Goal: Task Accomplishment & Management: Complete application form

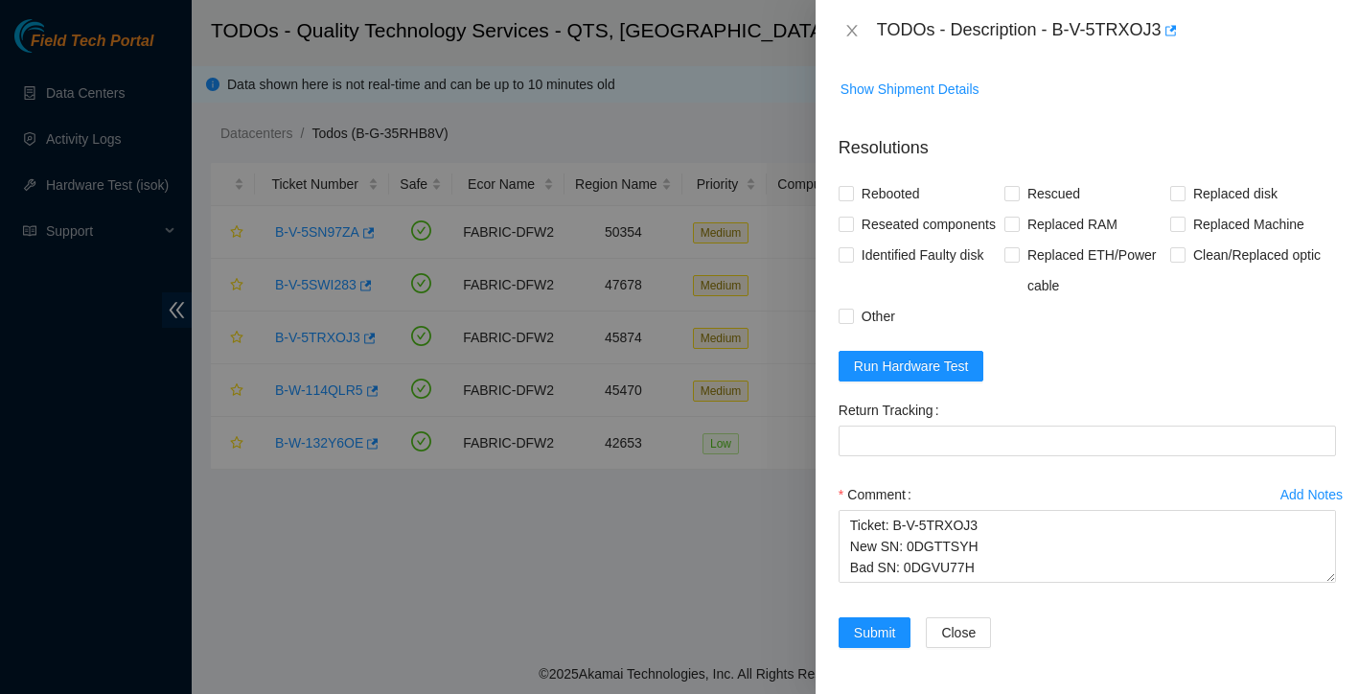
scroll to position [1428, 0]
click at [951, 363] on span "Run Hardware Test" at bounding box center [911, 366] width 115 height 21
click at [850, 186] on input "Rebooted" at bounding box center [845, 192] width 13 height 13
checkbox input "true"
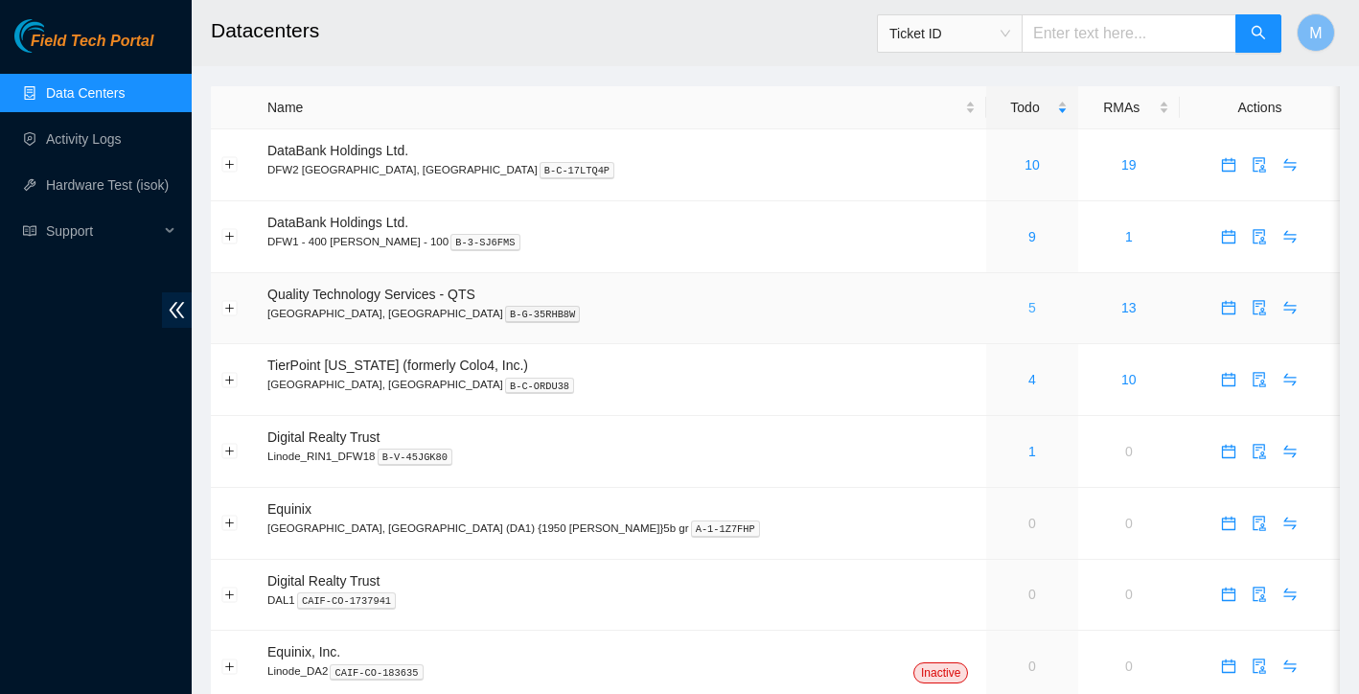
click at [1028, 313] on link "5" at bounding box center [1032, 307] width 8 height 15
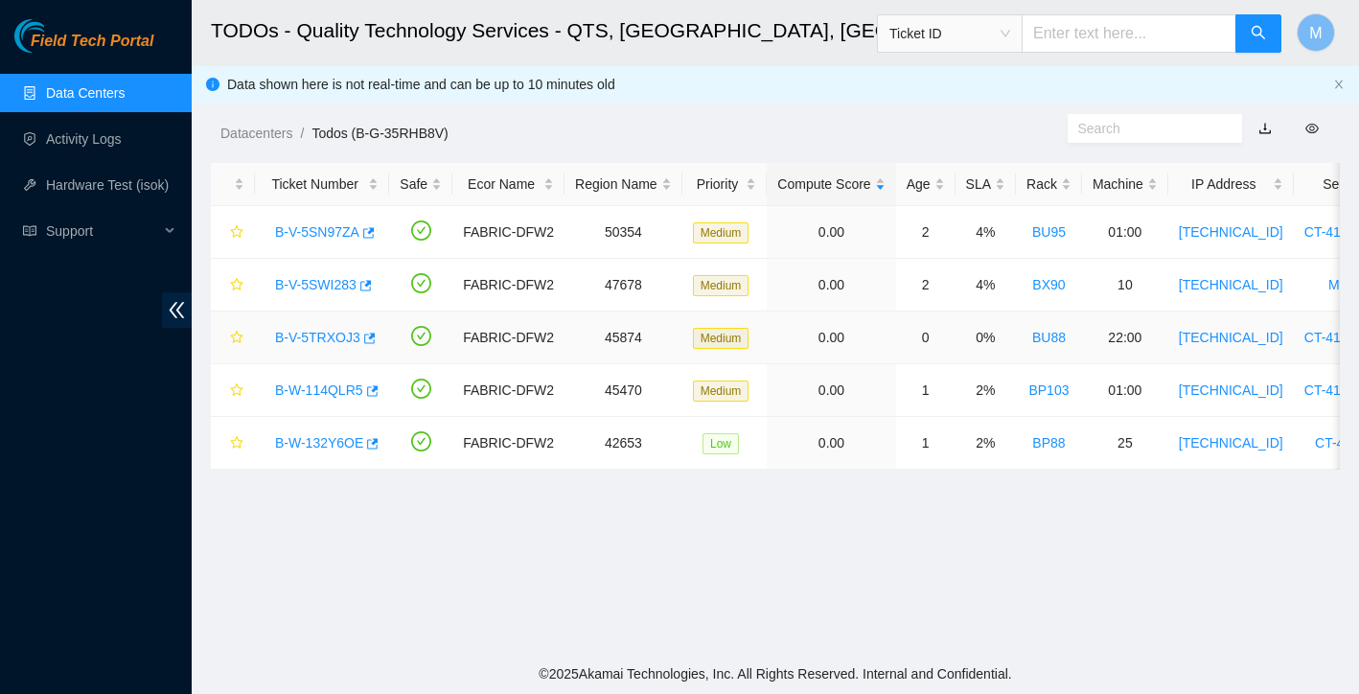
click at [310, 334] on link "B-V-5TRXOJ3" at bounding box center [317, 337] width 85 height 15
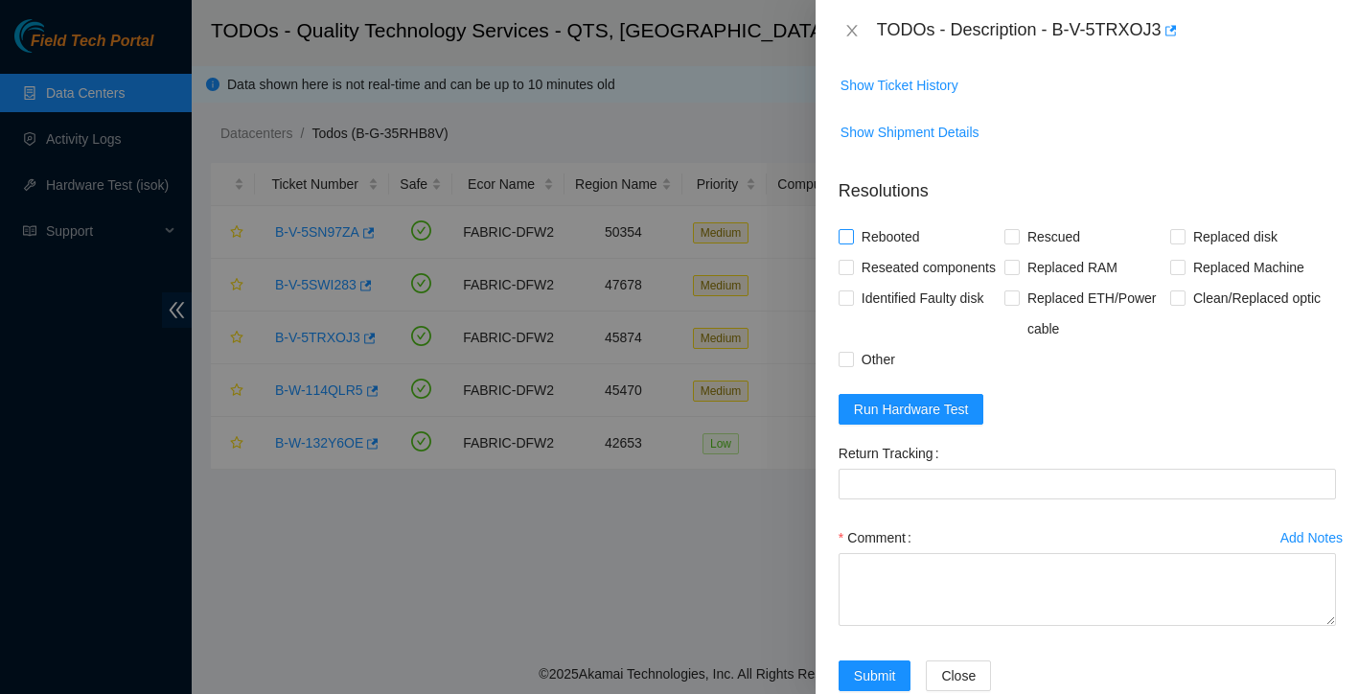
scroll to position [1428, 0]
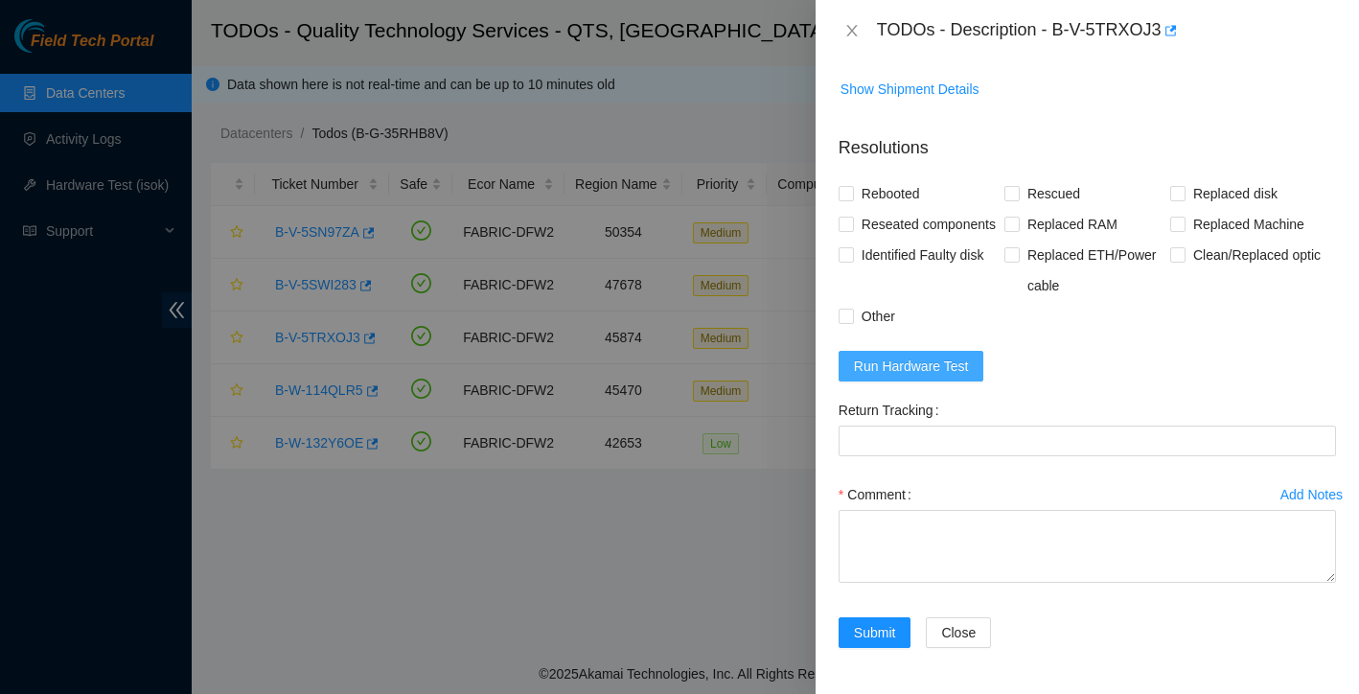
click at [953, 371] on span "Run Hardware Test" at bounding box center [911, 366] width 115 height 21
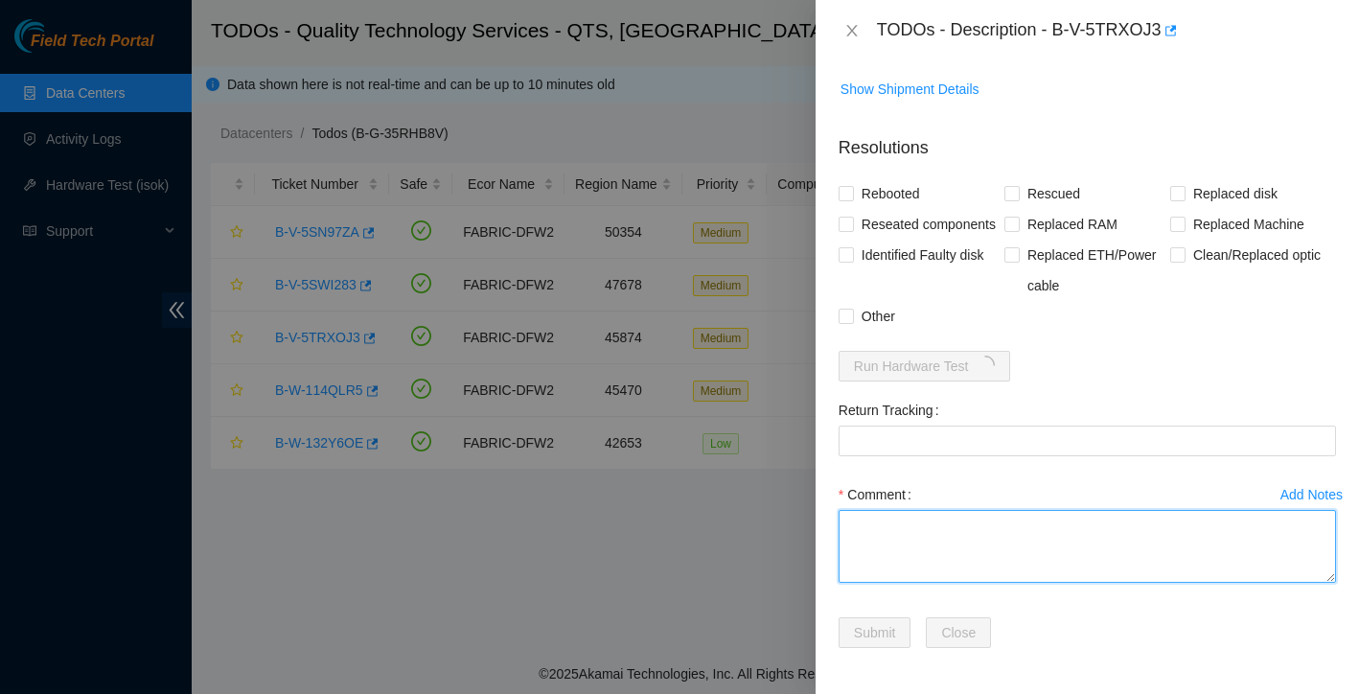
click at [904, 517] on textarea "Comment" at bounding box center [1087, 546] width 497 height 73
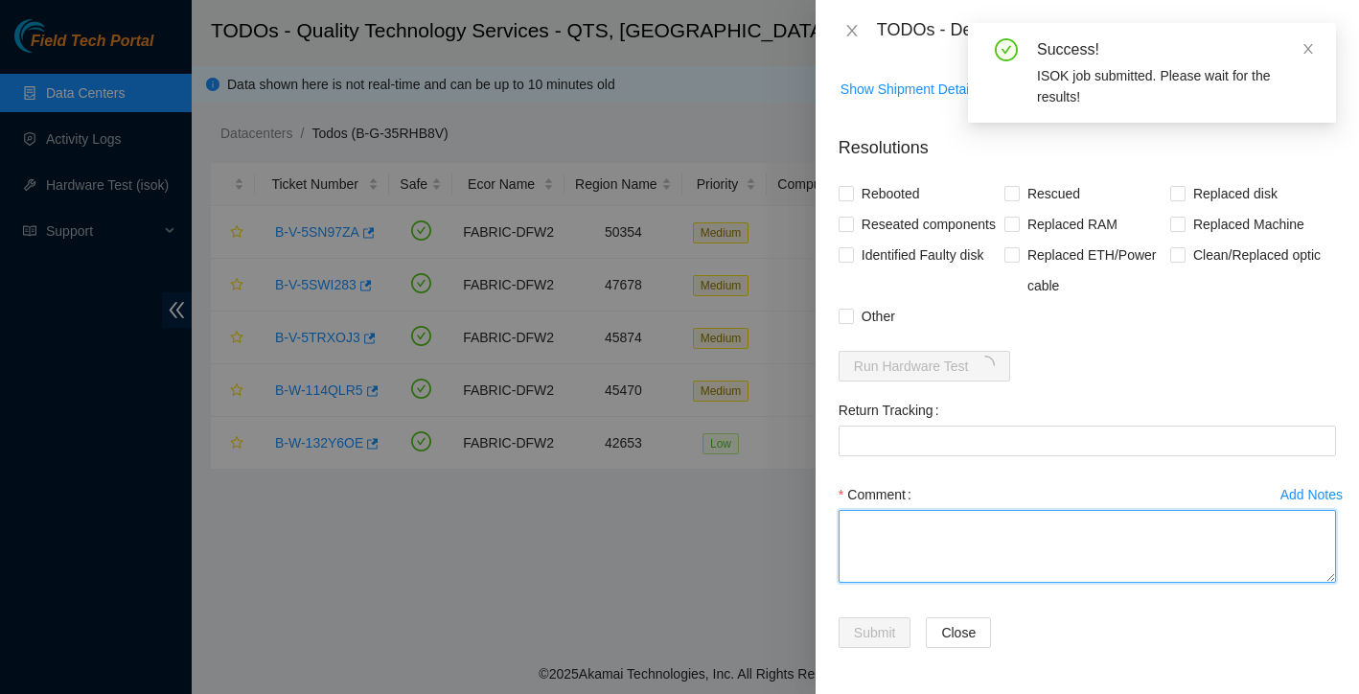
paste textarea "Ticket: B-V-5TRXOJ3 New SN: 0DGTTSYH Bad SN: 0DGVU77H Service Order: B-V-5TSL7I…"
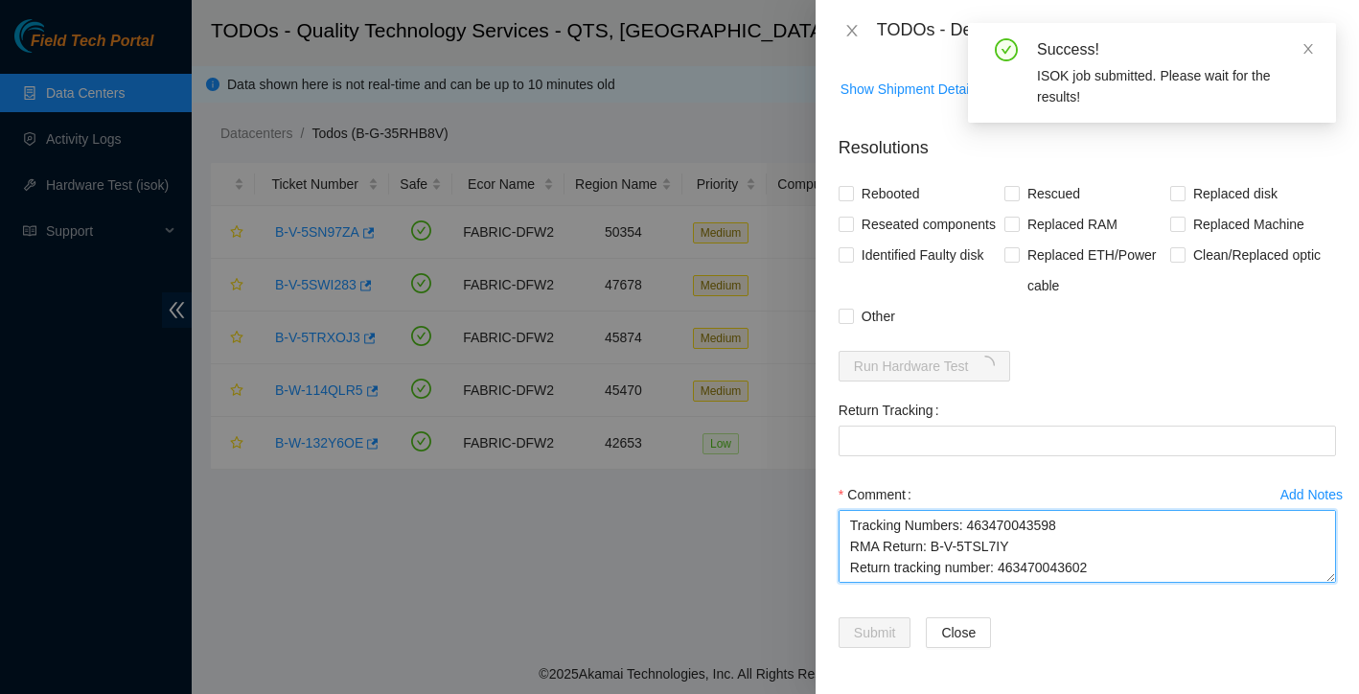
drag, startPoint x: 1004, startPoint y: 548, endPoint x: 1141, endPoint y: 549, distance: 137.1
click at [1141, 549] on textarea "Ticket: B-V-5TRXOJ3 New SN: 0DGTTSYH Bad SN: 0DGVU77H Service Order: B-V-5TSL7I…" at bounding box center [1087, 546] width 497 height 73
type textarea "Ticket: B-V-5TRXOJ3 New SN: 0DGTTSYH Bad SN: 0DGVU77H Service Order: B-V-5TSL7I…"
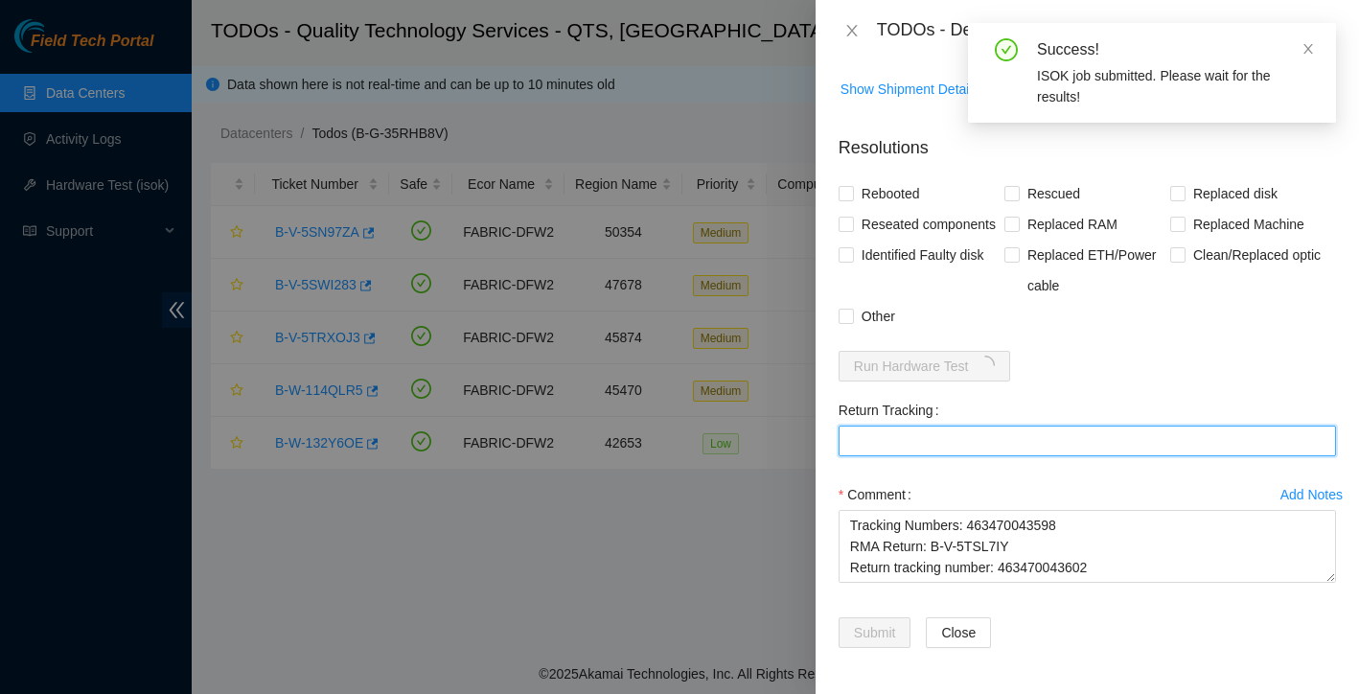
click at [966, 449] on Tracking "Return Tracking" at bounding box center [1087, 441] width 497 height 31
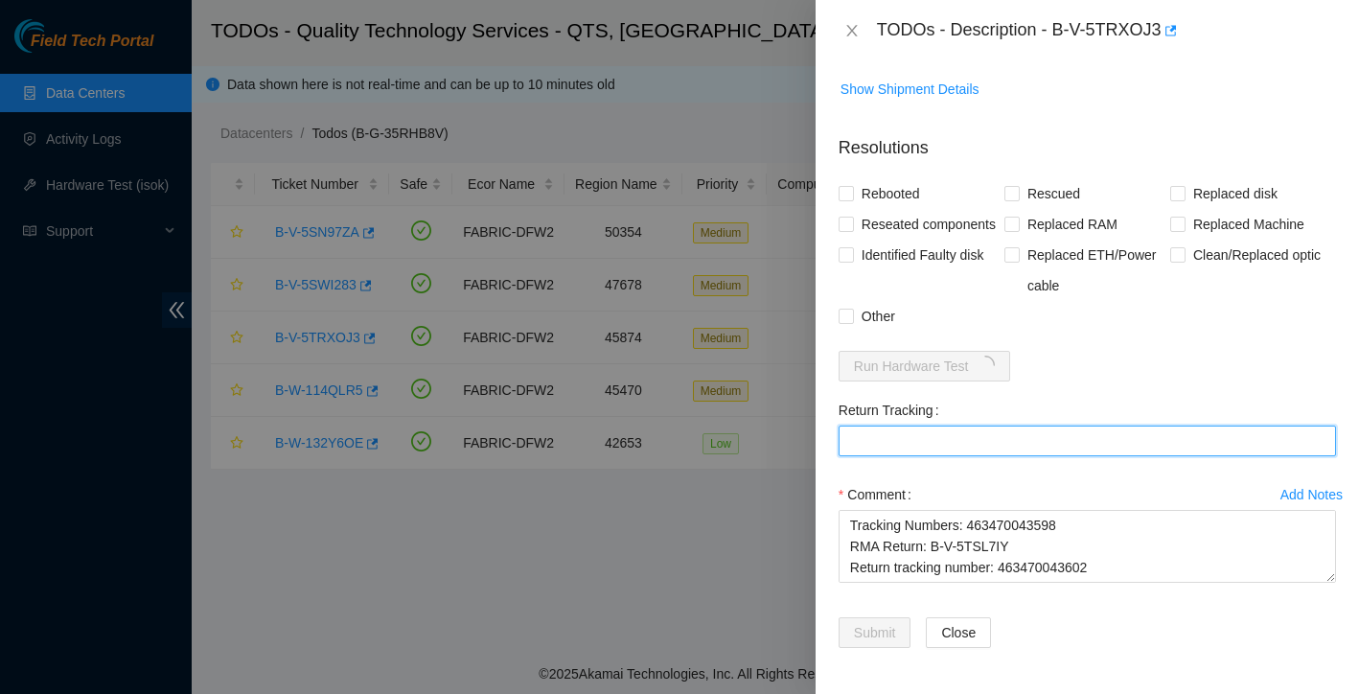
paste Tracking "463470043602"
type Tracking "463470043602"
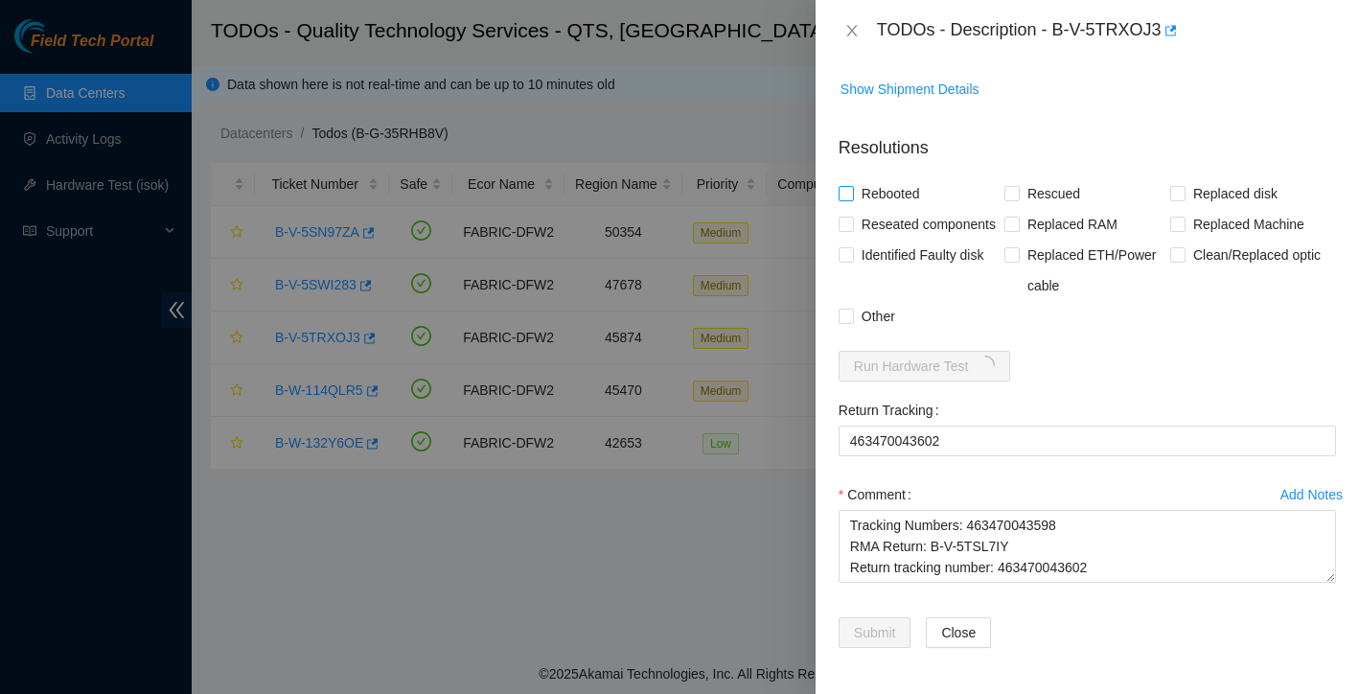
click at [842, 186] on input "Rebooted" at bounding box center [845, 192] width 13 height 13
checkbox input "true"
click at [1012, 186] on input "Rescued" at bounding box center [1010, 192] width 13 height 13
click at [1003, 178] on div "Rebooted" at bounding box center [922, 193] width 166 height 31
click at [1019, 186] on span at bounding box center [1011, 193] width 15 height 15
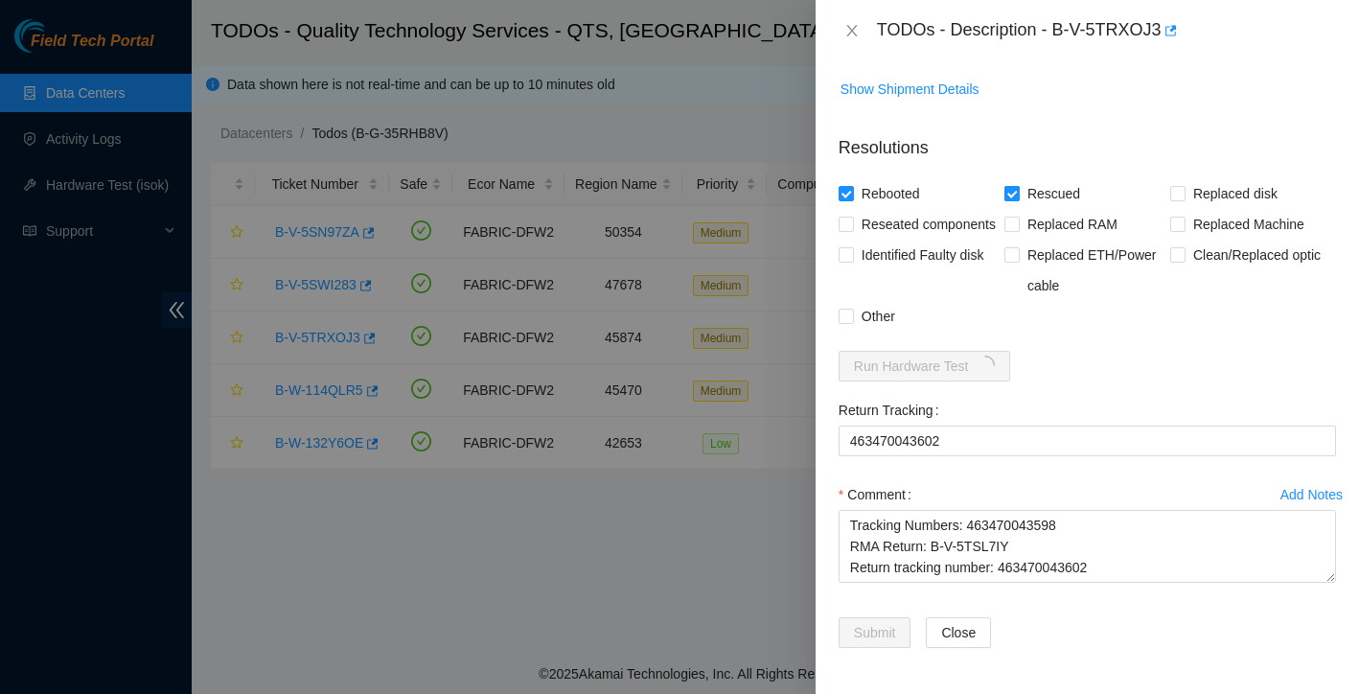
click at [1018, 186] on input "Rescued" at bounding box center [1010, 192] width 13 height 13
checkbox input "false"
click at [1176, 186] on input "Replaced disk" at bounding box center [1176, 192] width 13 height 13
checkbox input "true"
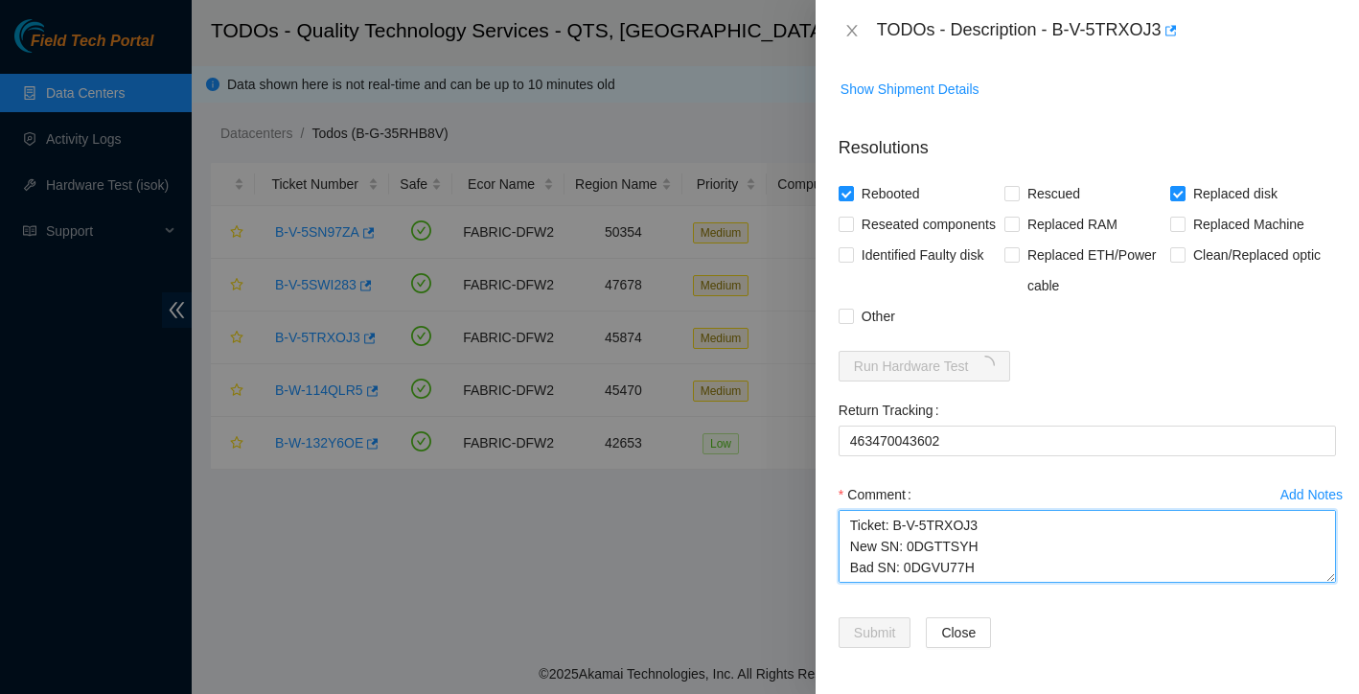
click at [848, 522] on textarea "Ticket: B-V-5TRXOJ3 New SN: 0DGTTSYH Bad SN: 0DGVU77H Service Order: B-V-5TSL7I…" at bounding box center [1087, 546] width 497 height 73
click at [865, 519] on textarea "Ticket: B-V-5TRXOJ3 New SN: 0DGTTSYH Bad SN: 0DGVU77H Service Order: B-V-5TSL7I…" at bounding box center [1087, 546] width 497 height 73
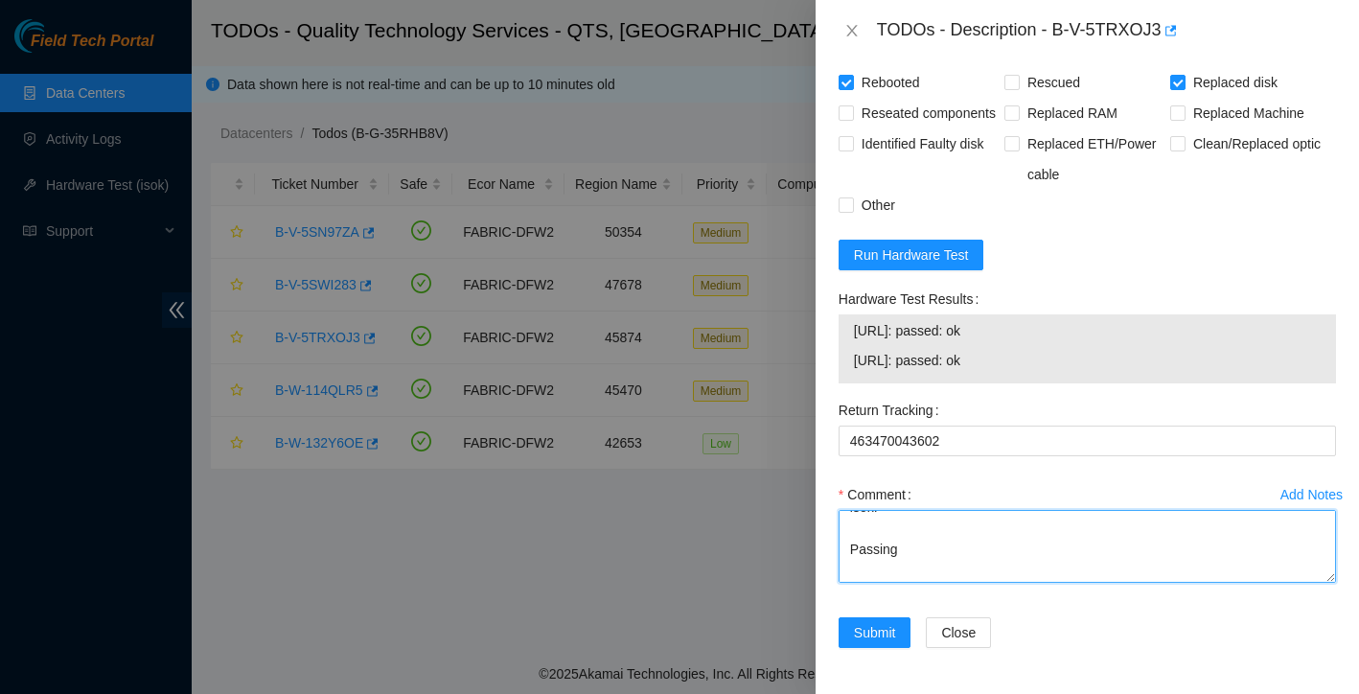
scroll to position [1539, 0]
type textarea "Powered down server safely removed bad disk installed new disk booted server ba…"
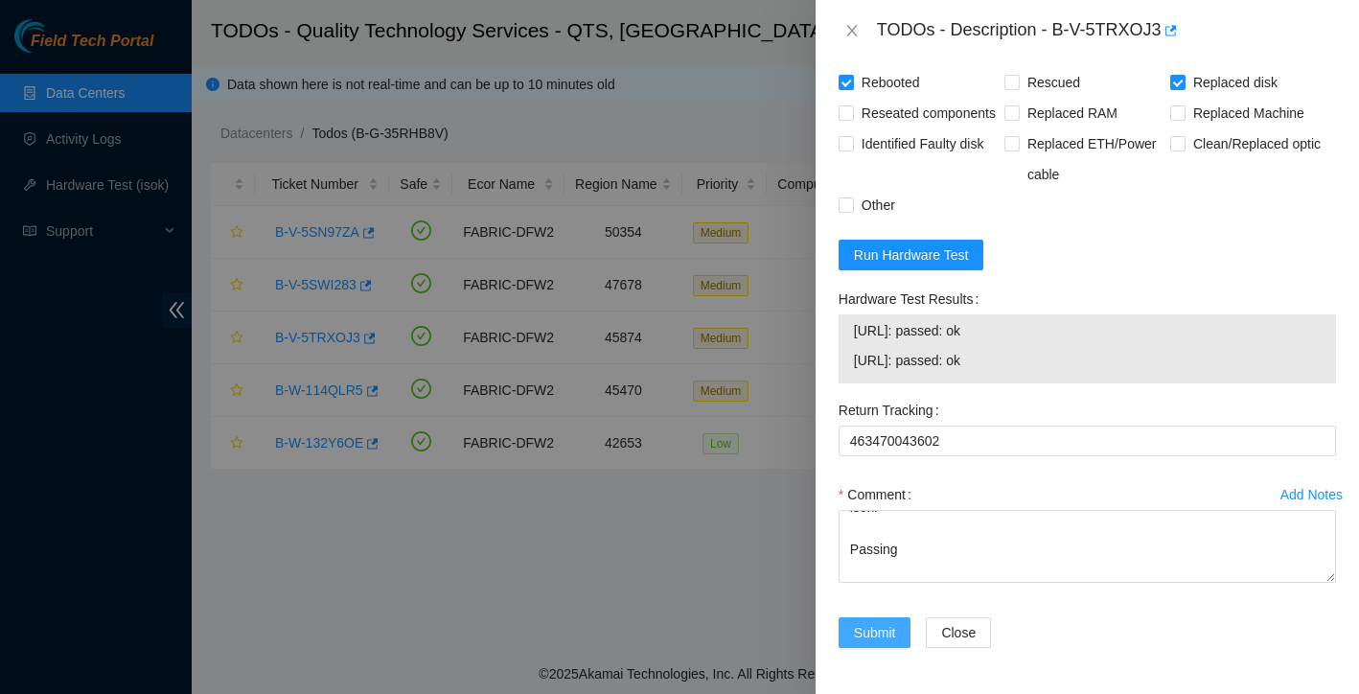
click at [865, 626] on span "Submit" at bounding box center [875, 632] width 42 height 21
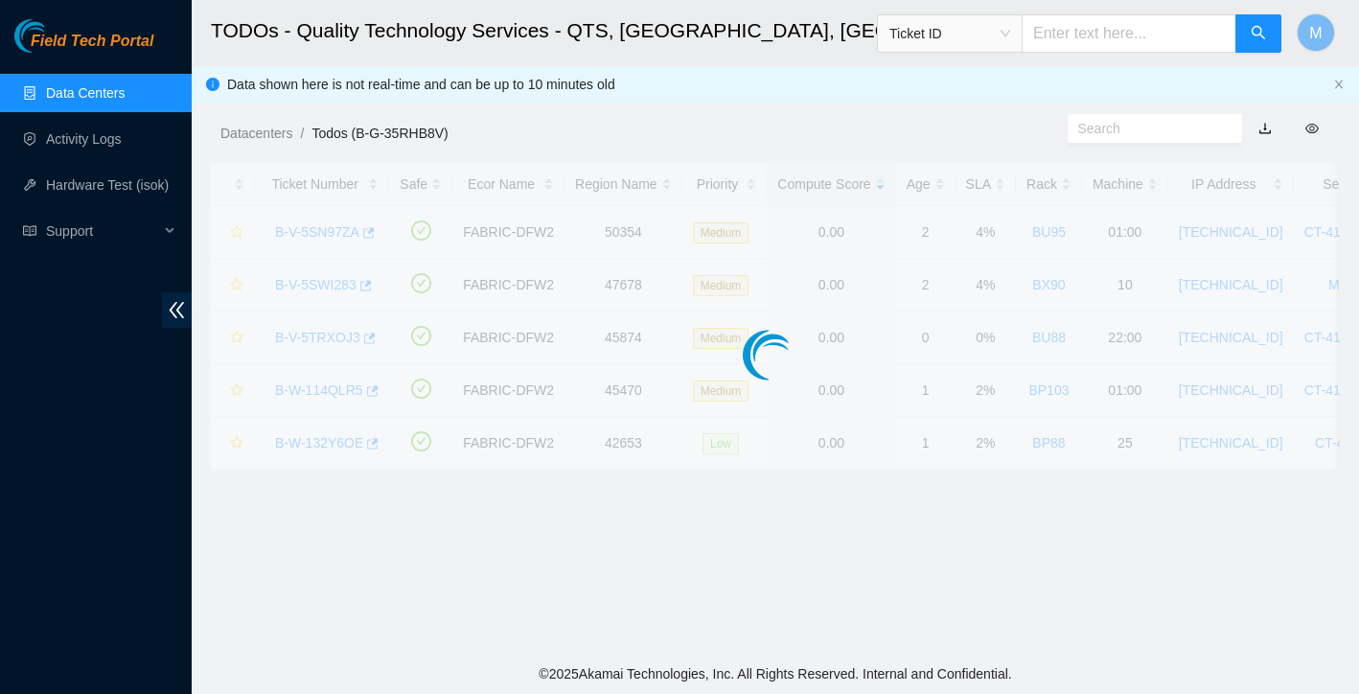
scroll to position [376, 0]
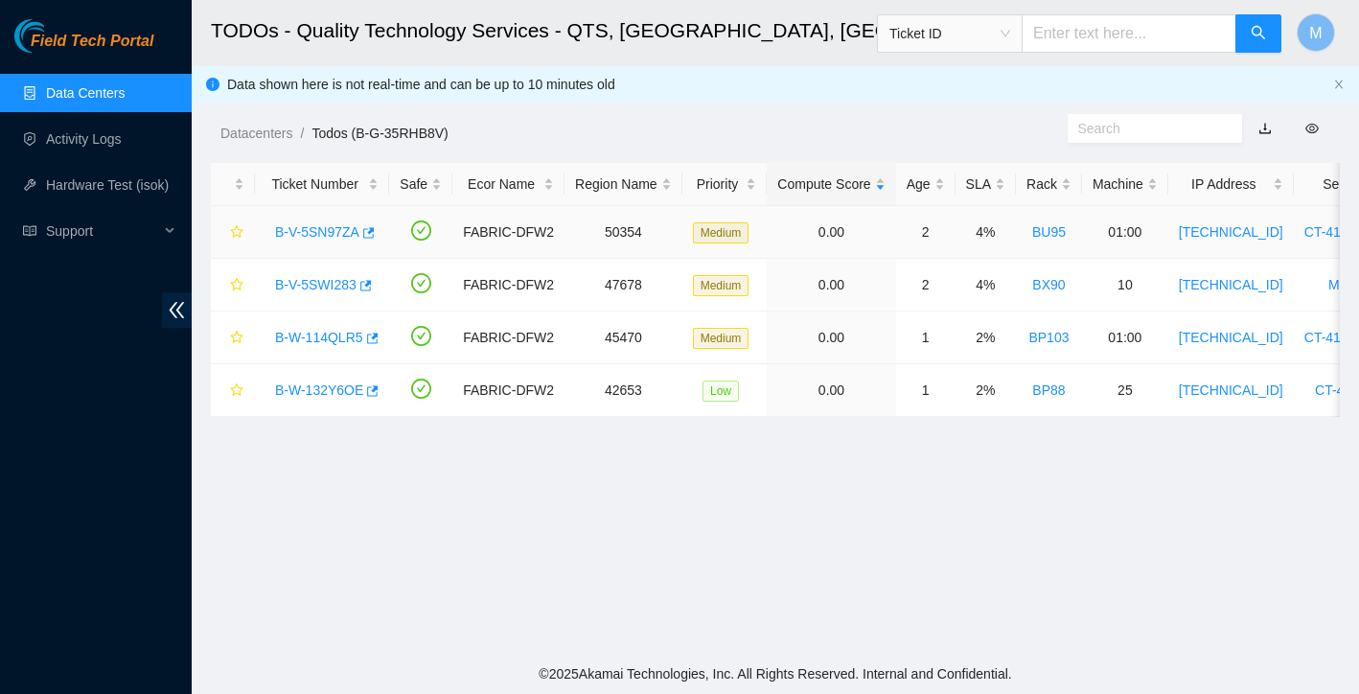
click at [347, 236] on link "B-V-5SN97ZA" at bounding box center [317, 231] width 84 height 15
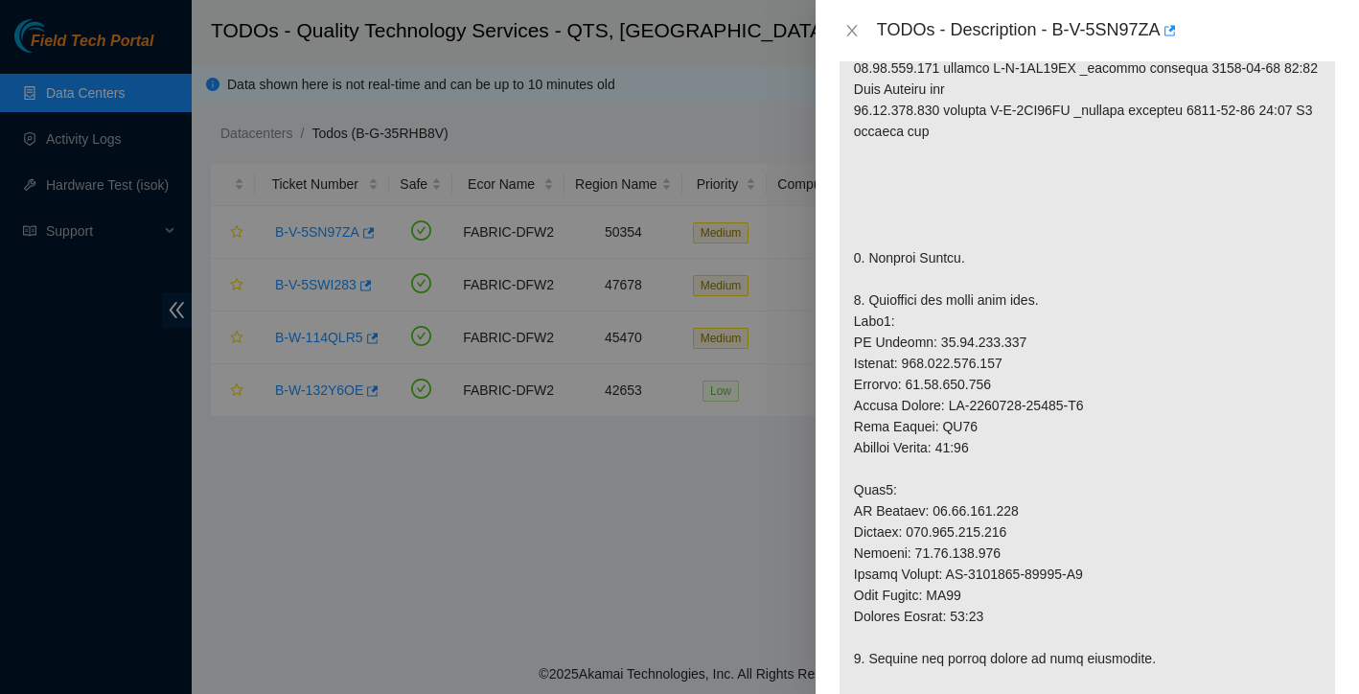
scroll to position [452, 0]
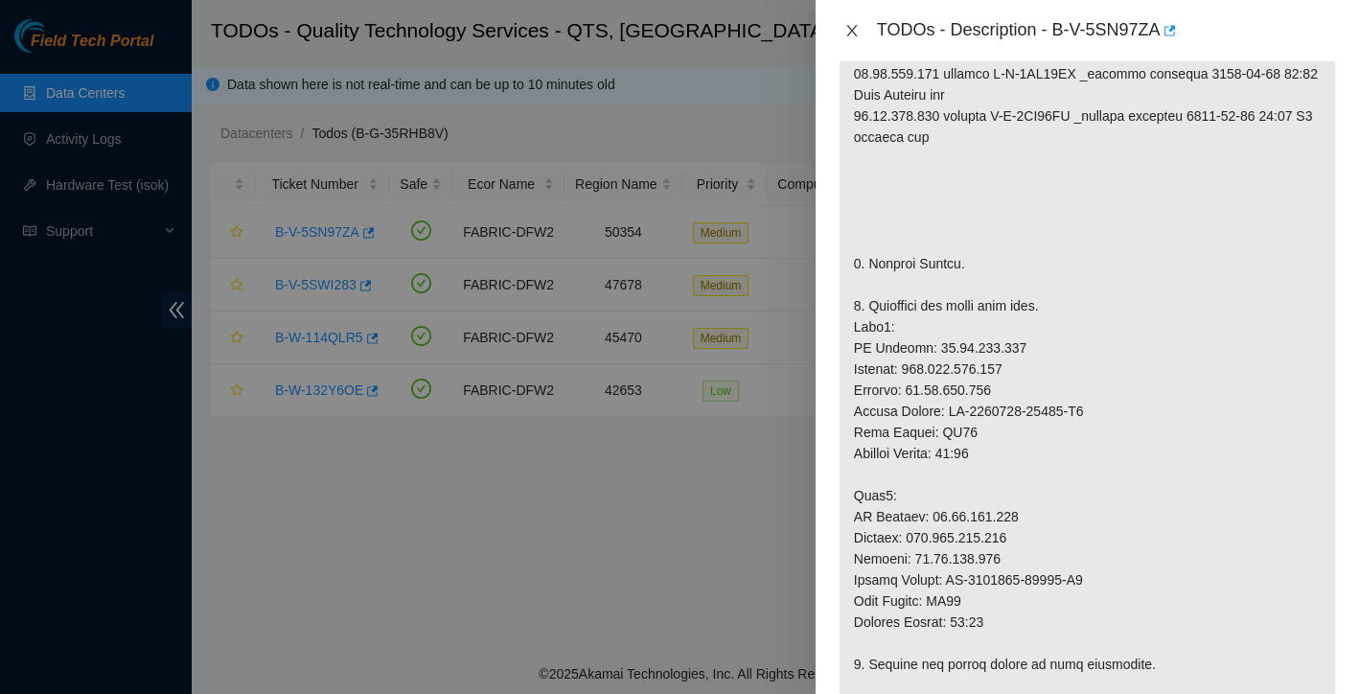
click at [852, 30] on icon "close" at bounding box center [851, 31] width 11 height 12
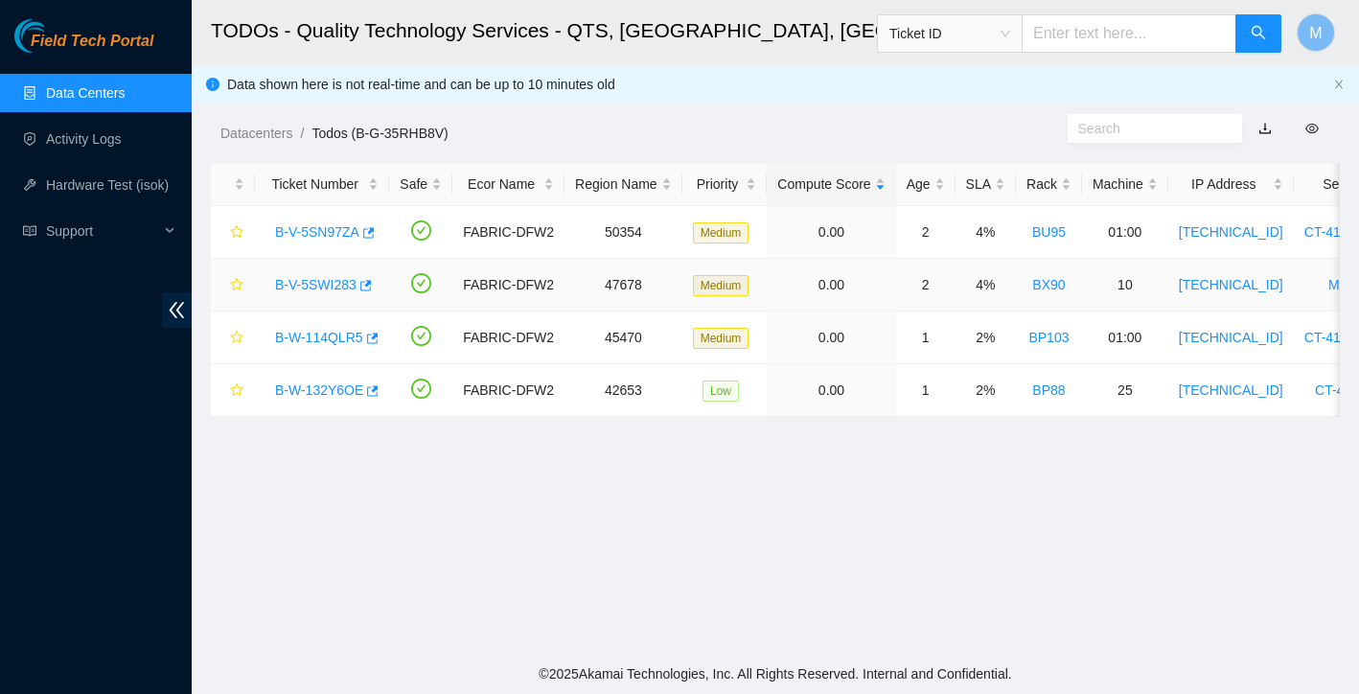
click at [318, 283] on link "B-V-5SWI283" at bounding box center [315, 284] width 81 height 15
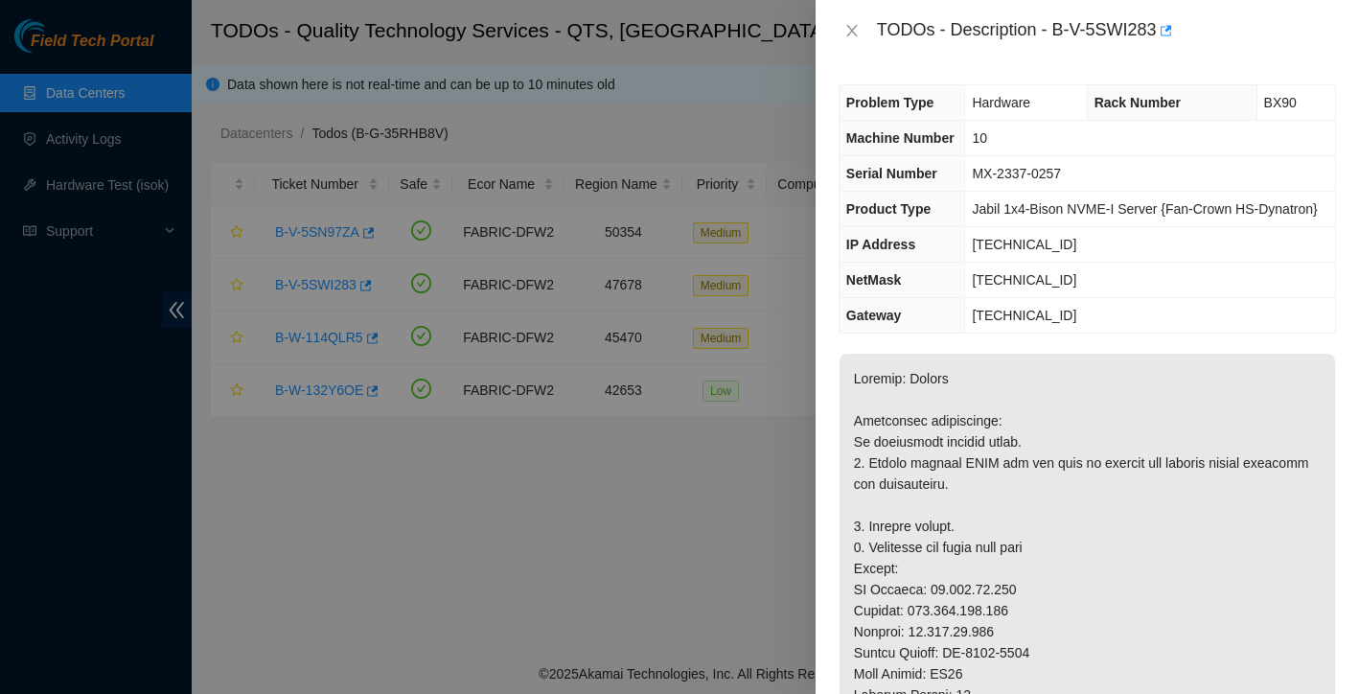
scroll to position [0, 0]
click at [845, 25] on icon "close" at bounding box center [851, 30] width 15 height 15
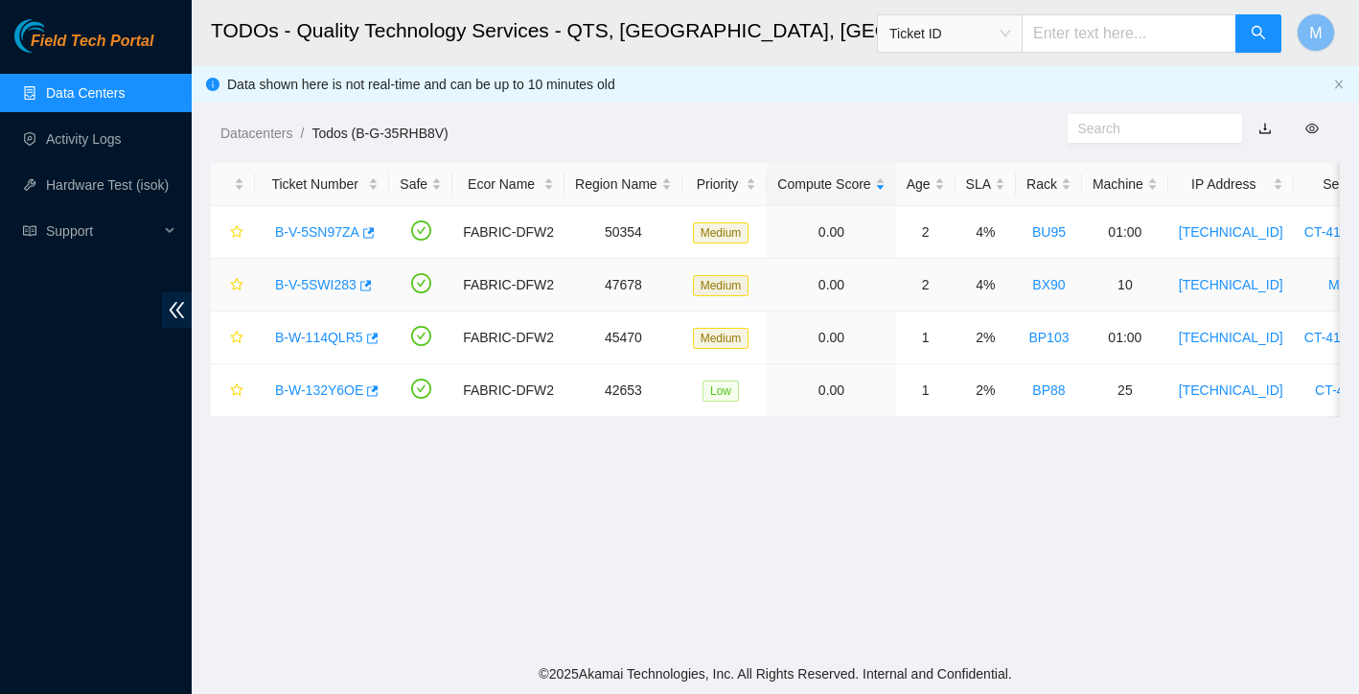
click at [335, 287] on link "B-V-5SWI283" at bounding box center [315, 284] width 81 height 15
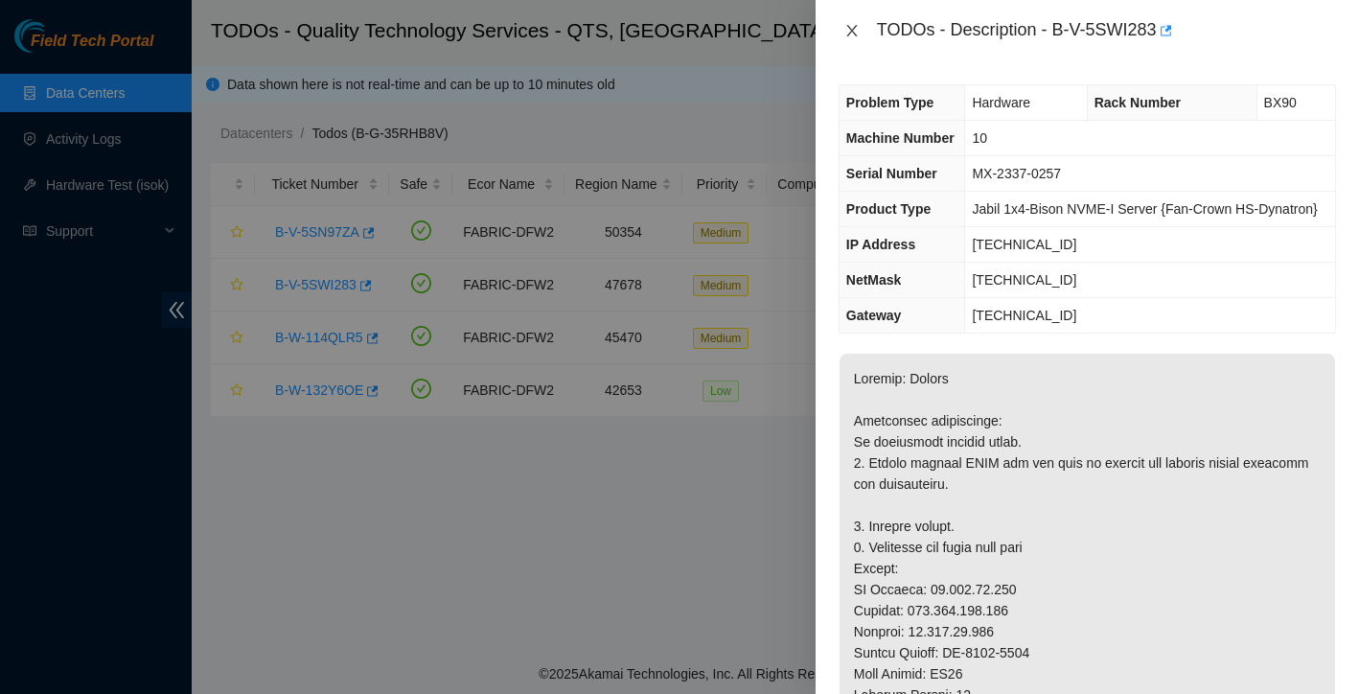
click at [856, 35] on icon "close" at bounding box center [851, 31] width 11 height 12
click at [856, 35] on div "TODOs - Description - B-V-5SWI283 Problem Type Hardware Rack Number BX90 Machin…" at bounding box center [679, 347] width 1359 height 694
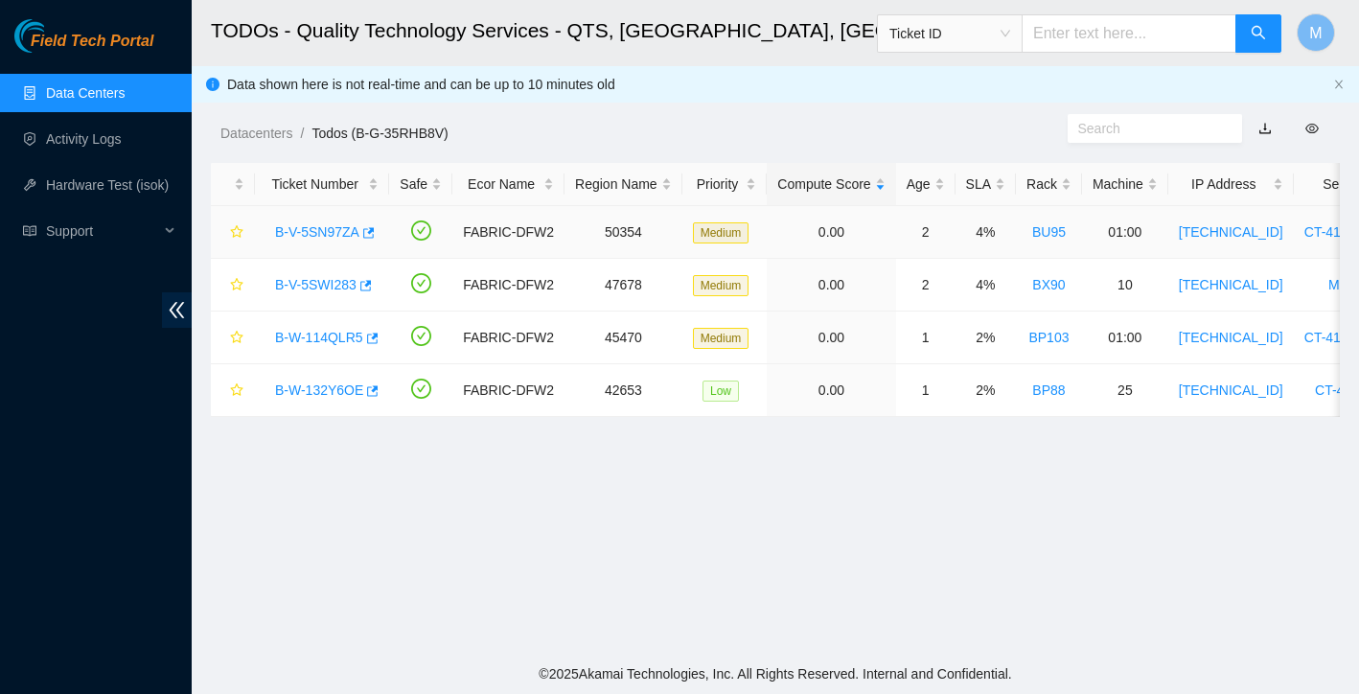
click at [320, 226] on link "B-V-5SN97ZA" at bounding box center [317, 231] width 84 height 15
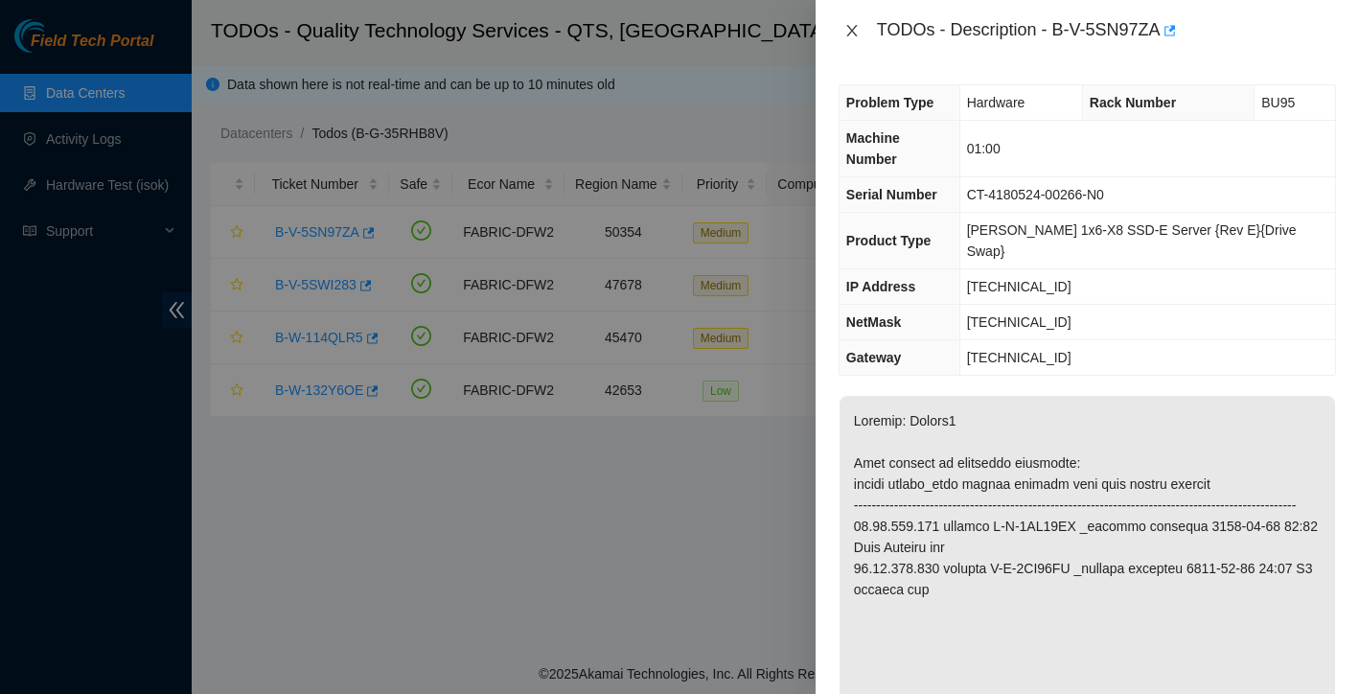
click at [853, 33] on icon "close" at bounding box center [851, 31] width 11 height 12
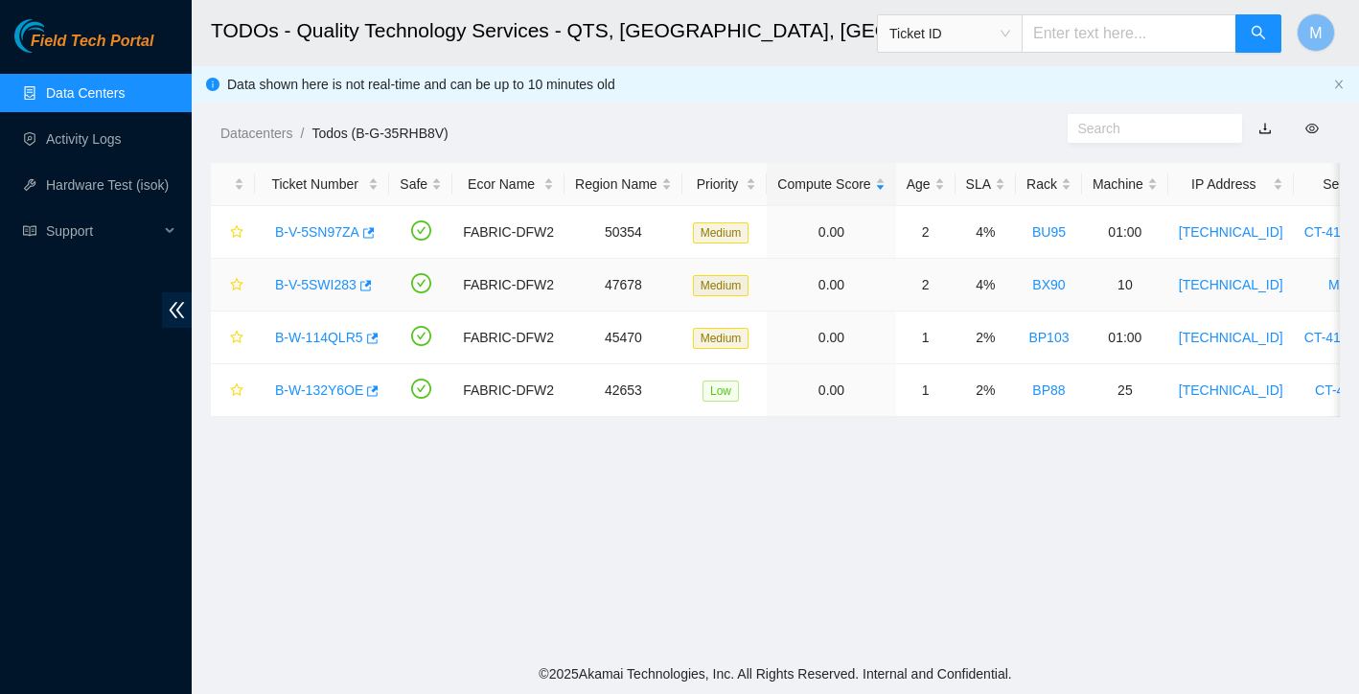
click at [332, 285] on link "B-V-5SWI283" at bounding box center [315, 284] width 81 height 15
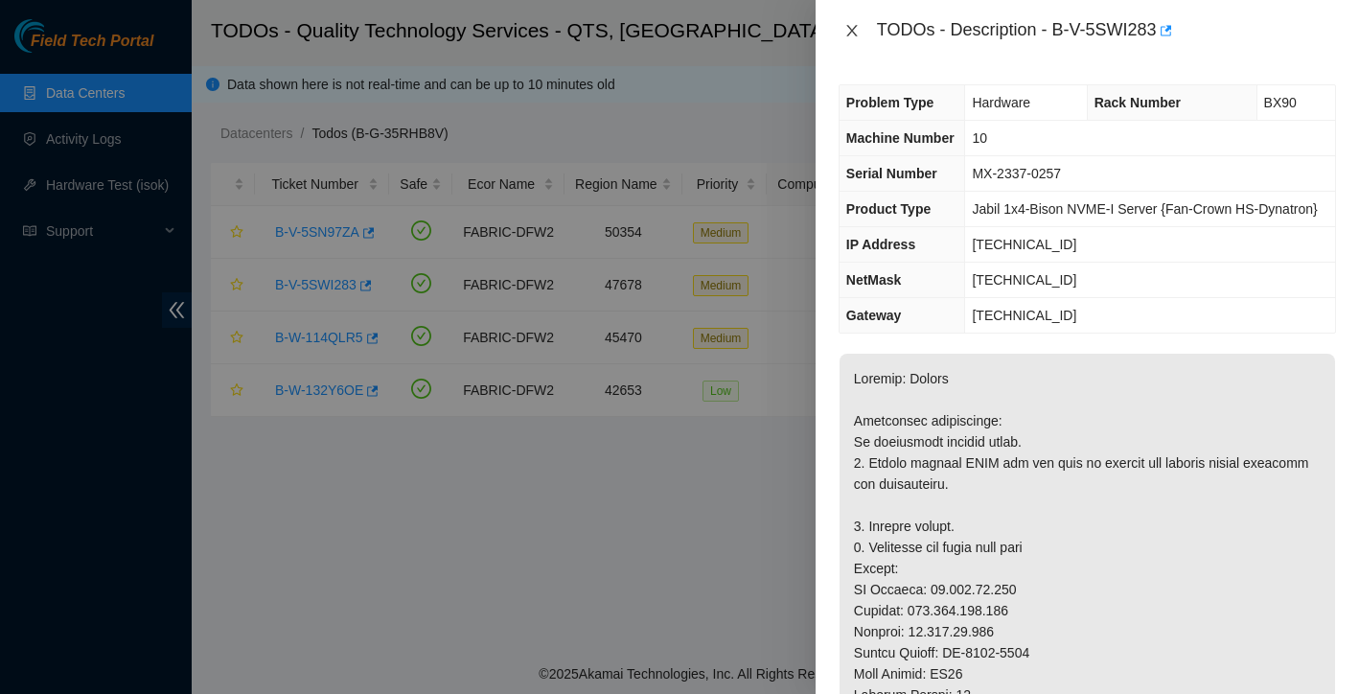
click at [849, 32] on icon "close" at bounding box center [851, 30] width 15 height 15
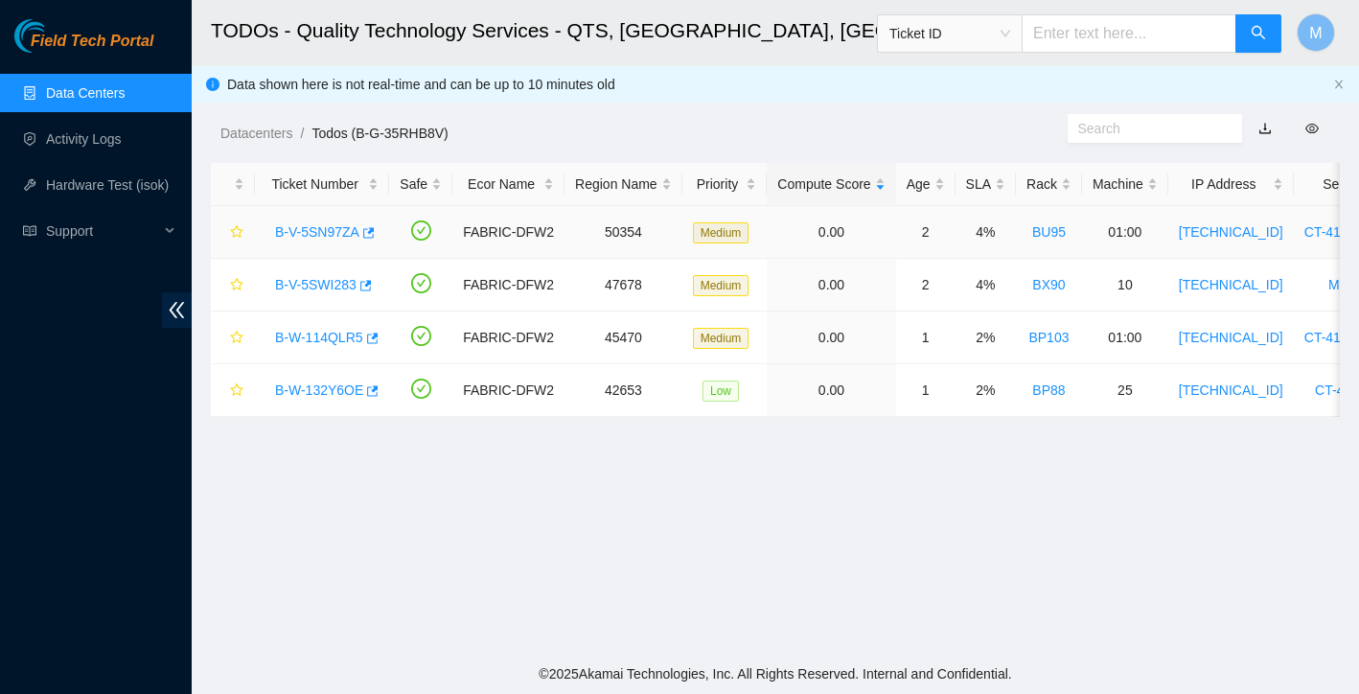
click at [321, 229] on link "B-V-5SN97ZA" at bounding box center [317, 231] width 84 height 15
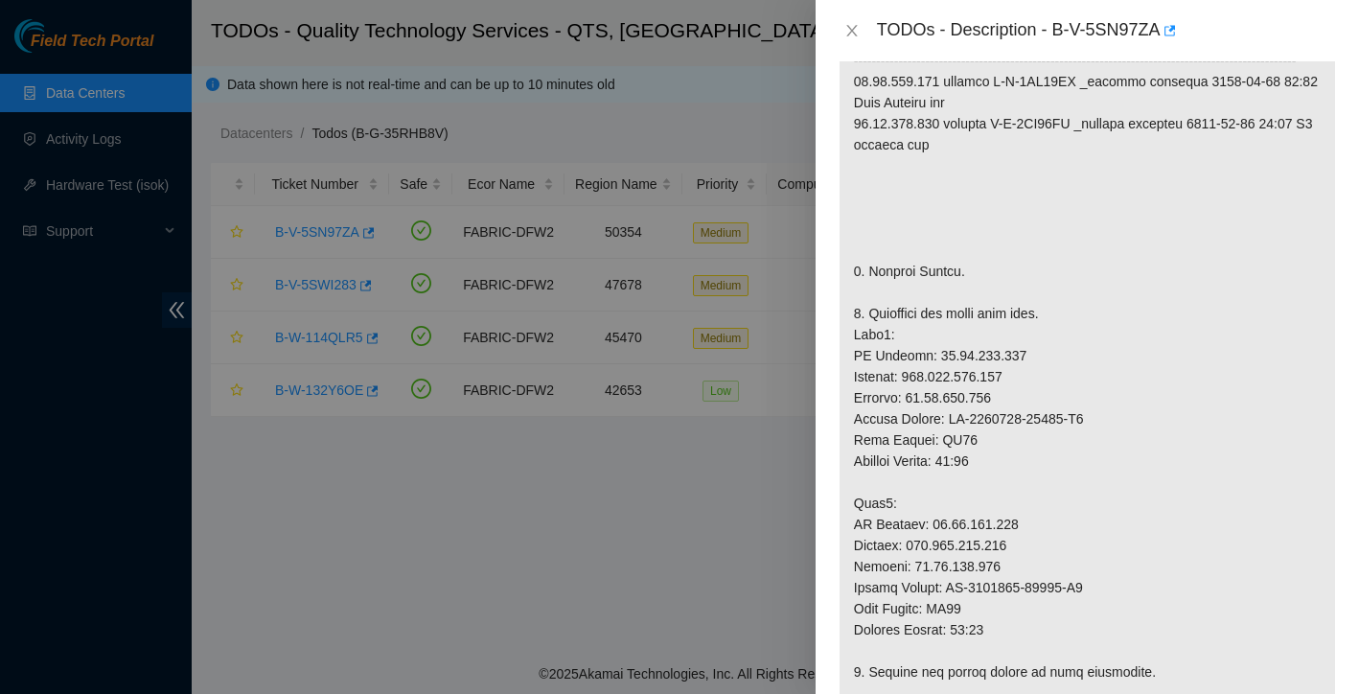
scroll to position [449, 0]
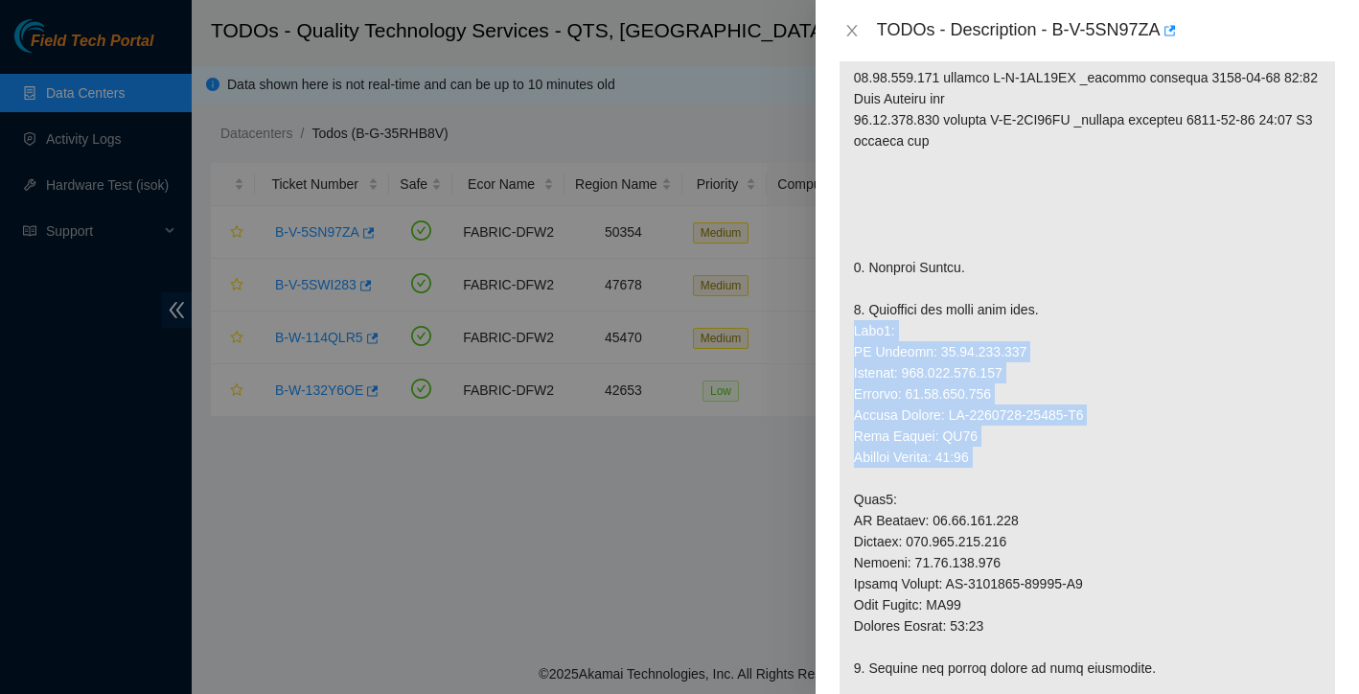
drag, startPoint x: 855, startPoint y: 312, endPoint x: 1063, endPoint y: 445, distance: 246.5
click at [1063, 445] on p at bounding box center [1088, 646] width 496 height 1399
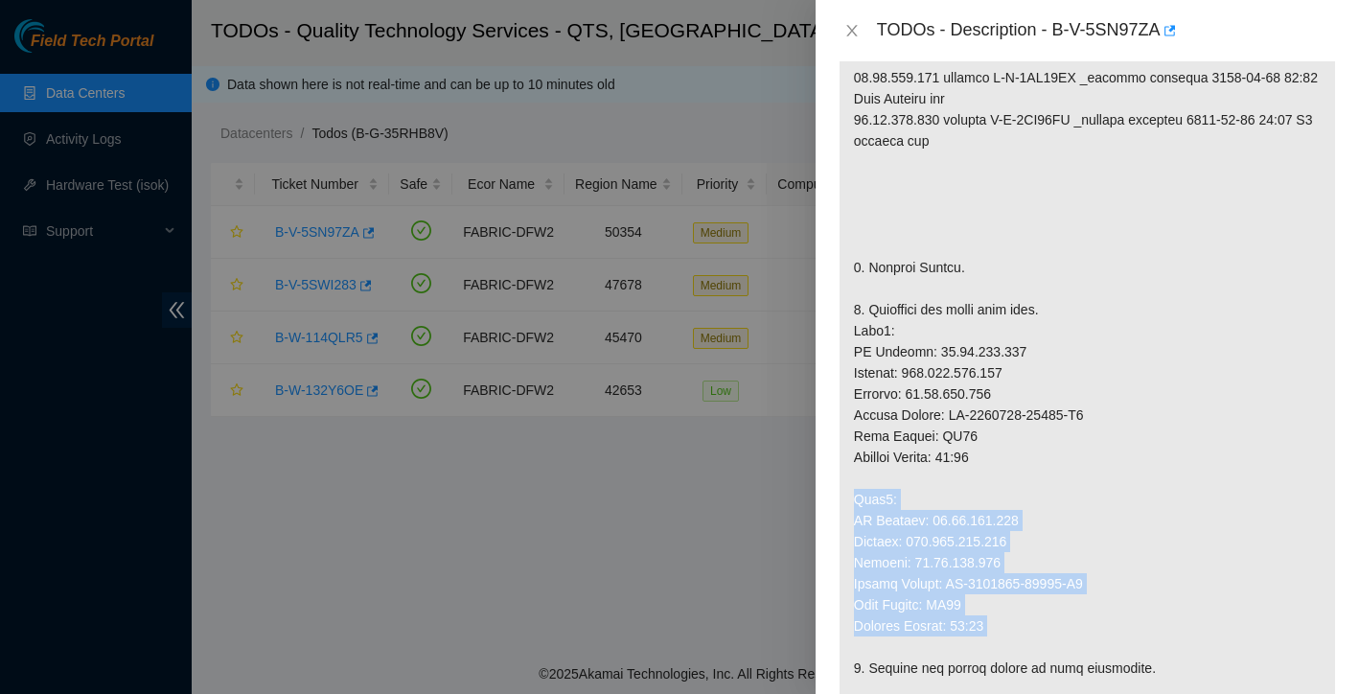
drag, startPoint x: 855, startPoint y: 480, endPoint x: 1031, endPoint y: 617, distance: 223.4
click at [1031, 617] on p at bounding box center [1088, 646] width 496 height 1399
click at [851, 34] on icon "close" at bounding box center [851, 30] width 15 height 15
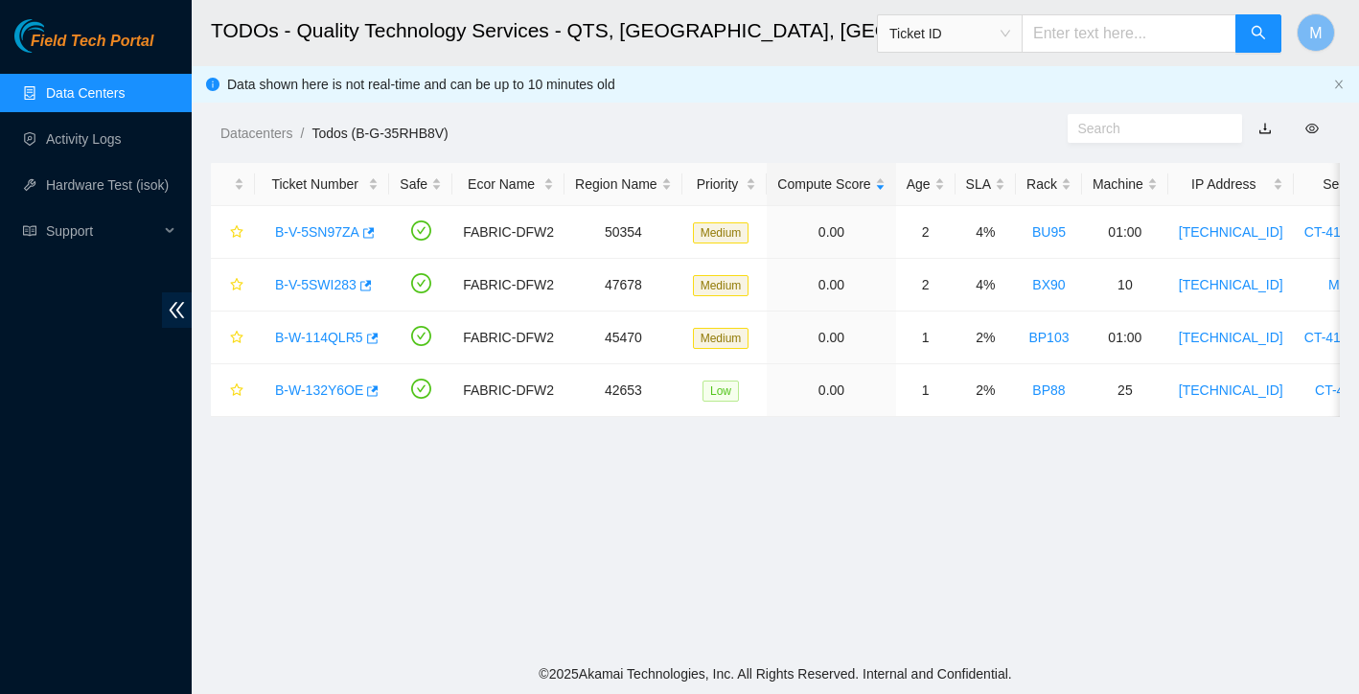
scroll to position [376, 0]
click at [330, 229] on link "B-V-5SN97ZA" at bounding box center [317, 231] width 84 height 15
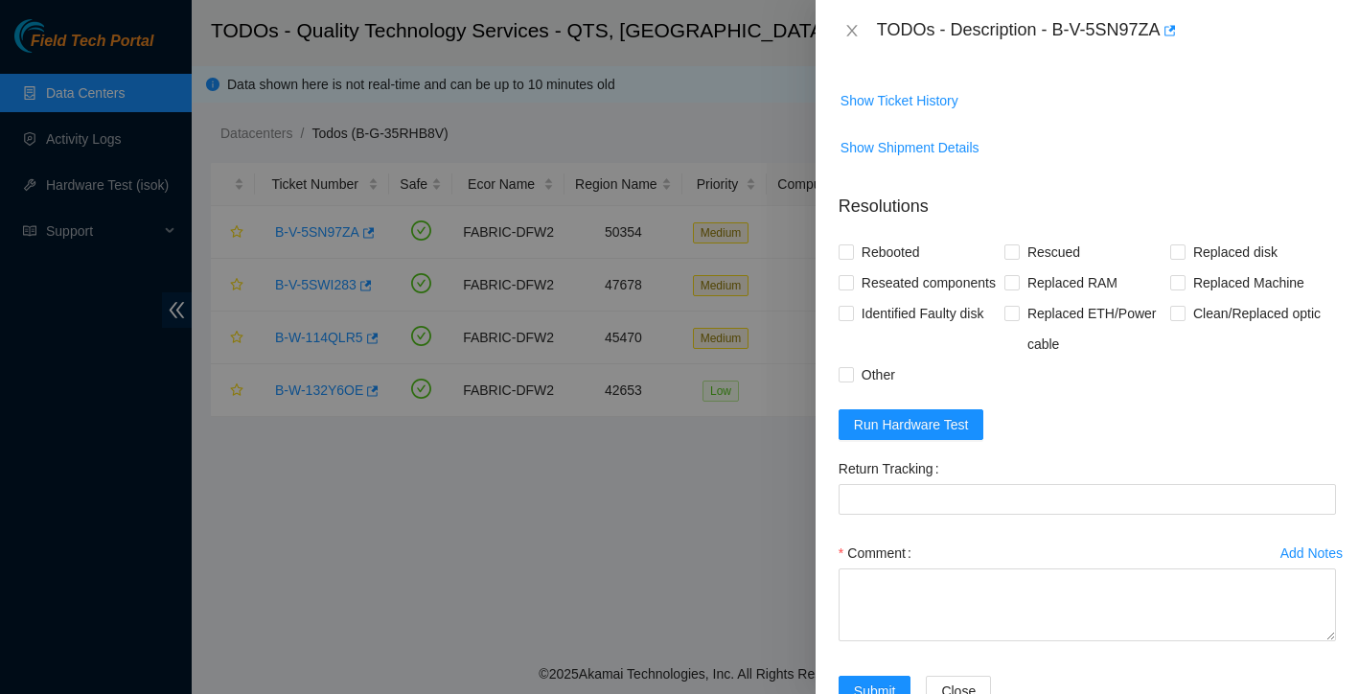
scroll to position [1808, 0]
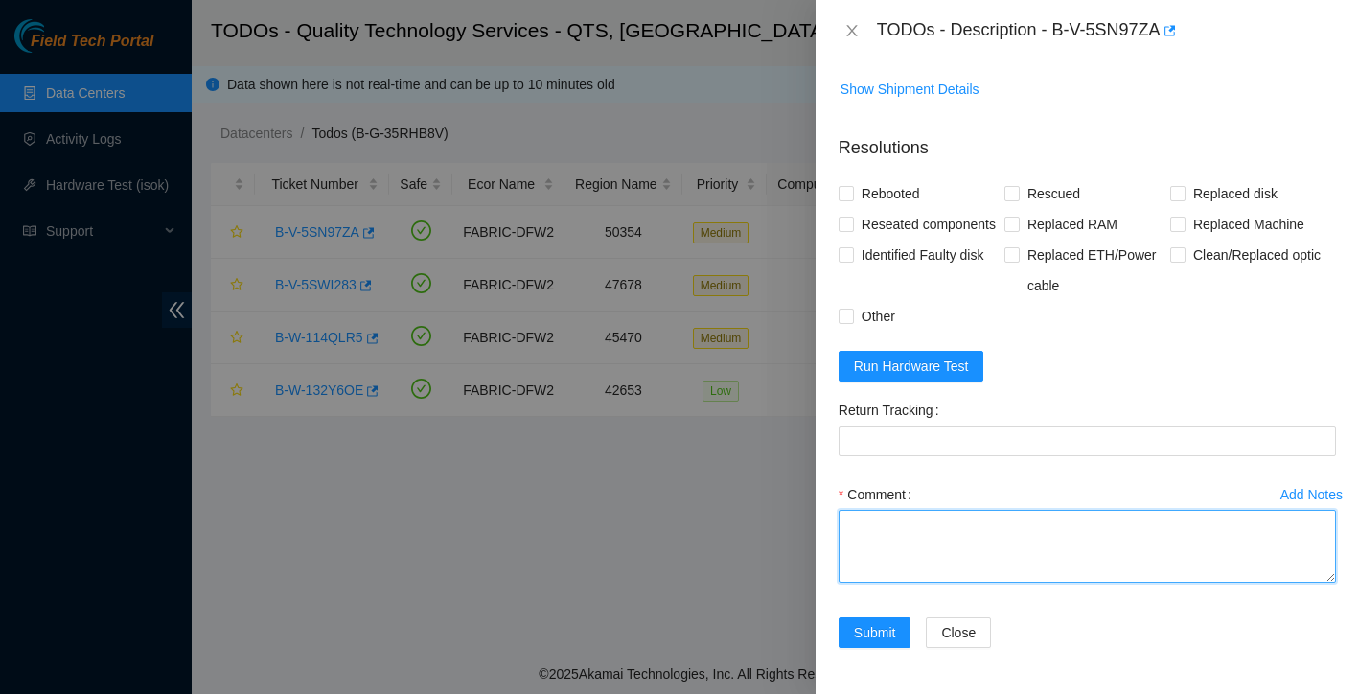
click at [966, 537] on textarea "Comment" at bounding box center [1087, 546] width 497 height 73
click at [888, 543] on textarea "Comment" at bounding box center [1087, 546] width 497 height 73
paste textarea "Ticket: New SN: Bad SN:"
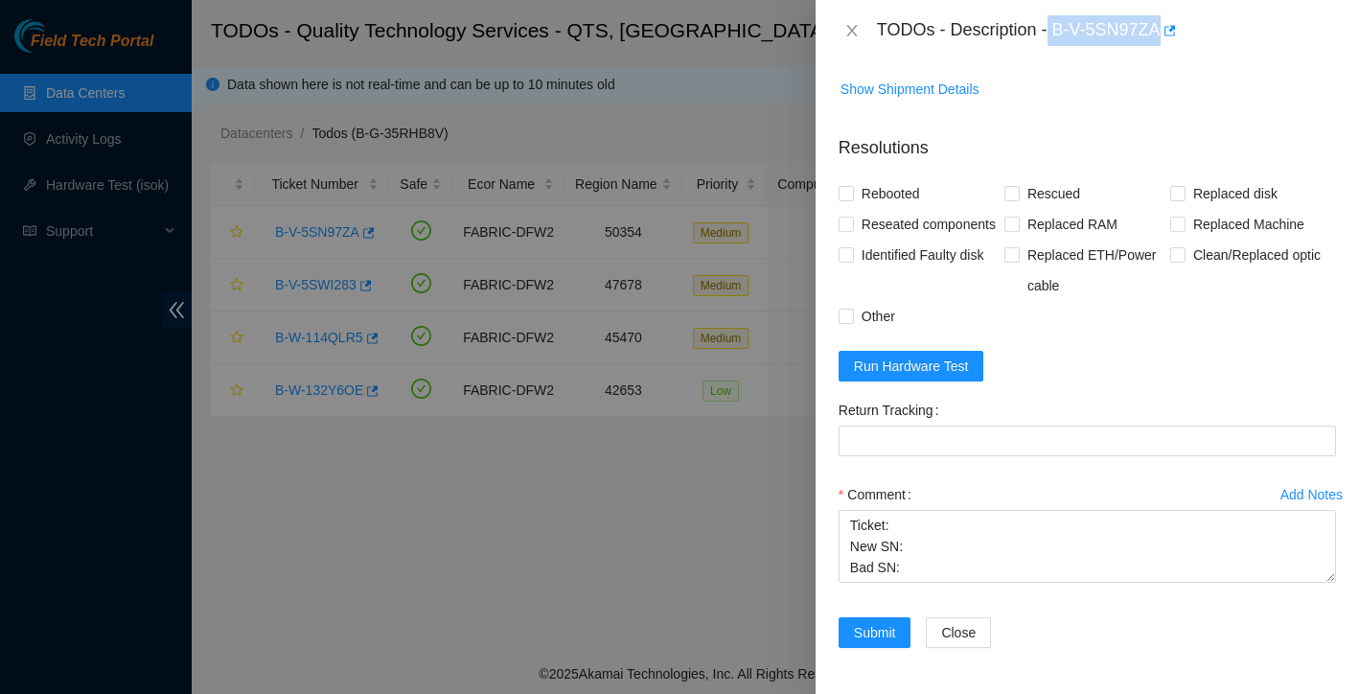
drag, startPoint x: 1054, startPoint y: 28, endPoint x: 1168, endPoint y: 29, distance: 114.1
click at [1168, 29] on div "TODOs - Description - B-V-5SN97ZA" at bounding box center [1106, 30] width 459 height 31
copy div "B-V-5SN97ZA"
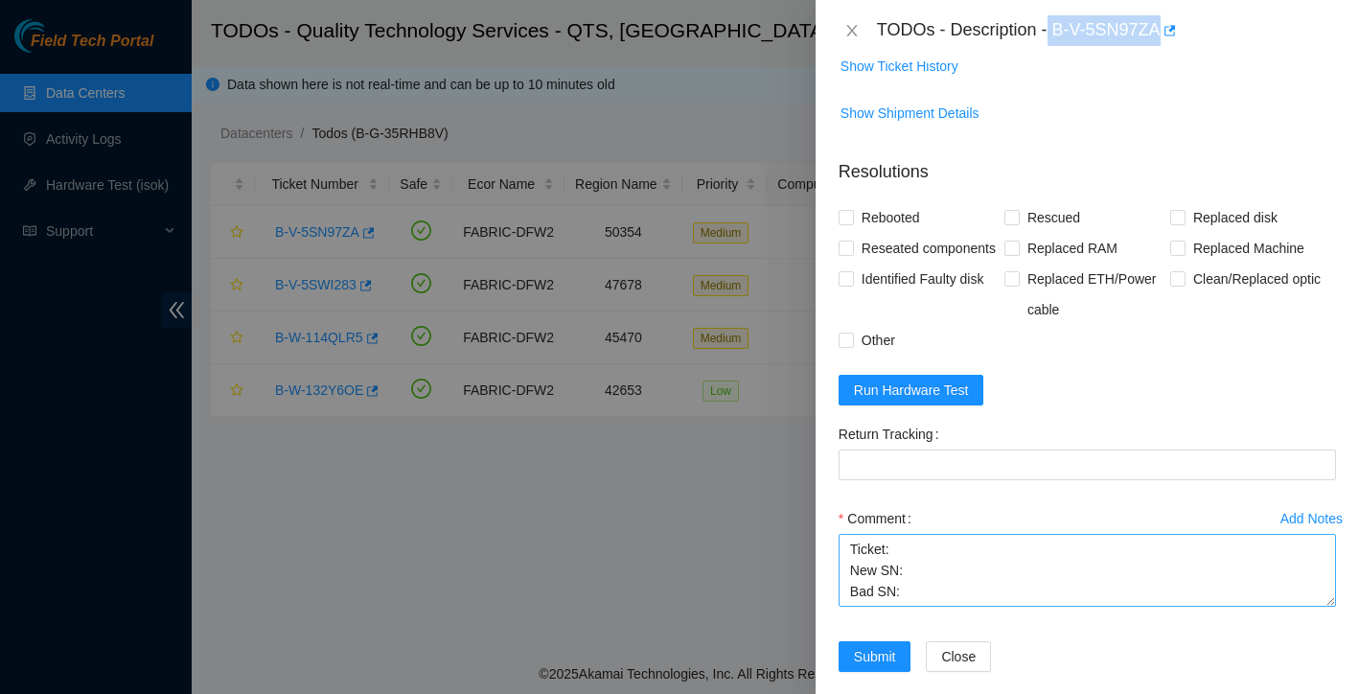
scroll to position [0, 0]
click at [923, 559] on textarea "Ticket: New SN: Bad SN:" at bounding box center [1087, 570] width 497 height 73
paste textarea "B-V-5SN97ZA"
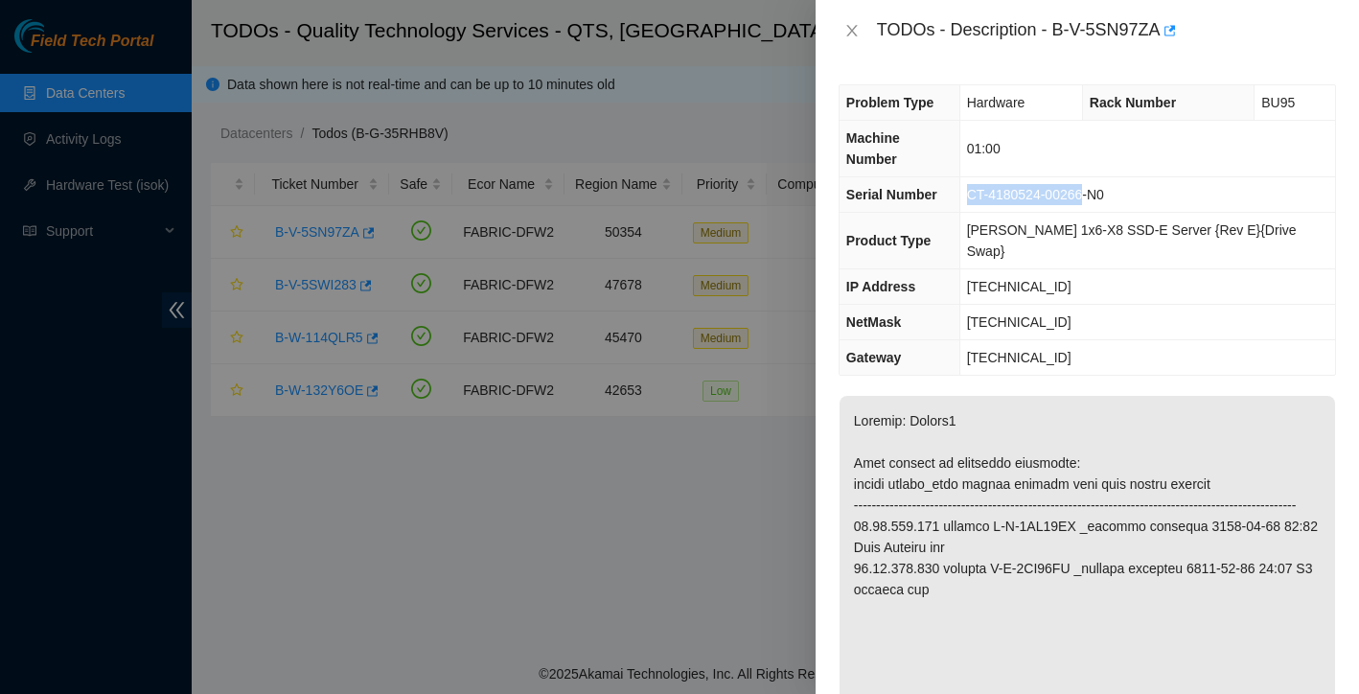
drag, startPoint x: 989, startPoint y: 173, endPoint x: 1115, endPoint y: 178, distance: 125.7
click at [1104, 187] on span "CT-4180524-00266-N0" at bounding box center [1035, 194] width 137 height 15
copy span "CT-4180524-00266"
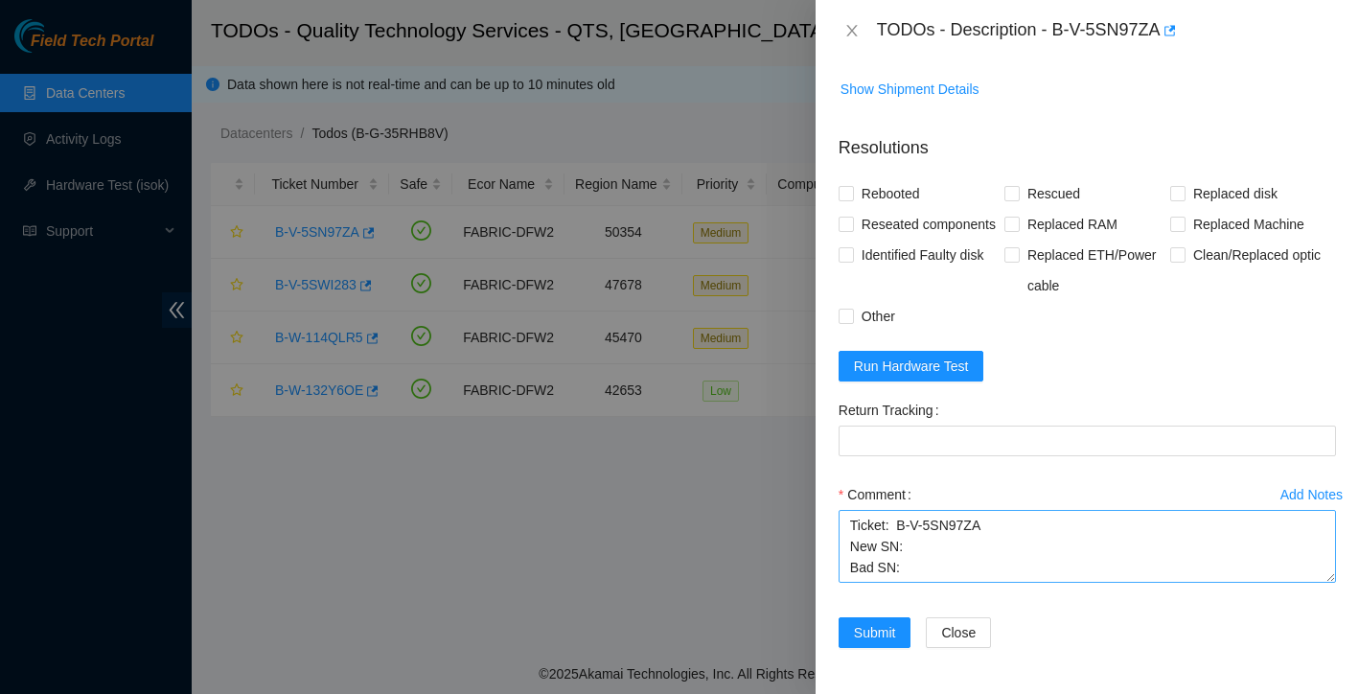
scroll to position [1808, 0]
click at [927, 576] on textarea "Ticket: B-V-5SN97ZA New SN: Bad SN:" at bounding box center [1087, 546] width 497 height 73
click at [924, 572] on textarea "Ticket: B-V-5SN97ZA New SN: Bad SN:" at bounding box center [1087, 546] width 497 height 73
paste textarea "CT-4180524-00266"
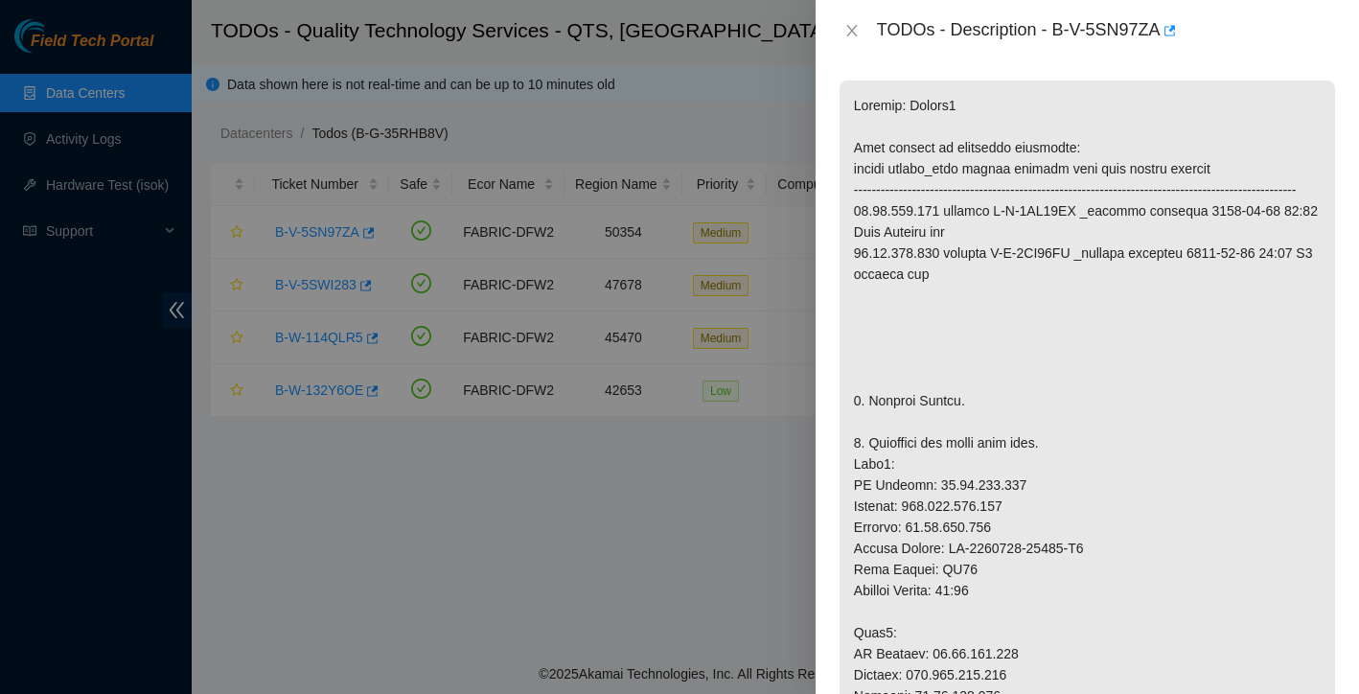
scroll to position [337, 0]
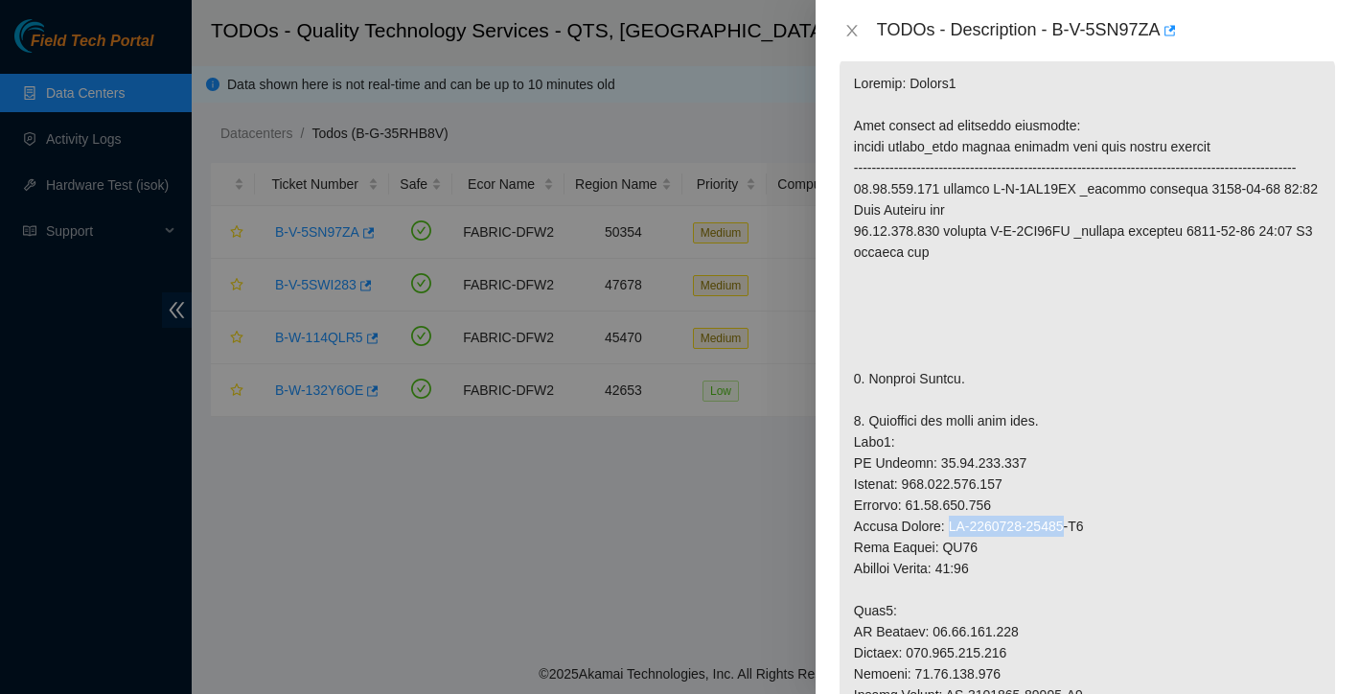
drag, startPoint x: 948, startPoint y: 507, endPoint x: 1076, endPoint y: 500, distance: 128.6
copy p "CT-4180626-00249"
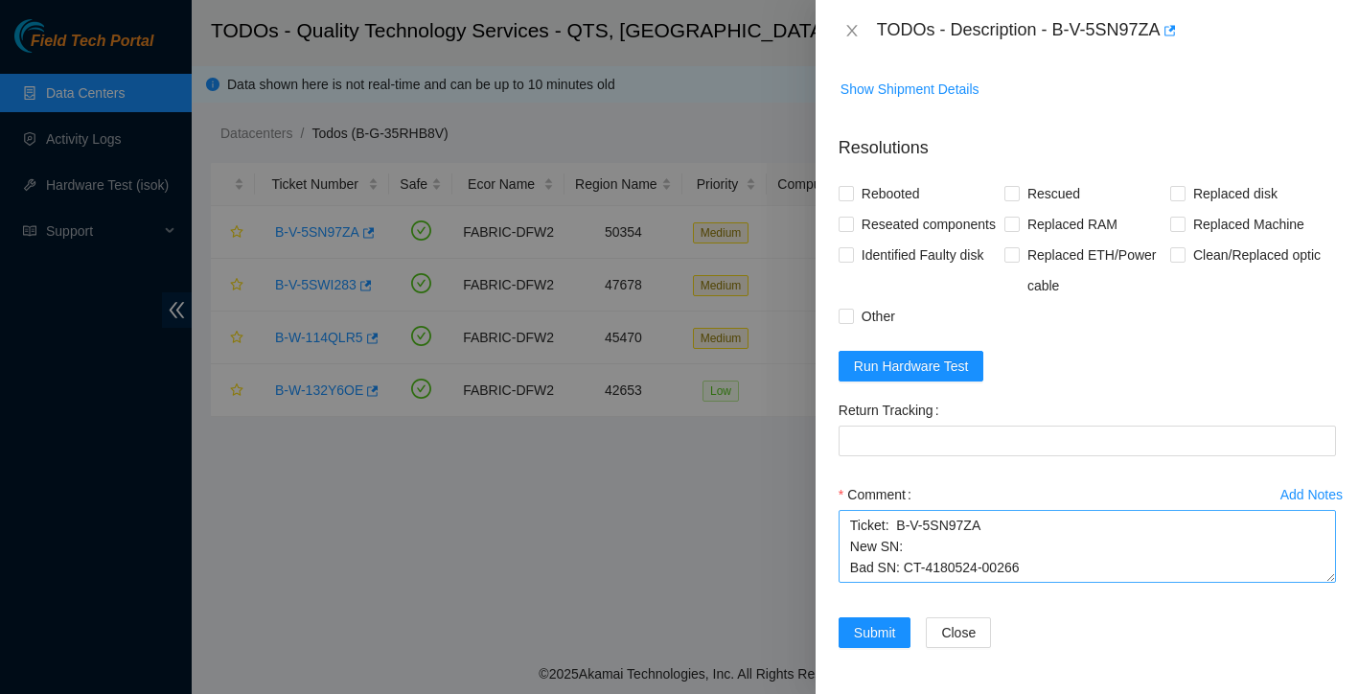
scroll to position [1808, 0]
click at [932, 543] on textarea "Ticket: B-V-5SN97ZA New SN: Bad SN: CT-4180524-00266" at bounding box center [1087, 546] width 497 height 73
paste textarea "CT-4180626-00249"
click at [1050, 573] on textarea "Ticket: B-V-5SN97ZA New SN: CT-4180626-00249 Bad SN: CT-4180524-00266" at bounding box center [1087, 546] width 497 height 73
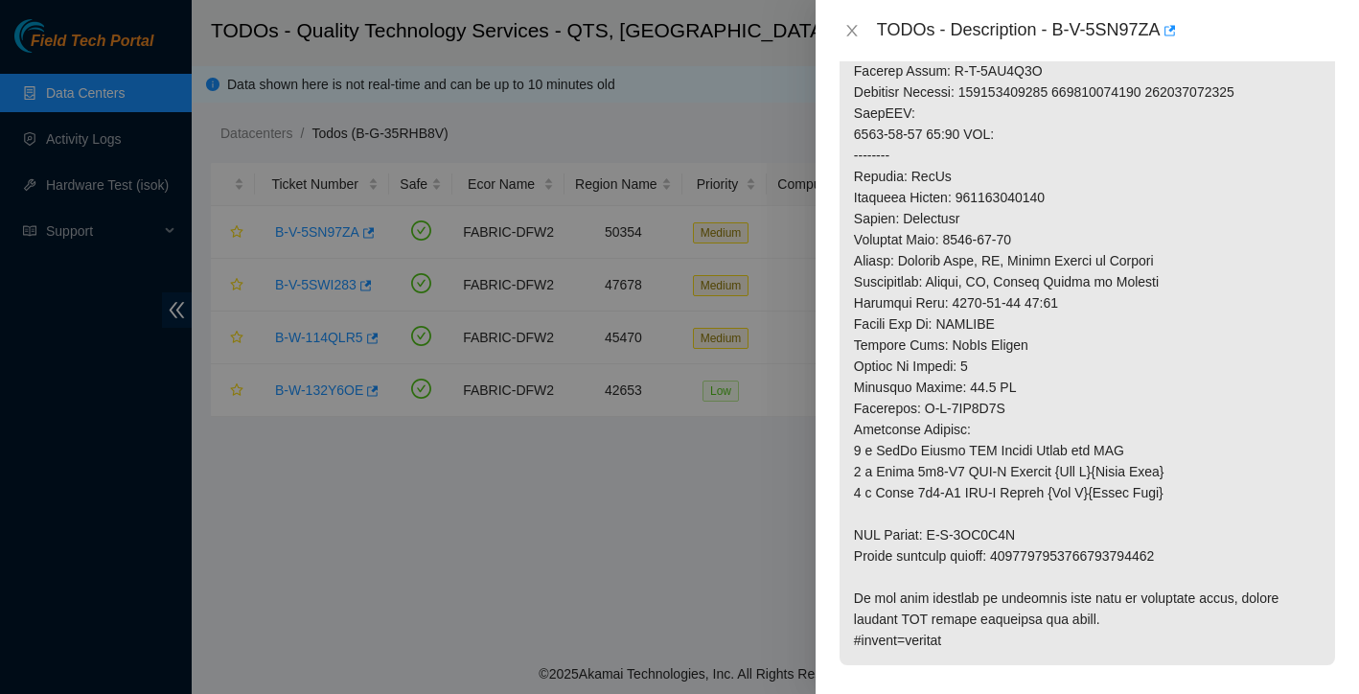
scroll to position [864, 0]
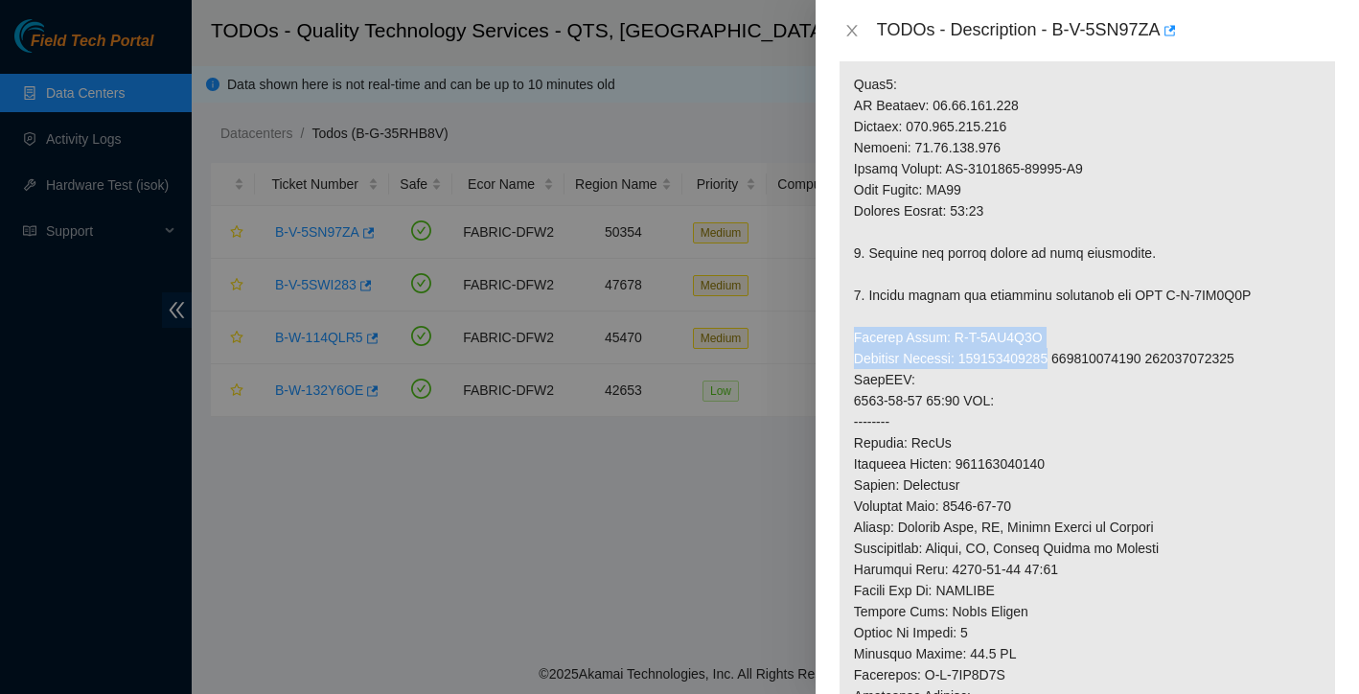
drag, startPoint x: 856, startPoint y: 317, endPoint x: 1074, endPoint y: 340, distance: 219.7
click at [1074, 340] on p at bounding box center [1088, 231] width 496 height 1399
copy p "Service Order: B-V-5SX8K1H Tracking Numbers: 739263646100"
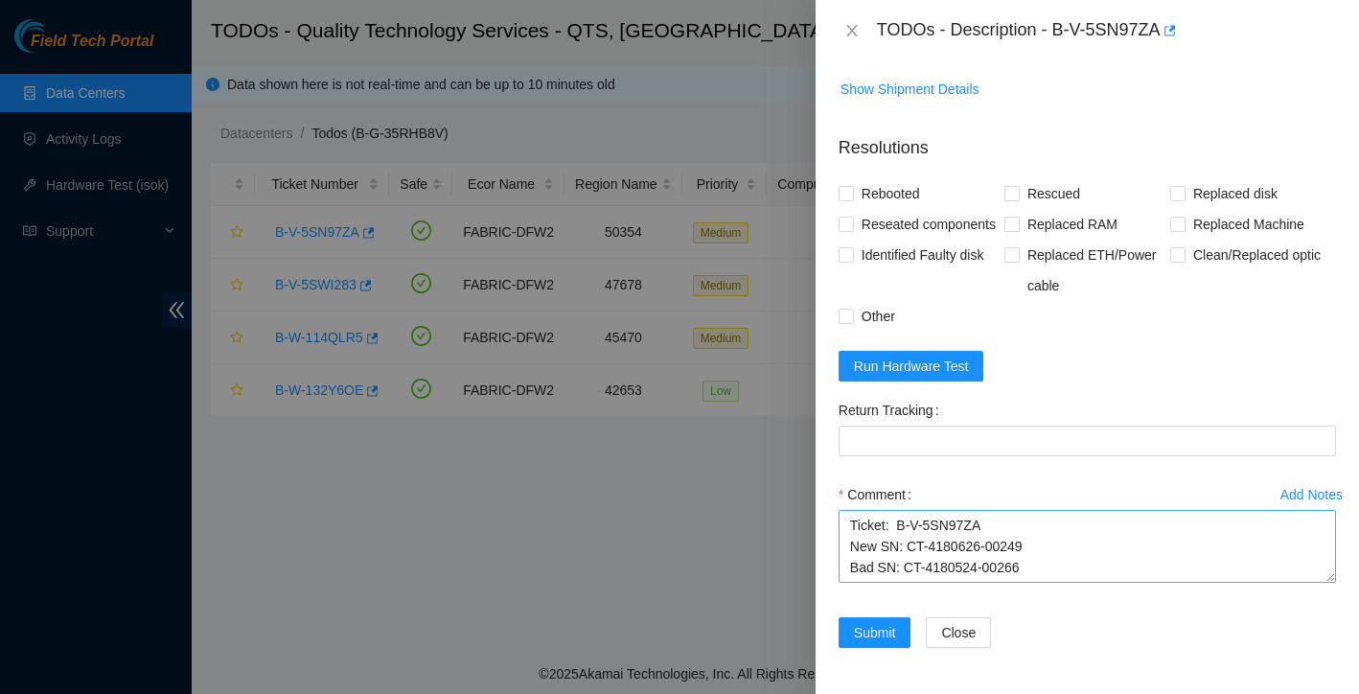
scroll to position [1808, 0]
click at [1042, 558] on textarea "Ticket: B-V-5SN97ZA New SN: CT-4180626-00249 Bad SN: CT-4180524-00266" at bounding box center [1087, 546] width 497 height 73
paste textarea "Service Order: B-V-5SX8K1H Tracking Numbers: 739263646100"
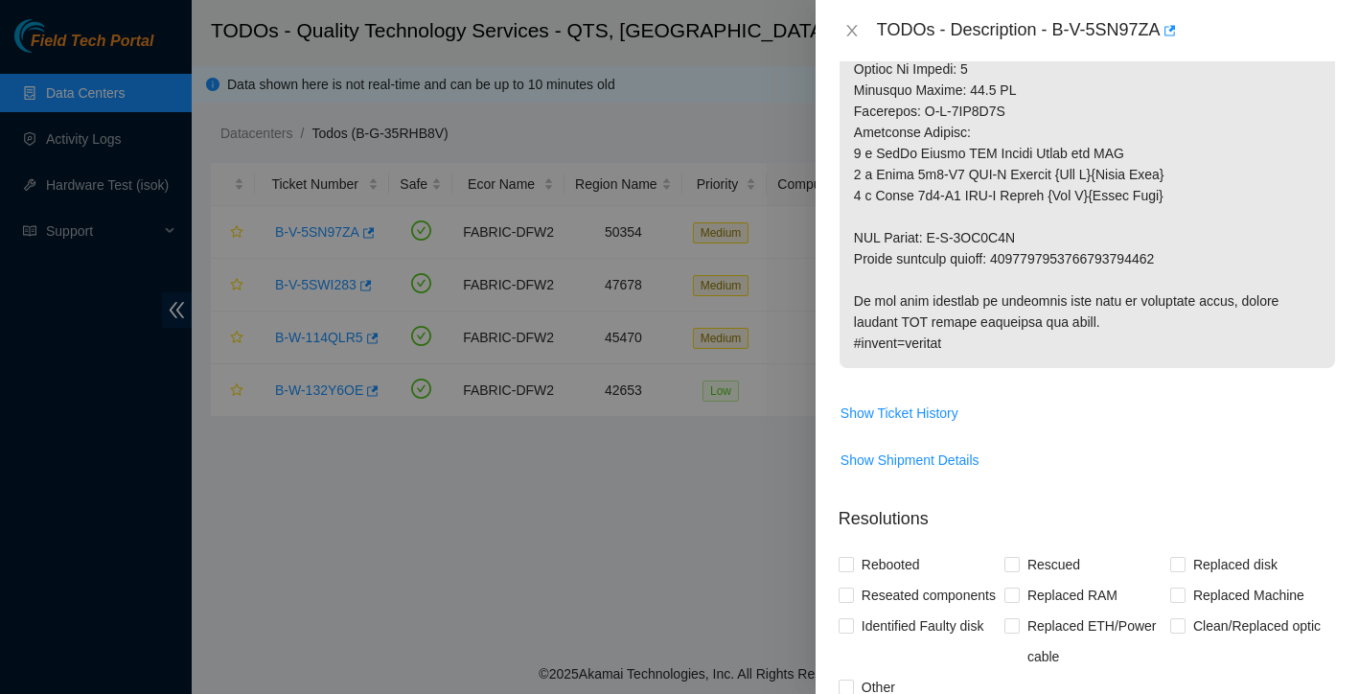
scroll to position [1260, 0]
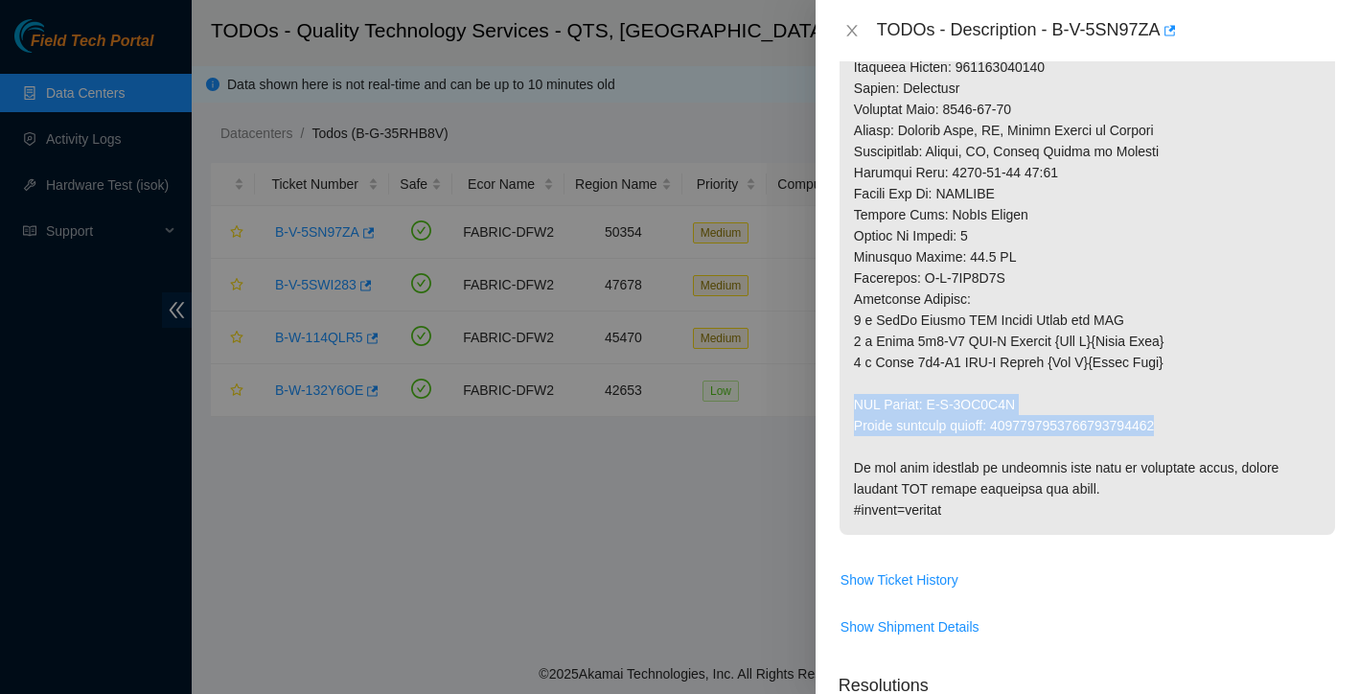
drag, startPoint x: 857, startPoint y: 379, endPoint x: 1225, endPoint y: 403, distance: 368.8
copy p "RMA Return: B-V-5SX8K1R Return tracking number: 9612018969028700237391"
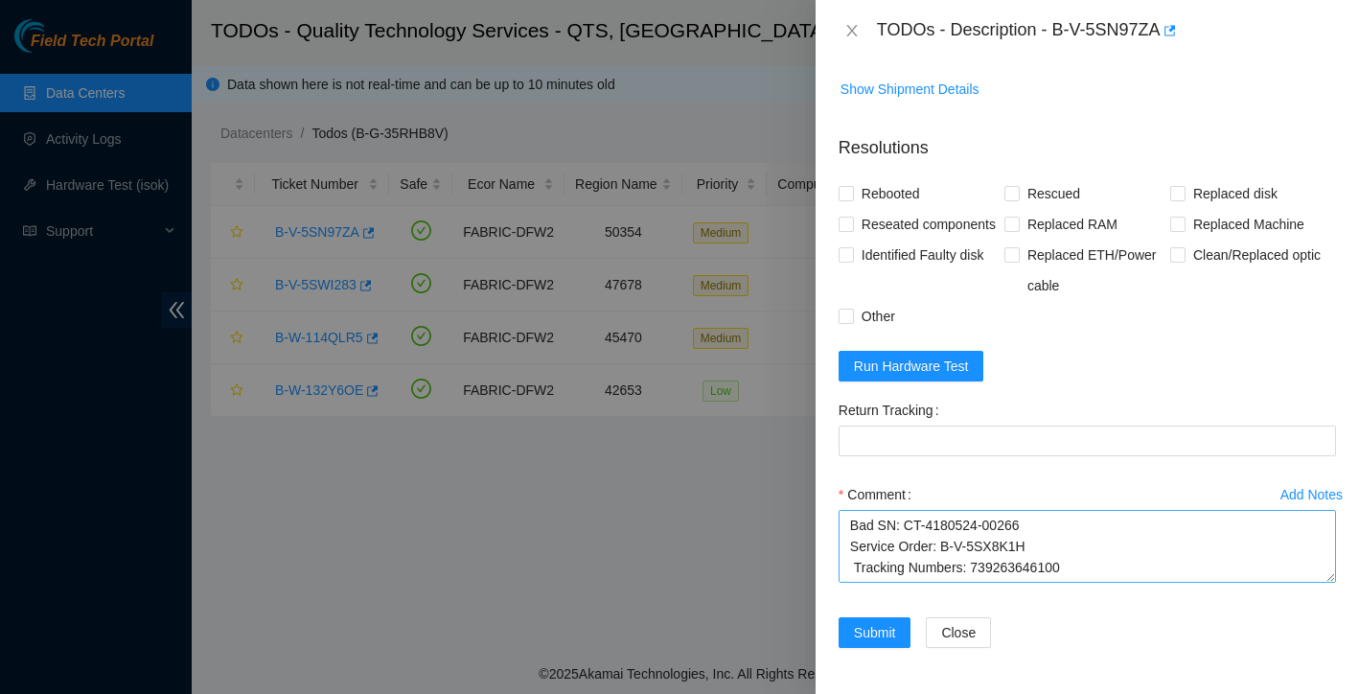
scroll to position [1808, 0]
click at [865, 572] on textarea "Ticket: B-V-5SN97ZA New SN: CT-4180626-00249 Bad SN: CT-4180524-00266 Service O…" at bounding box center [1087, 546] width 497 height 73
paste textarea "RMA Return: B-V-5SX8K1R Return tracking number: 9612018969028700237391"
click at [855, 529] on textarea "Ticket: B-V-5SN97ZA New SN: CT-4180626-00249 Bad SN: CT-4180524-00266 Service O…" at bounding box center [1087, 546] width 497 height 73
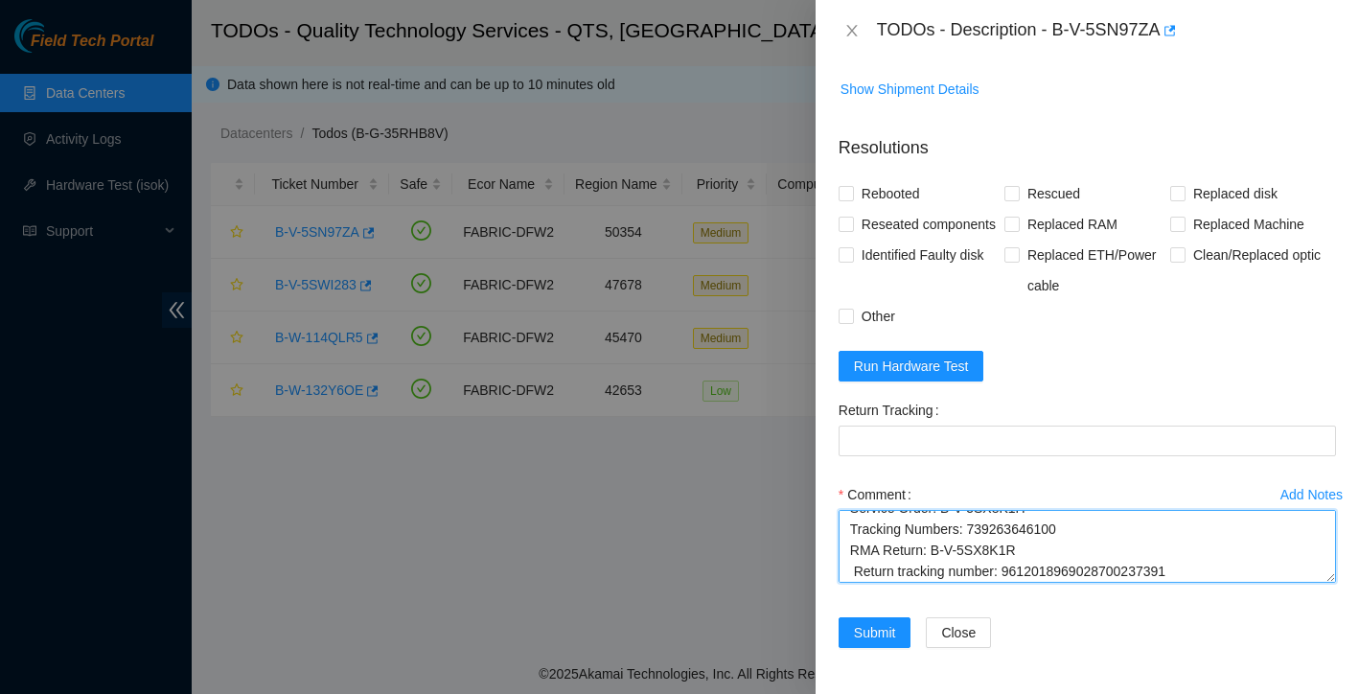
click at [855, 571] on textarea "Ticket: B-V-5SN97ZA New SN: CT-4180626-00249 Bad SN: CT-4180524-00266 Service O…" at bounding box center [1087, 546] width 497 height 73
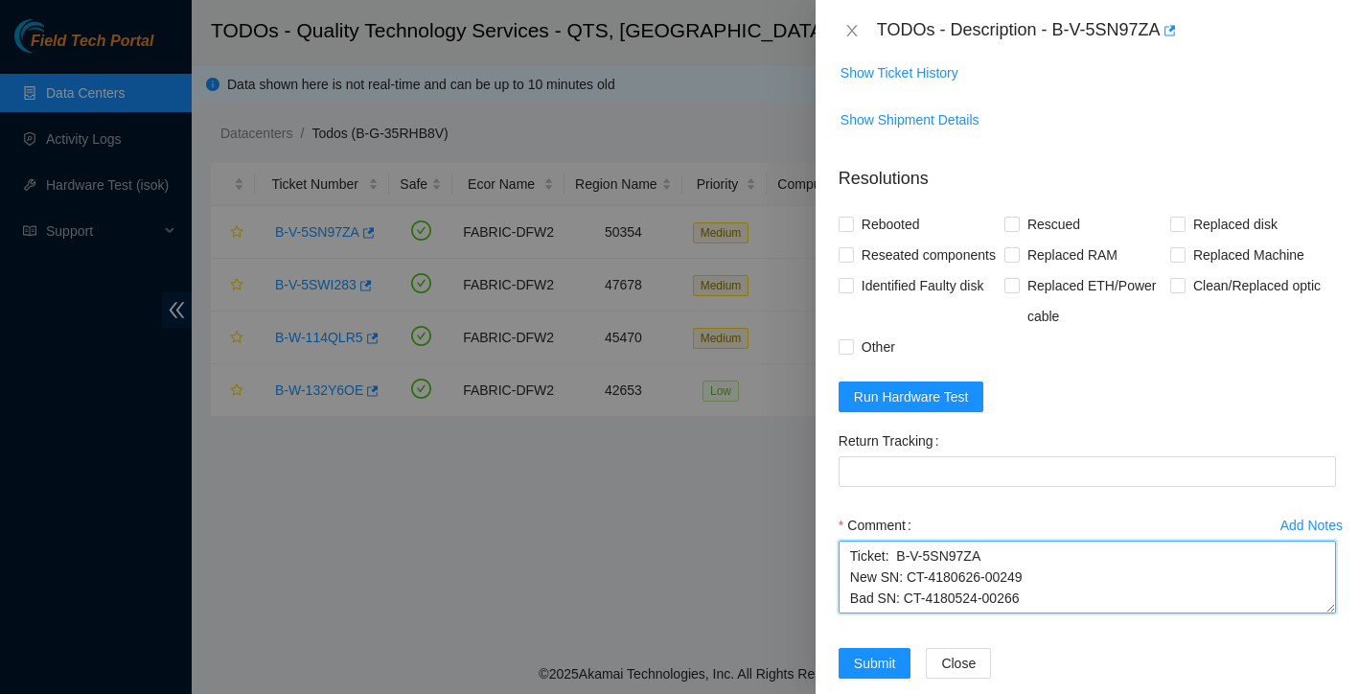
scroll to position [1764, 0]
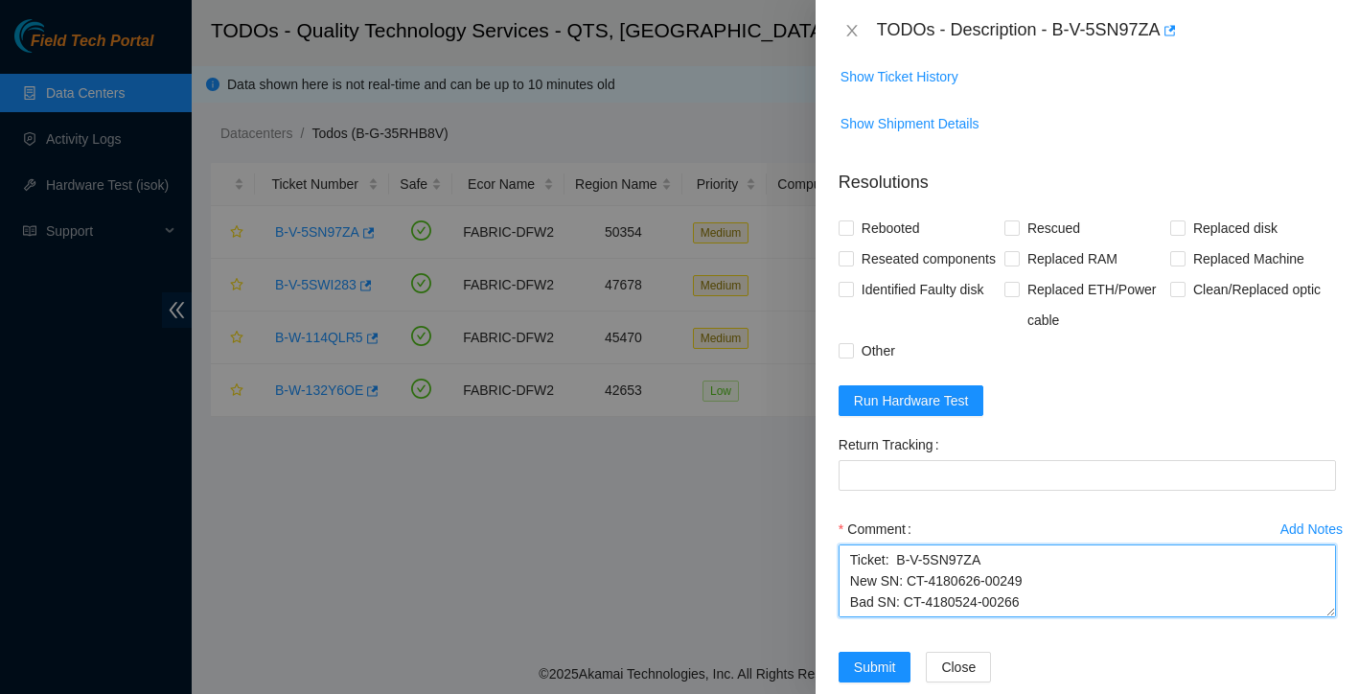
click at [848, 567] on textarea "Ticket: B-V-5SN97ZA New SN: CT-4180626-00249 Bad SN: CT-4180524-00266 Service O…" at bounding box center [1087, 580] width 497 height 73
click at [865, 565] on textarea "Ticket: B-V-5SN97ZA New SN: CT-4180626-00249 Bad SN: CT-4180524-00266 Service O…" at bounding box center [1087, 580] width 497 height 73
paste textarea "I identified and unracked the bad server that required replacement. The defecti…"
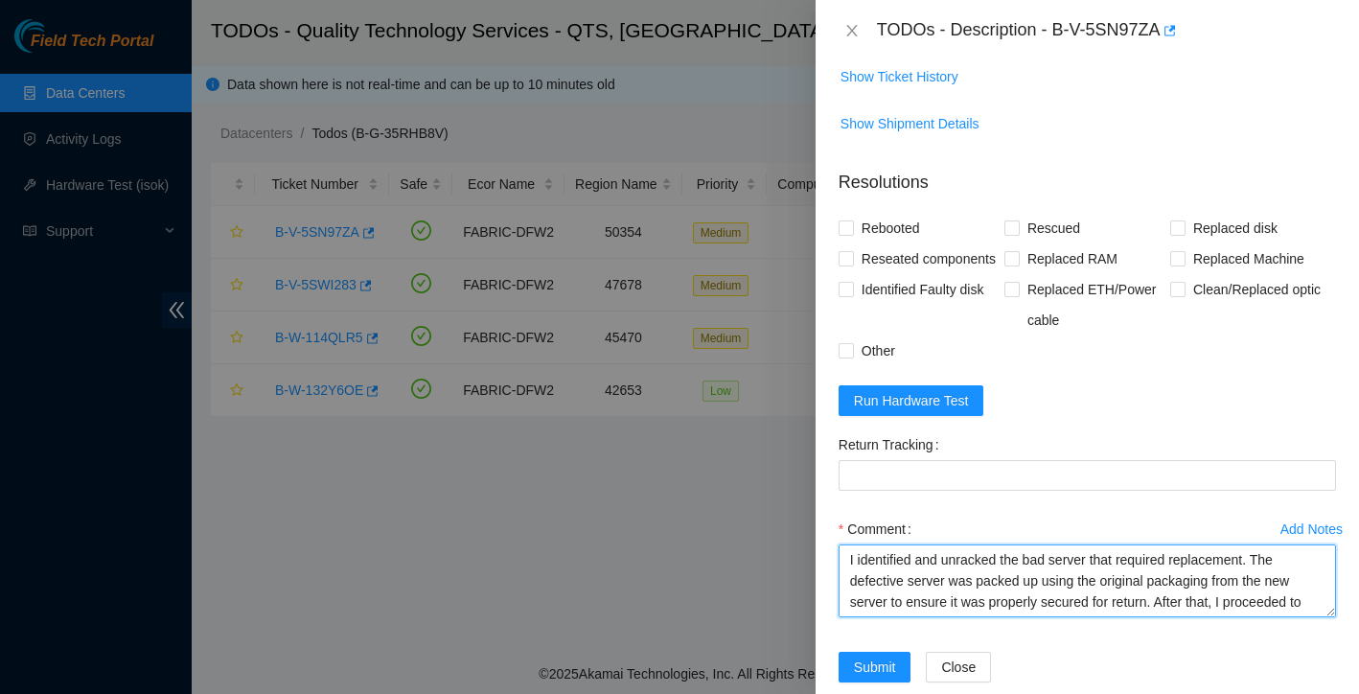
scroll to position [145, 0]
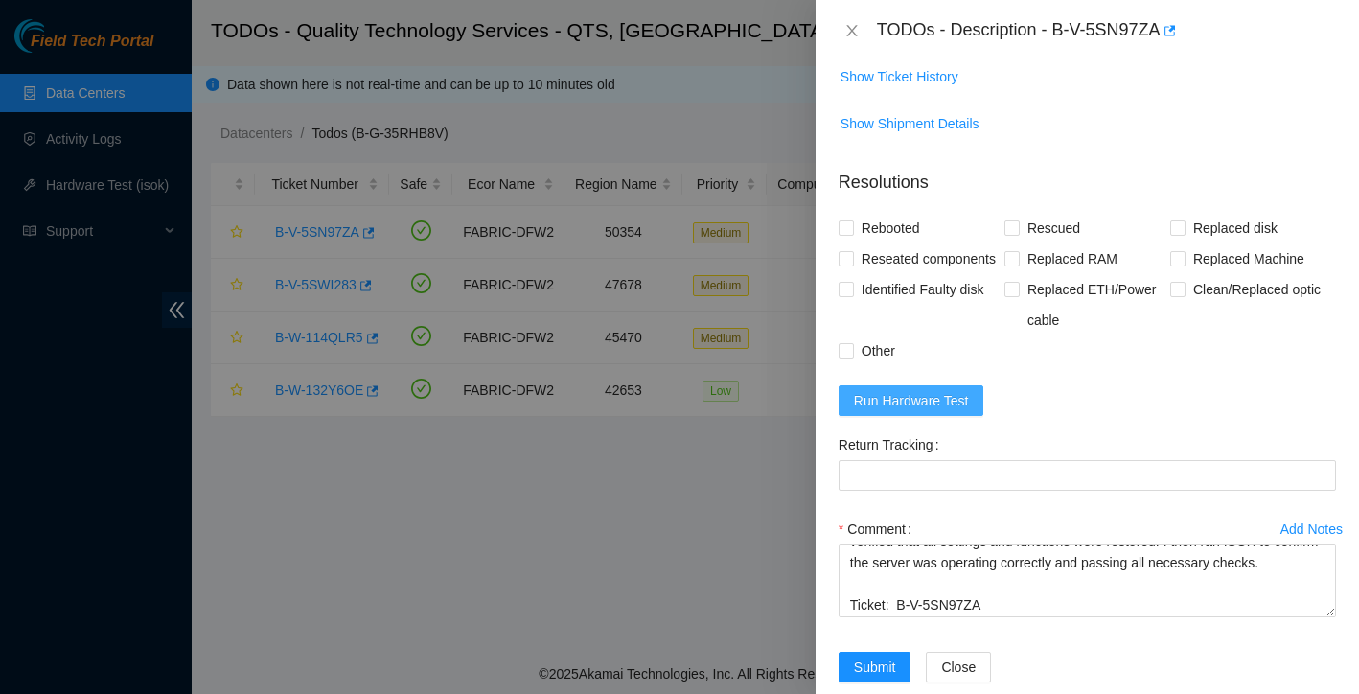
click at [921, 408] on span "Run Hardware Test" at bounding box center [911, 400] width 115 height 21
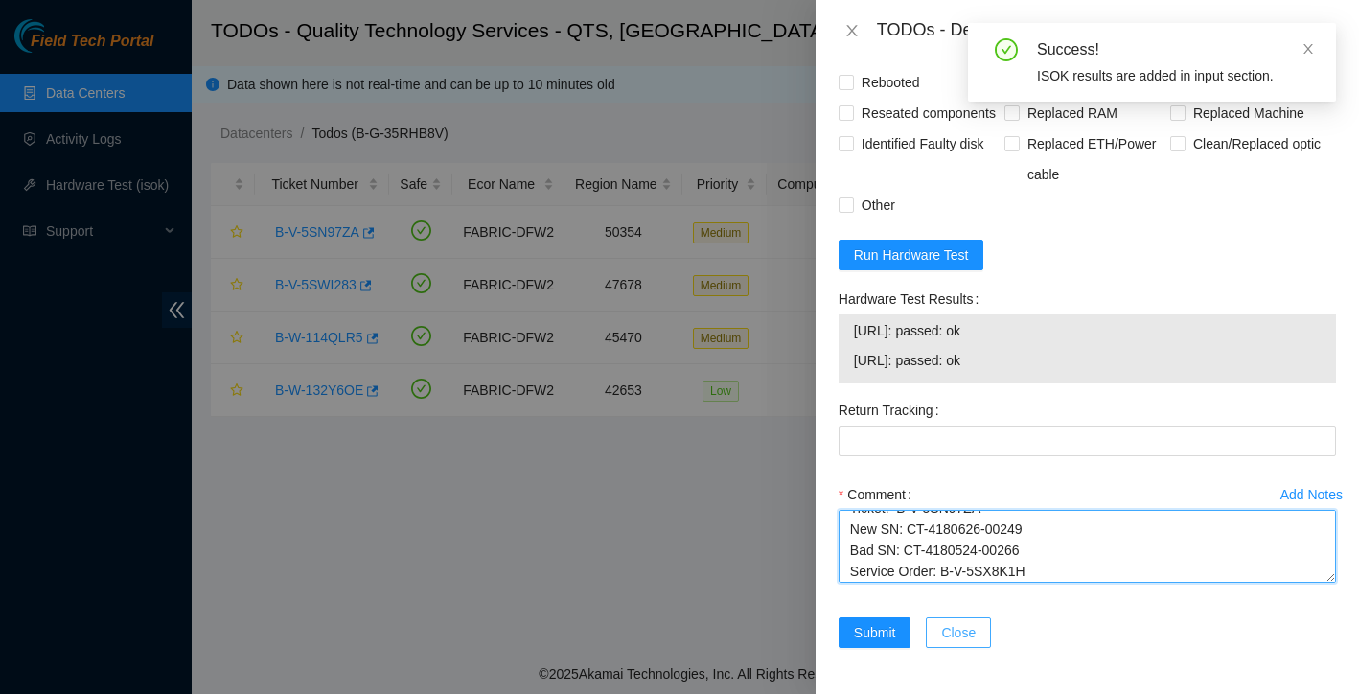
scroll to position [337, 0]
drag, startPoint x: 848, startPoint y: 530, endPoint x: 964, endPoint y: 617, distance: 145.1
click at [964, 617] on form "Resolutions Rebooted Rescued Replaced disk Reseated components Replaced RAM Rep…" at bounding box center [1087, 340] width 497 height 662
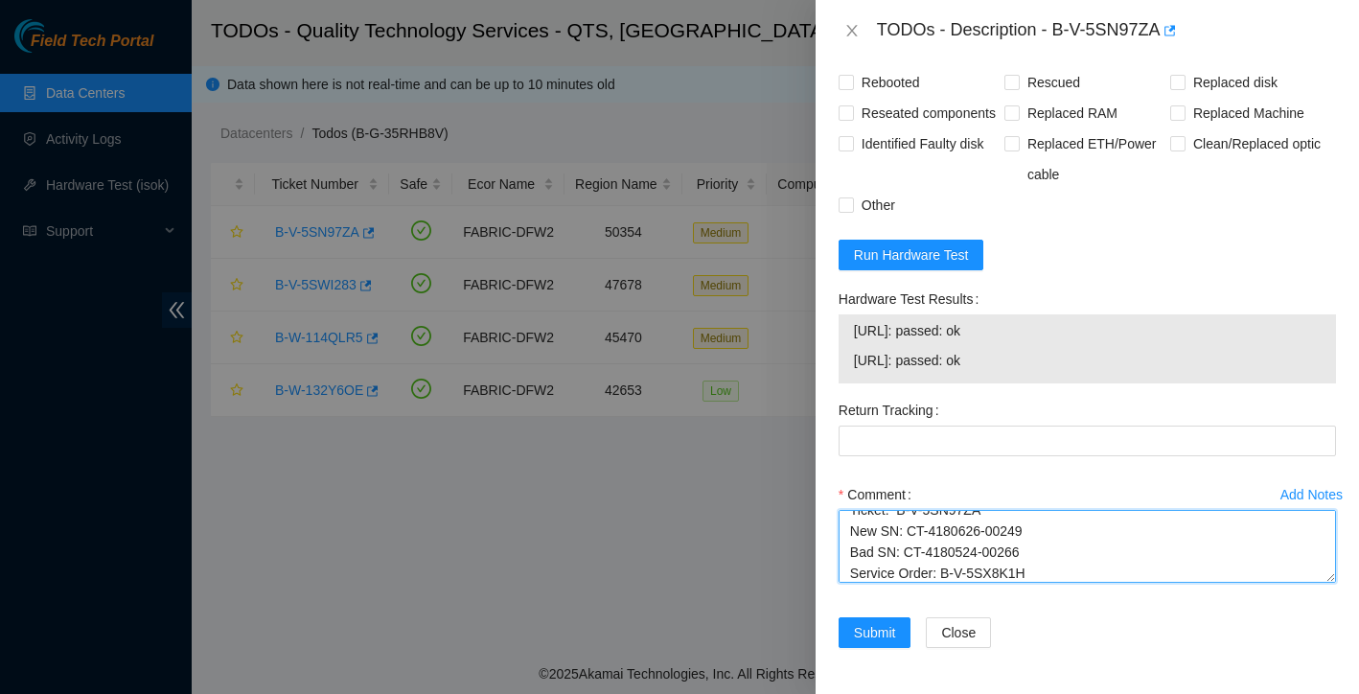
scroll to position [212, 0]
drag, startPoint x: 850, startPoint y: 528, endPoint x: 1047, endPoint y: 557, distance: 198.6
click at [1047, 557] on textarea "I identified and unracked the bad server that required replacement. The defecti…" at bounding box center [1087, 546] width 497 height 73
click at [916, 536] on textarea "I identified and unracked the bad server that required replacement. The defecti…" at bounding box center [1087, 546] width 497 height 73
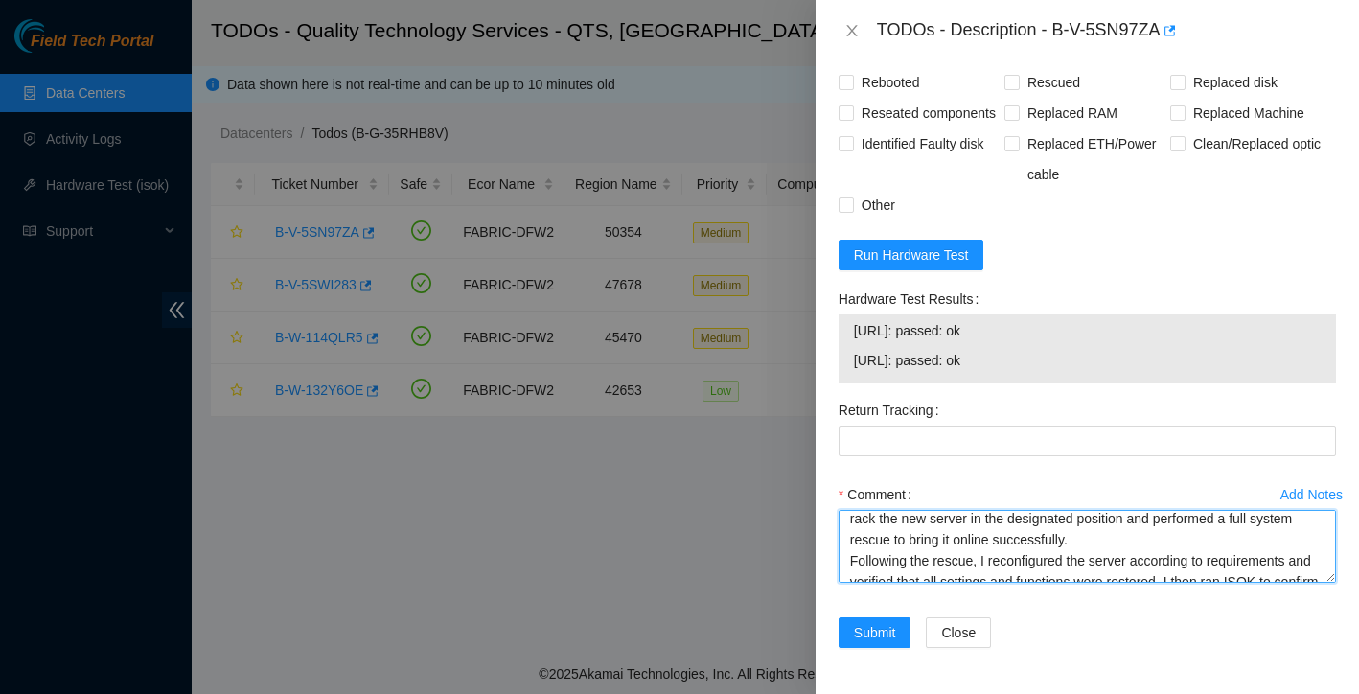
scroll to position [0, 0]
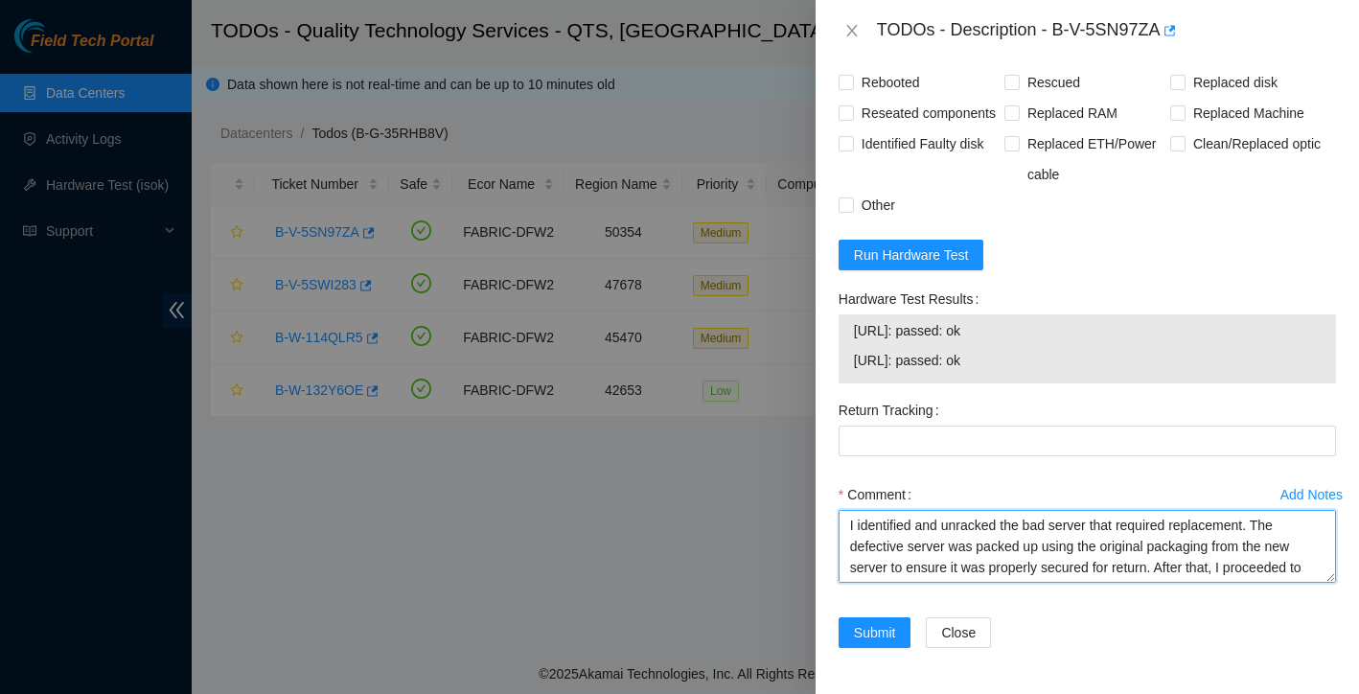
drag, startPoint x: 916, startPoint y: 536, endPoint x: 816, endPoint y: 448, distance: 133.8
click at [816, 448] on div "Problem Type Hardware Rack Number BU95 Machine Number 01:00 Serial Number CT-41…" at bounding box center [1087, 377] width 543 height 633
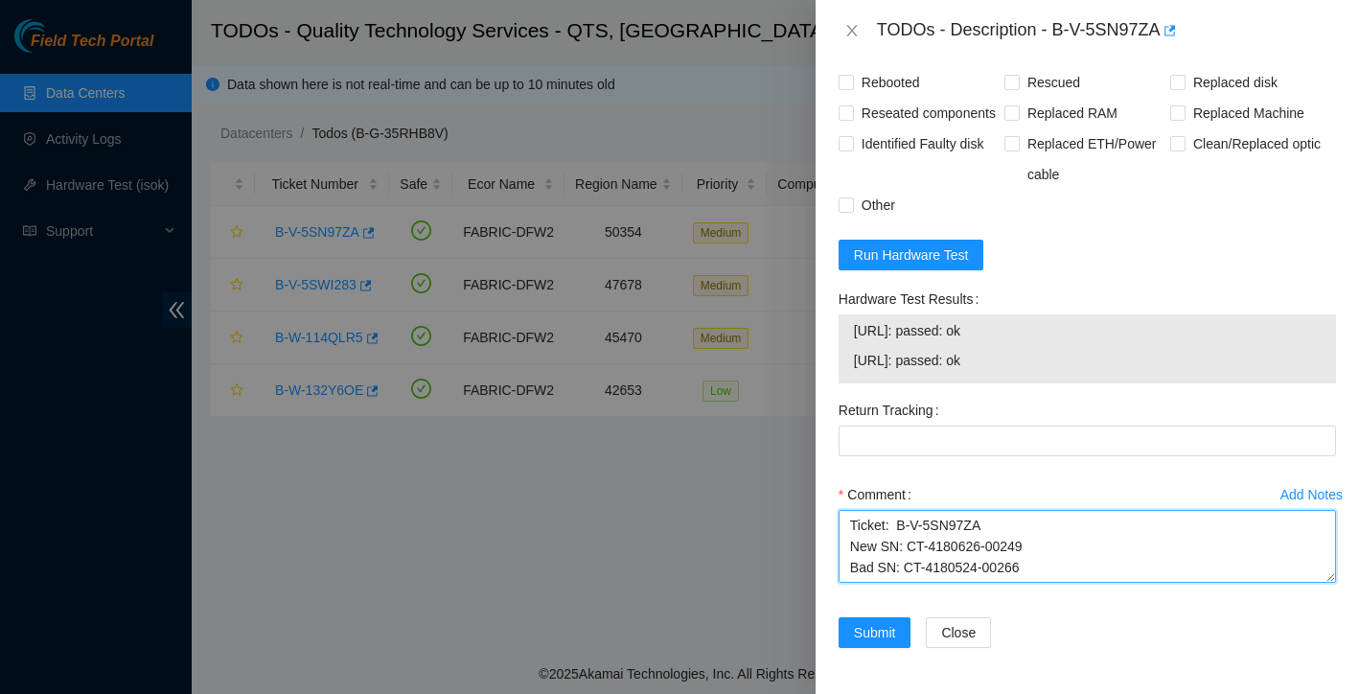
paste textarea "Identified and unracked the defective server (CT-4180524-00266). The bad unit w…"
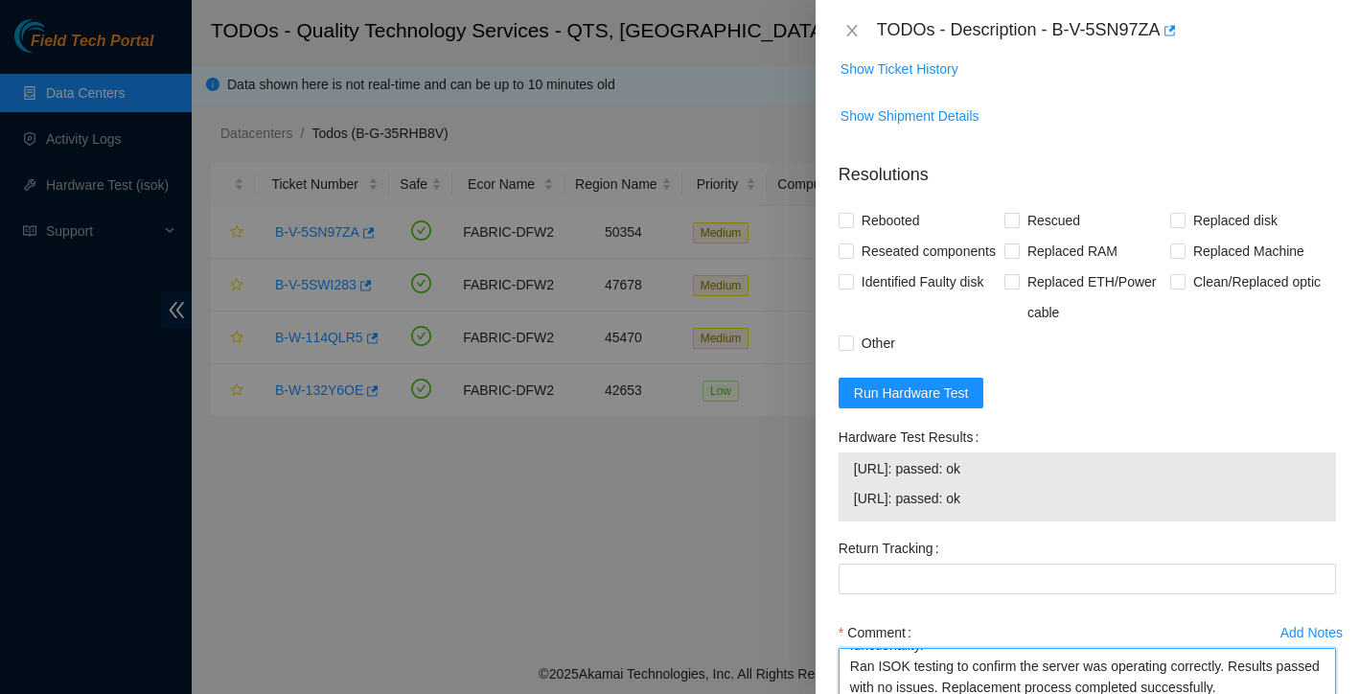
scroll to position [1755, 0]
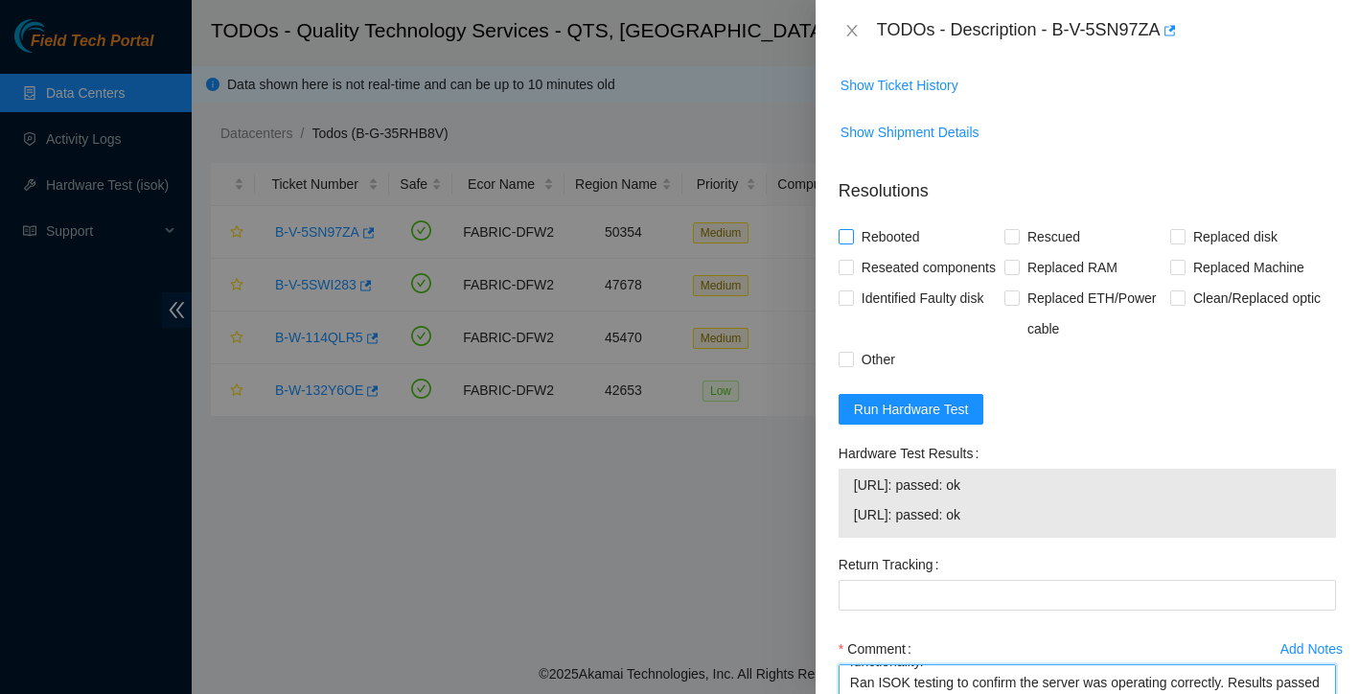
type textarea "Identified and unracked the defective server (CT-4180524-00266). The bad unit w…"
click at [844, 229] on input "Rebooted" at bounding box center [845, 235] width 13 height 13
checkbox input "true"
click at [1015, 229] on input "Rescued" at bounding box center [1010, 235] width 13 height 13
checkbox input "true"
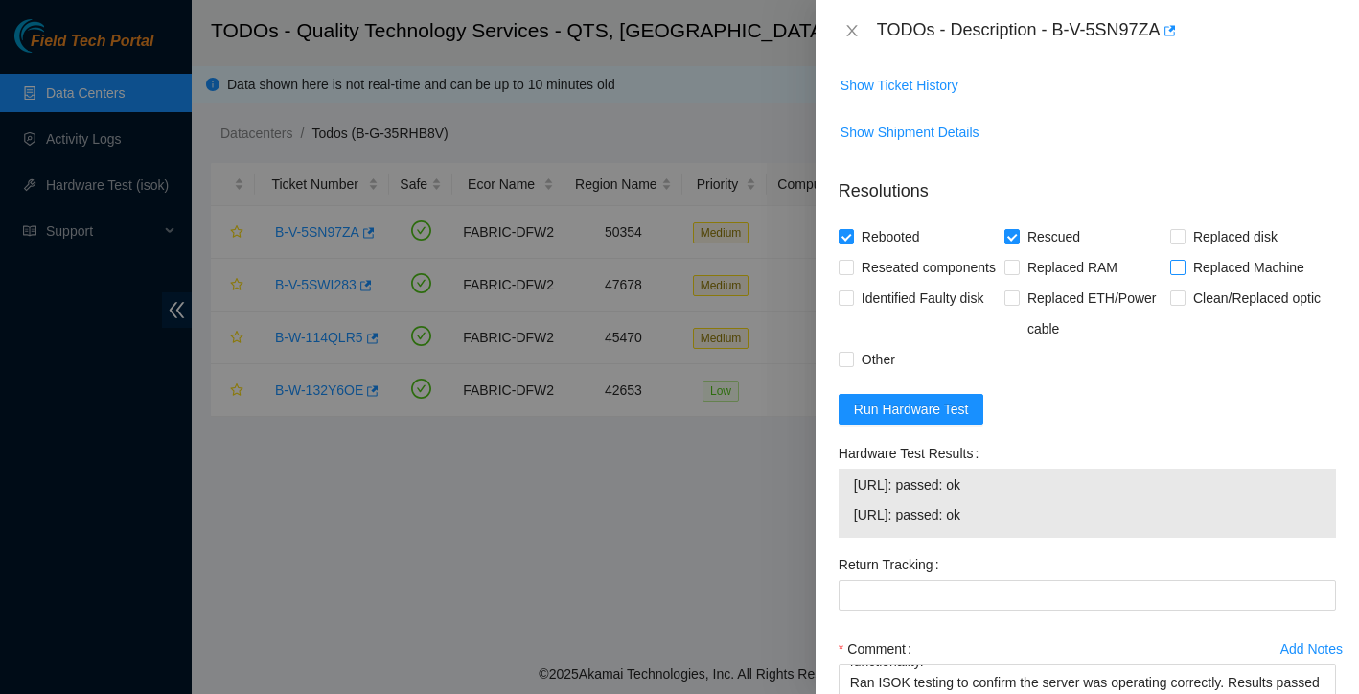
click at [1186, 252] on span "Replaced Machine" at bounding box center [1249, 267] width 127 height 31
click at [1184, 260] on input "Replaced Machine" at bounding box center [1176, 266] width 13 height 13
checkbox input "true"
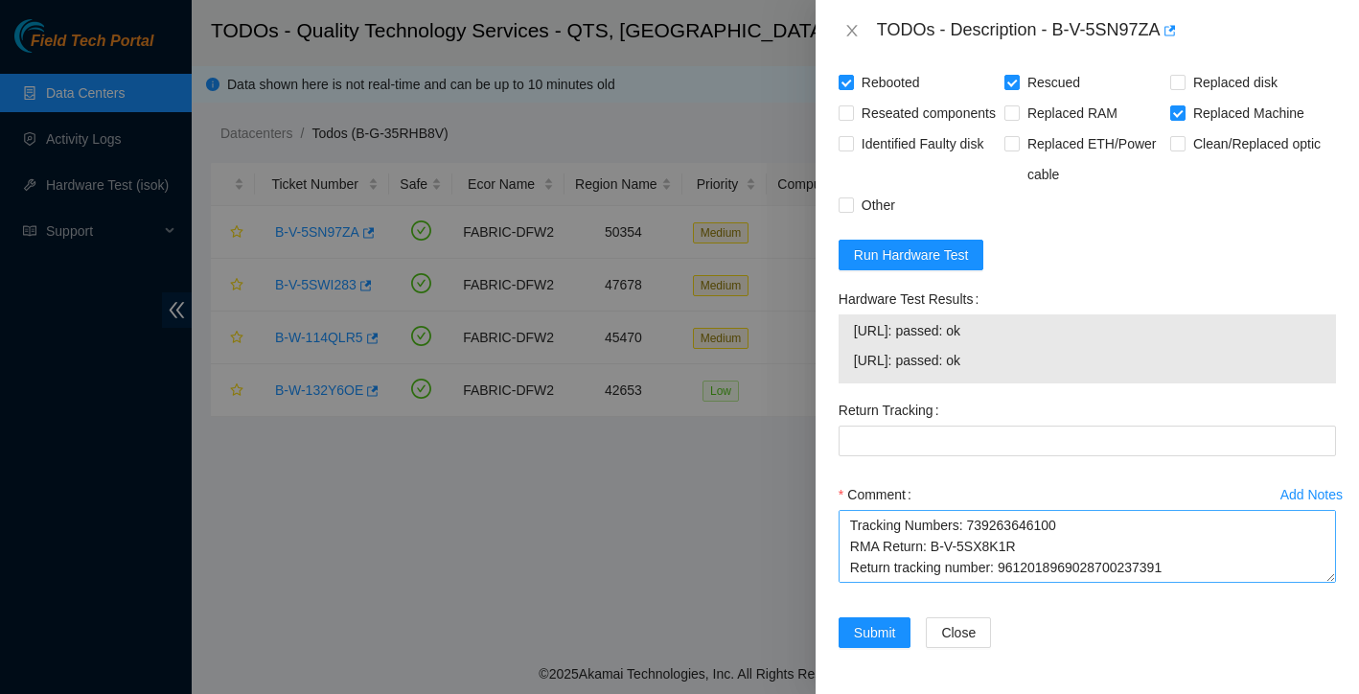
scroll to position [337, 0]
drag, startPoint x: 1004, startPoint y: 526, endPoint x: 1216, endPoint y: 526, distance: 212.8
click at [1216, 526] on textarea "Identified and unracked the defective server (CT-4180524-00266). The bad unit w…" at bounding box center [1087, 546] width 497 height 73
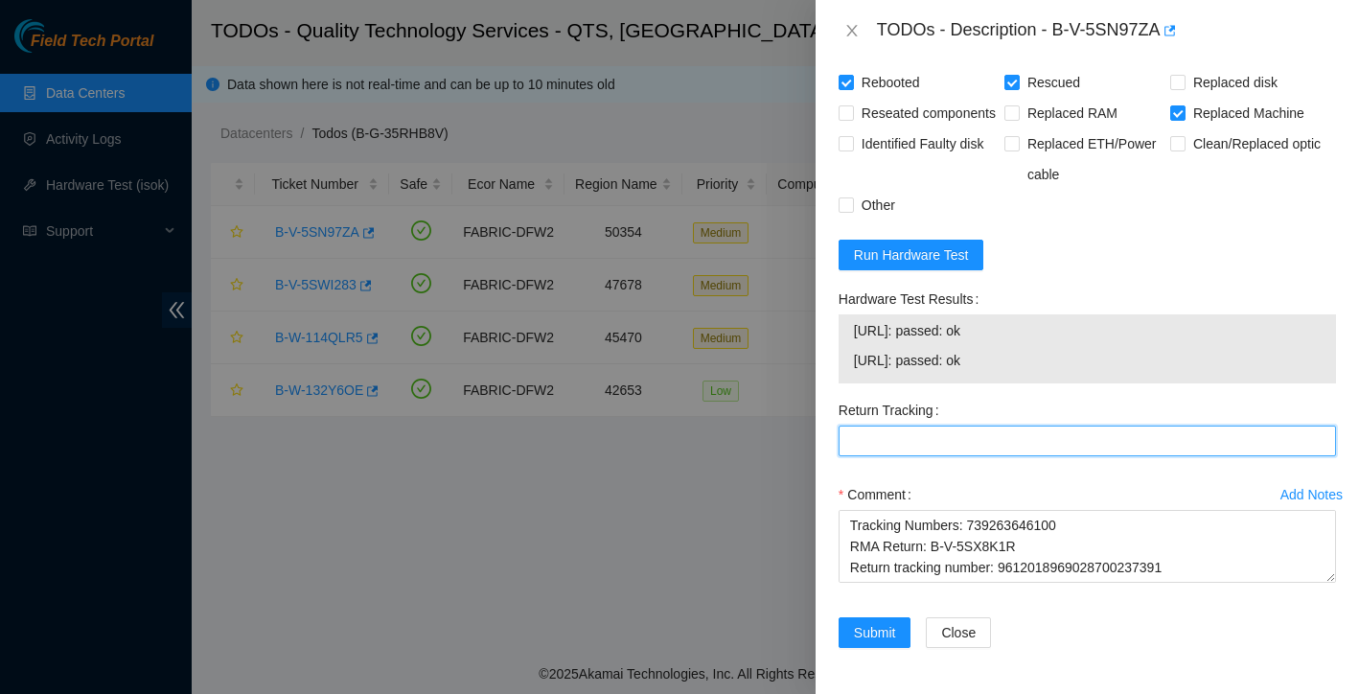
click at [1043, 437] on Tracking "Return Tracking" at bounding box center [1087, 441] width 497 height 31
paste Tracking "9612018969028700237391"
type Tracking "9612018969028700237391"
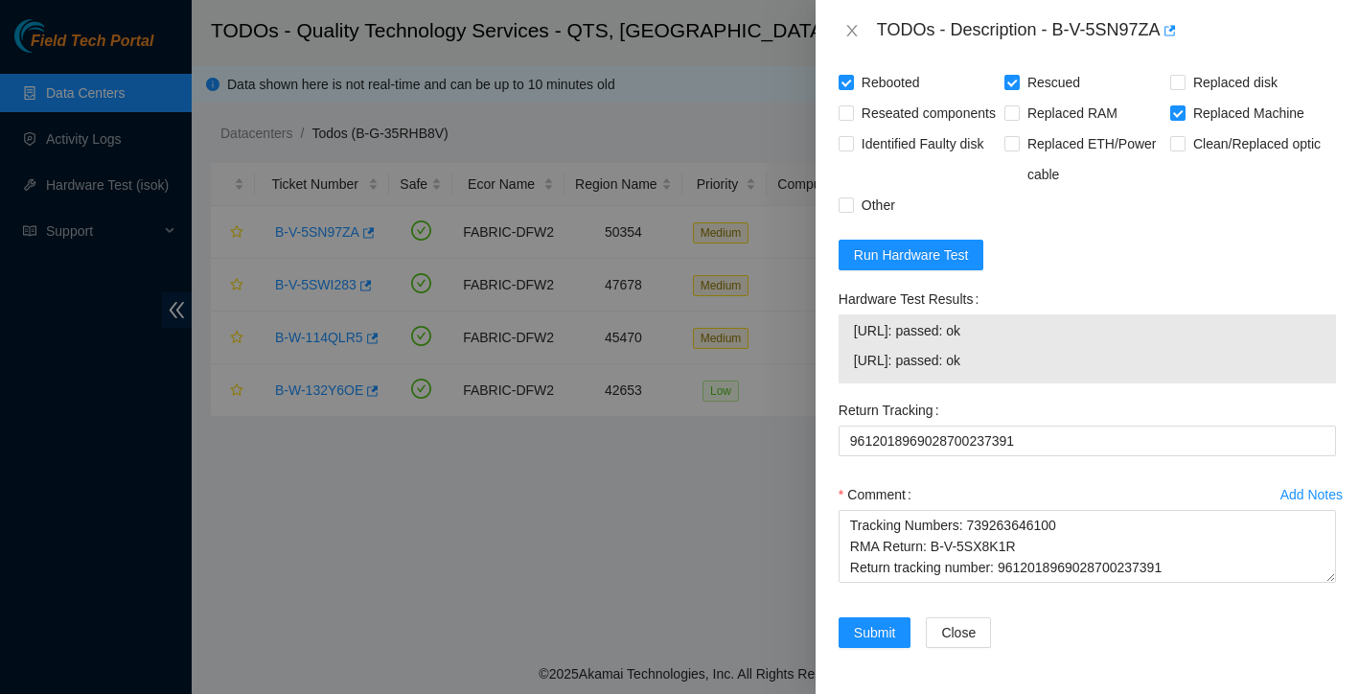
click at [1033, 473] on div "Return Tracking 9612018969028700237391" at bounding box center [1087, 437] width 513 height 84
click at [860, 634] on span "Submit" at bounding box center [875, 632] width 42 height 21
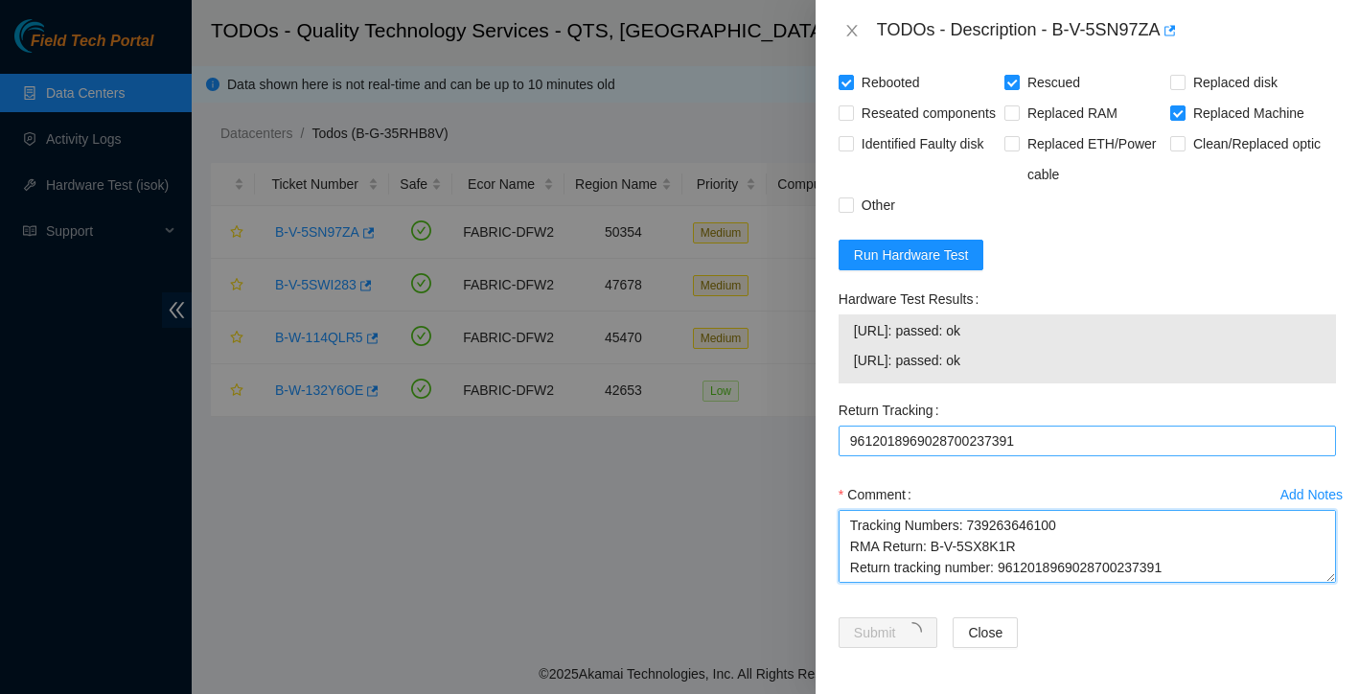
type textarea "Ticket: New SN: Bad SN:"
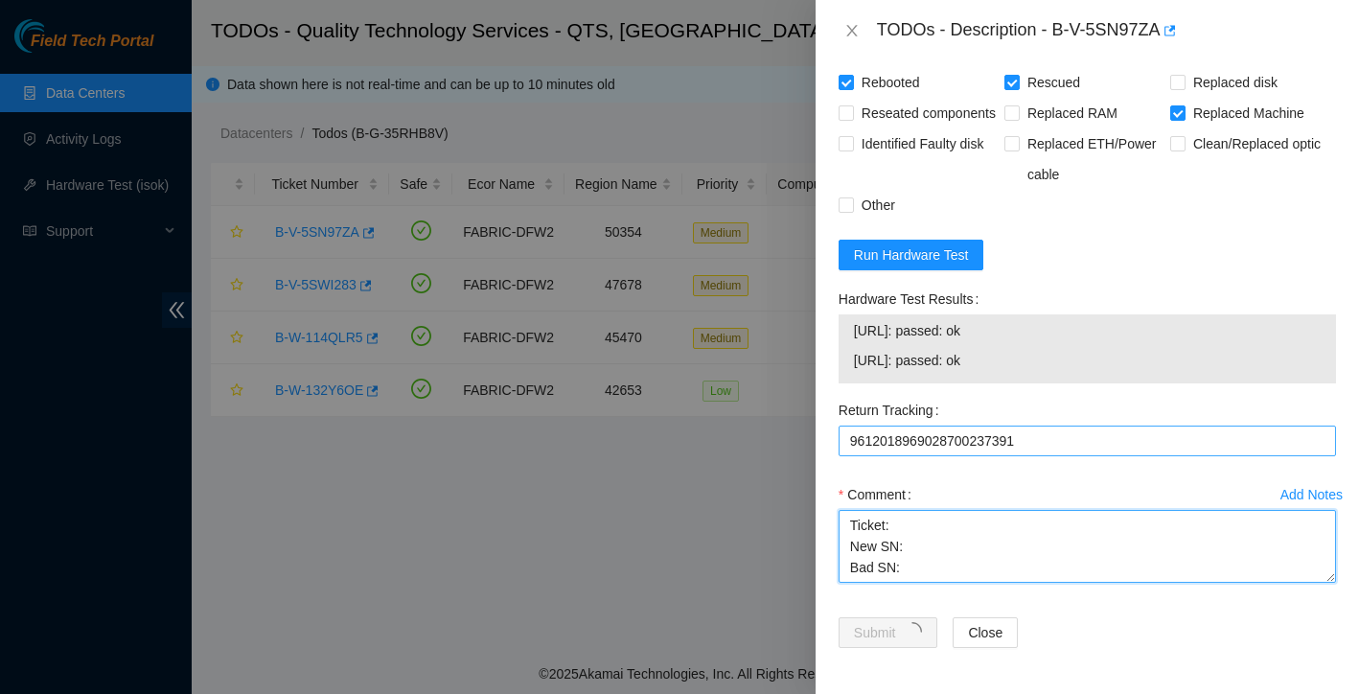
scroll to position [0, 0]
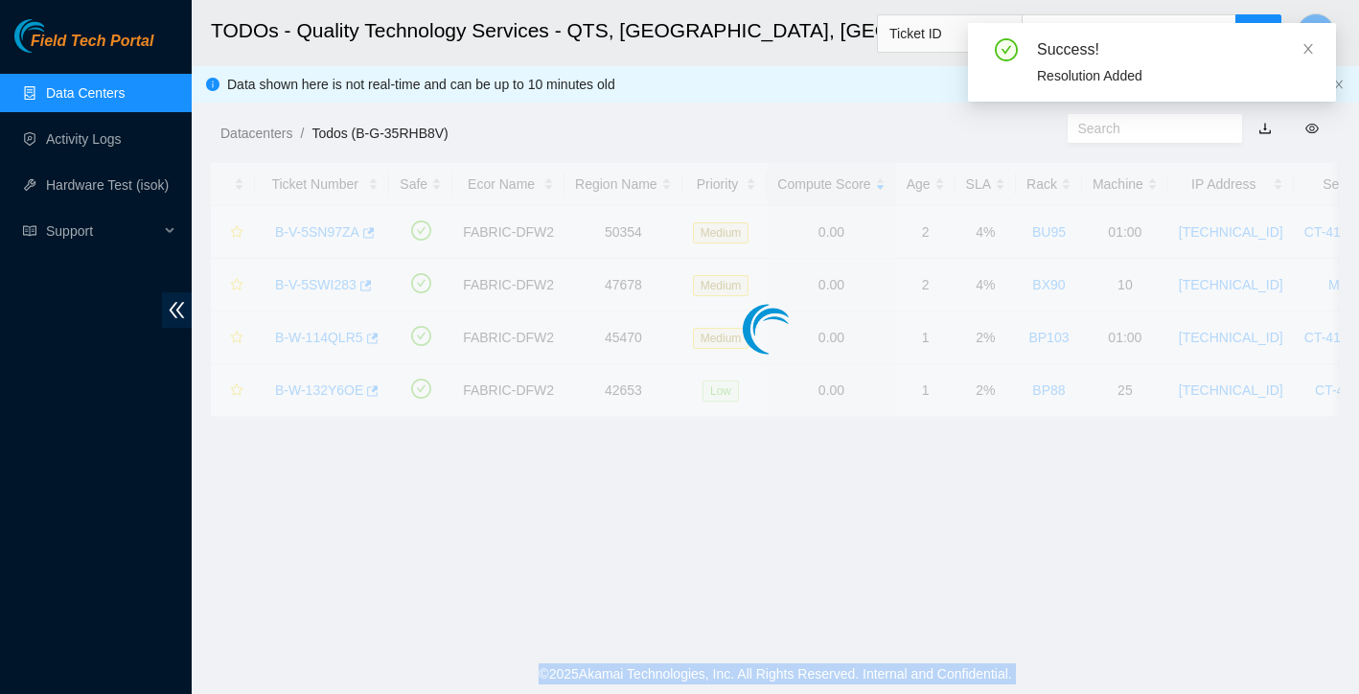
drag, startPoint x: 1187, startPoint y: 541, endPoint x: 1074, endPoint y: 435, distance: 153.9
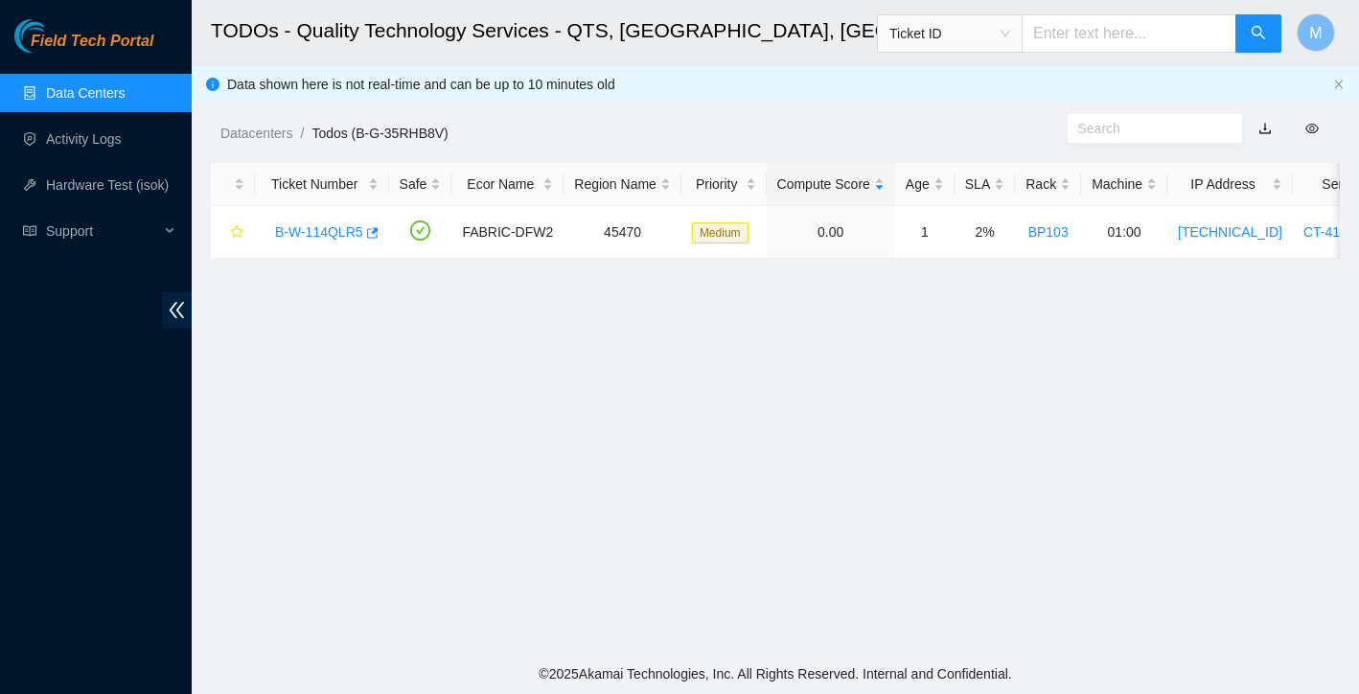
click at [831, 495] on main "TODOs - Quality Technology Services - QTS, Irving, TX Ticket ID M Data shown he…" at bounding box center [775, 327] width 1167 height 654
click at [325, 232] on link "B-W-114QLR5" at bounding box center [319, 231] width 88 height 15
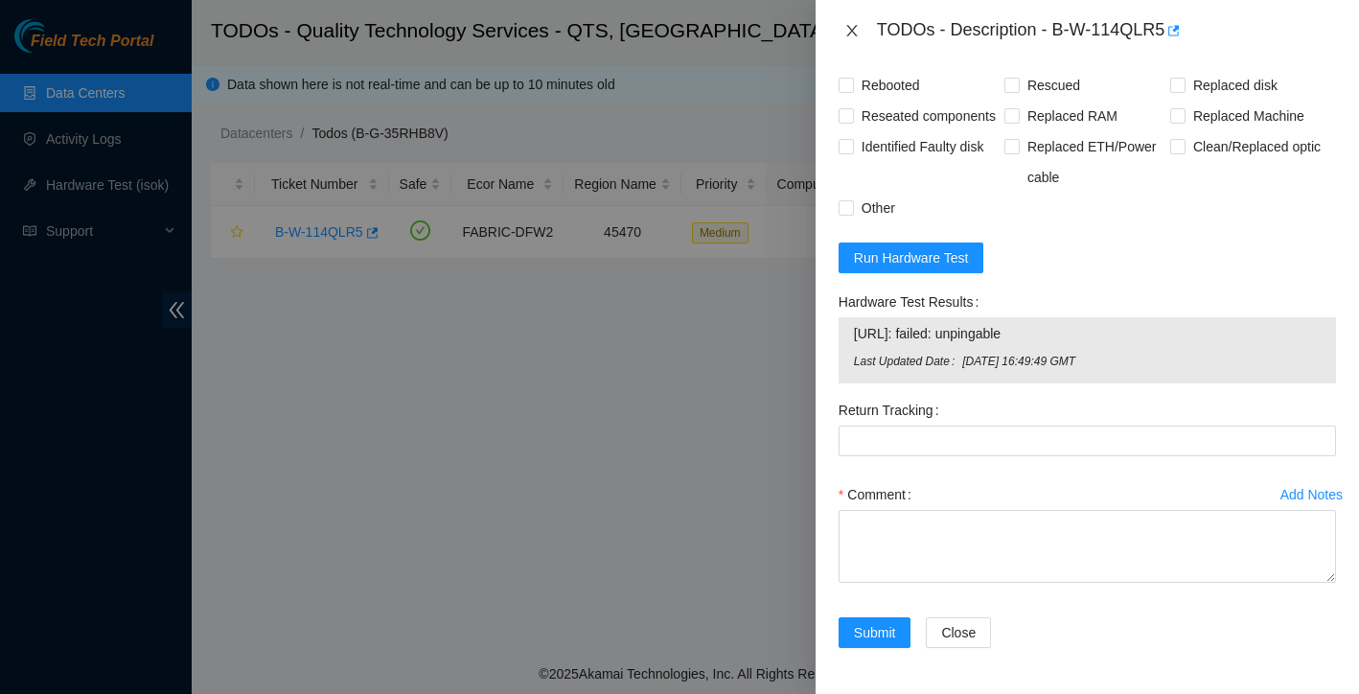
click at [849, 32] on icon "close" at bounding box center [851, 30] width 15 height 15
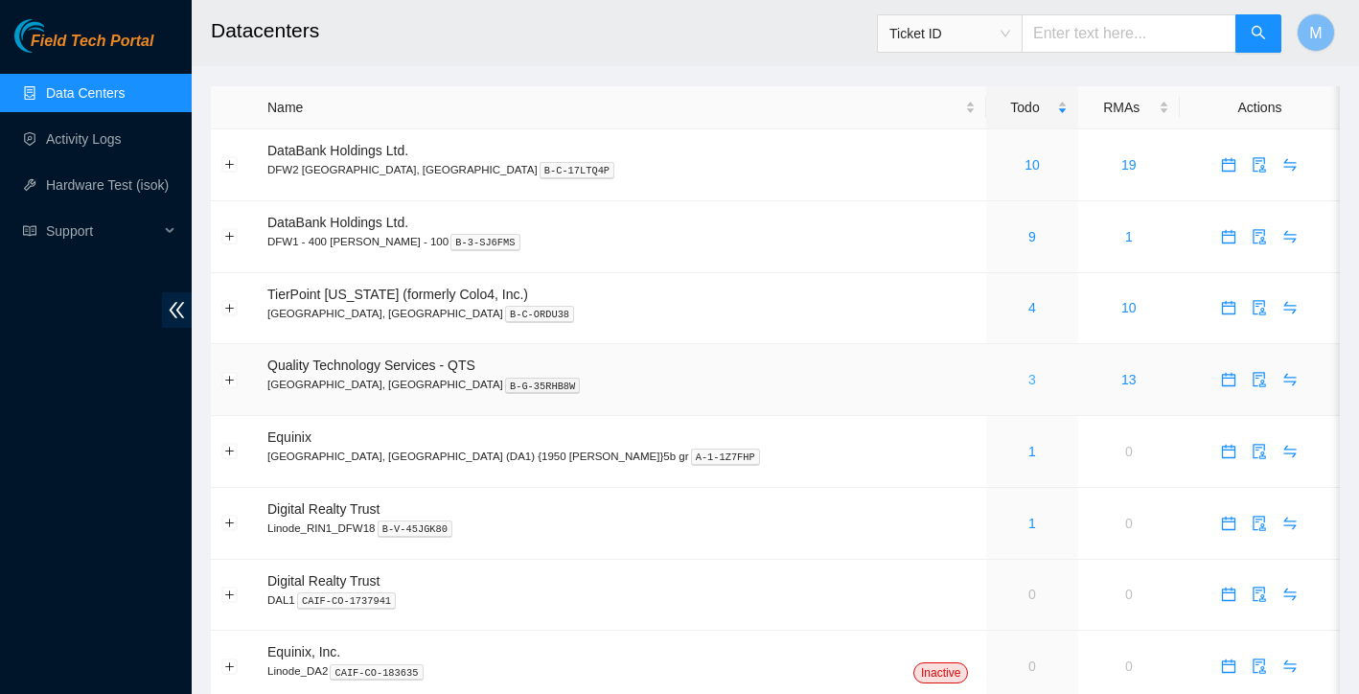
click at [1028, 384] on link "3" at bounding box center [1032, 379] width 8 height 15
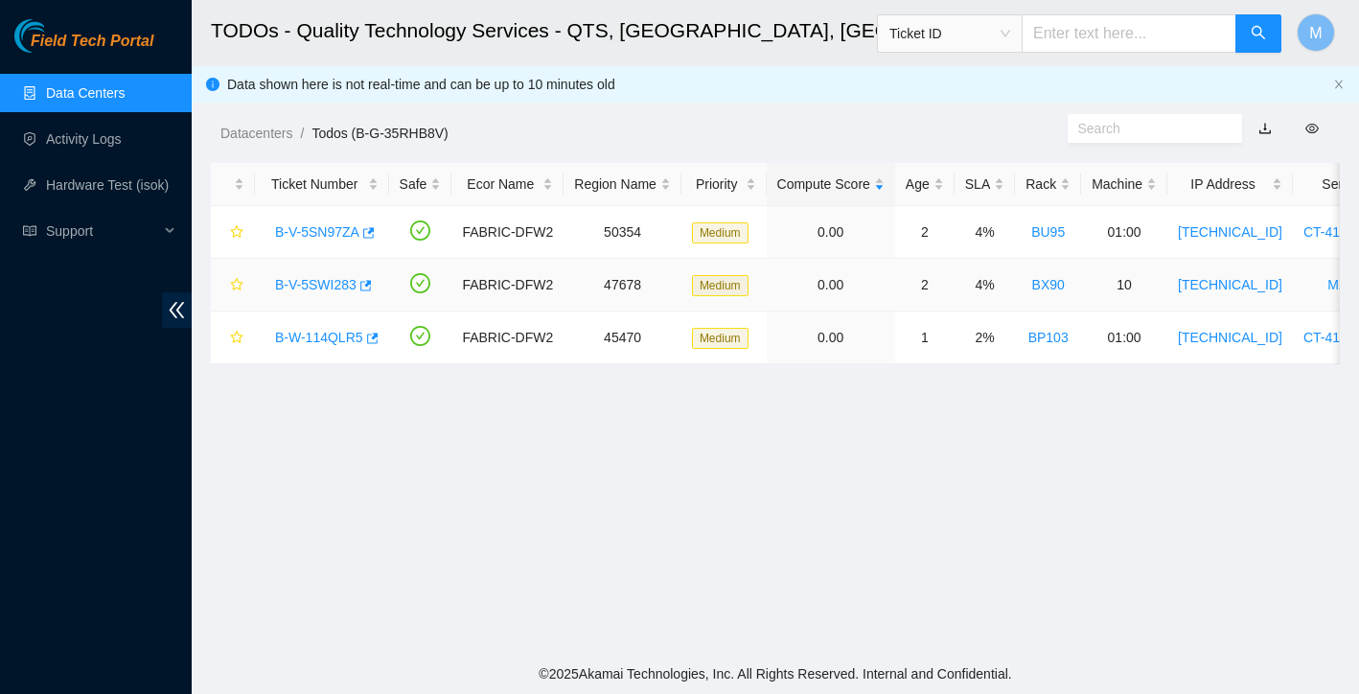
click at [299, 285] on link "B-V-5SWI283" at bounding box center [315, 284] width 81 height 15
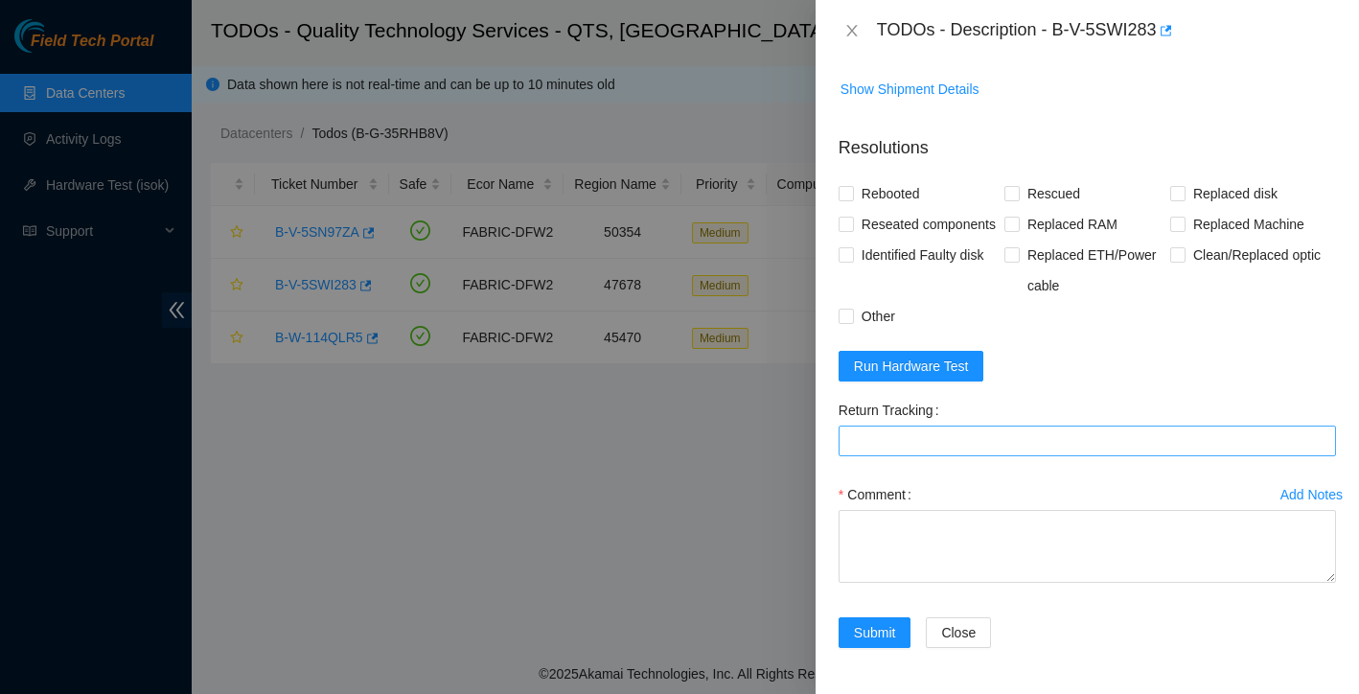
scroll to position [1534, 0]
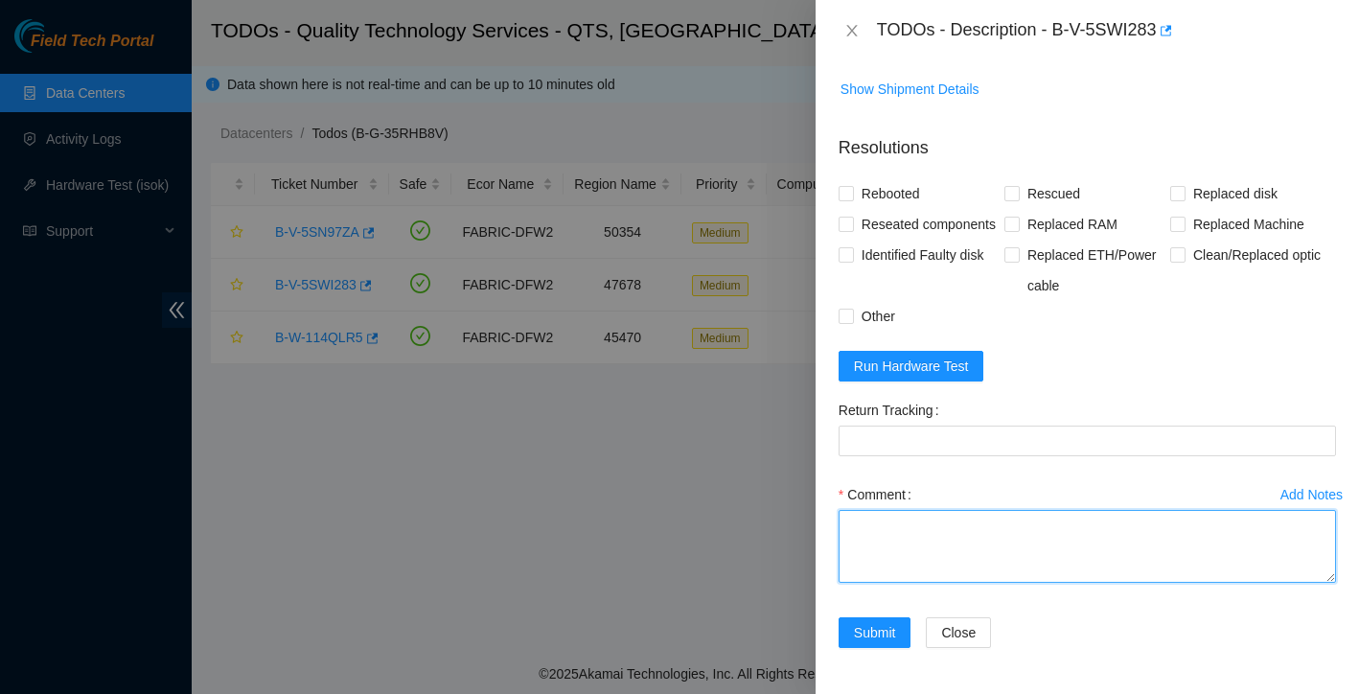
click at [909, 549] on textarea "Comment" at bounding box center [1087, 546] width 497 height 73
paste textarea "Ticket: New SN: Bad SN:"
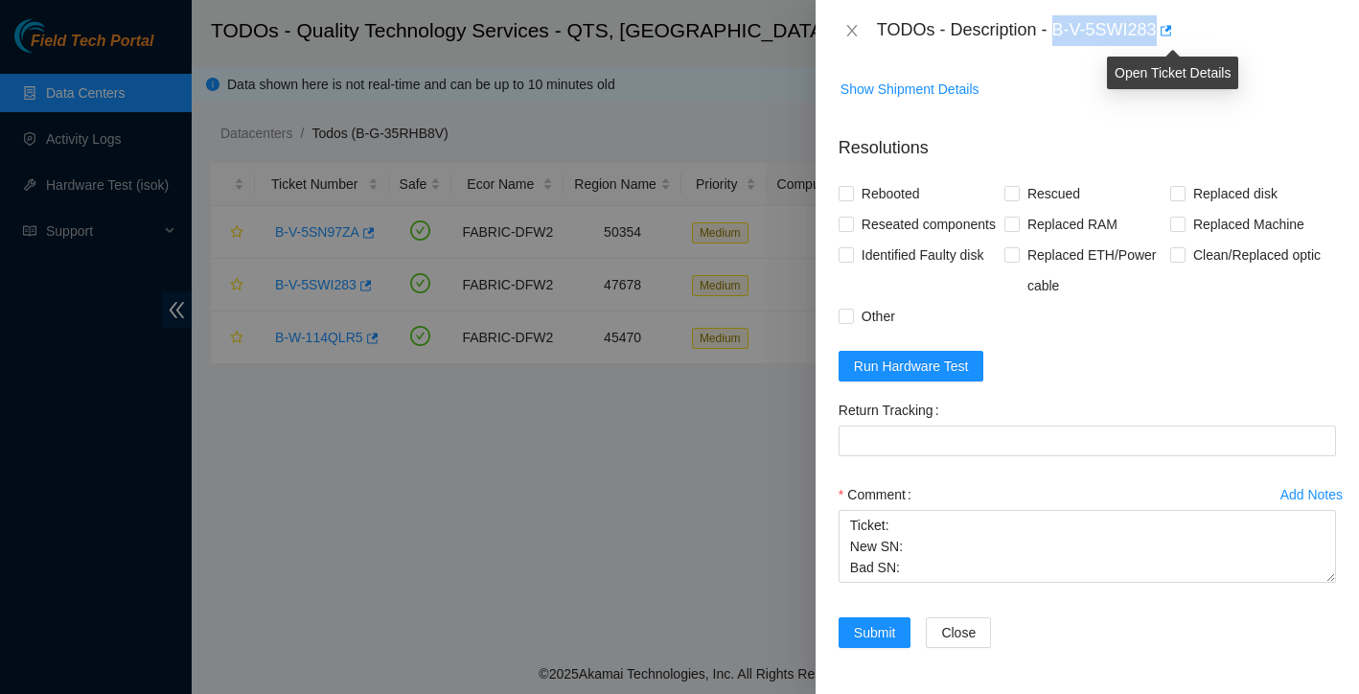
drag, startPoint x: 1057, startPoint y: 22, endPoint x: 1165, endPoint y: 22, distance: 108.3
click at [1165, 22] on div "TODOs - Description - B-V-5SWI283" at bounding box center [1106, 30] width 459 height 31
copy div "B-V-5SWI283"
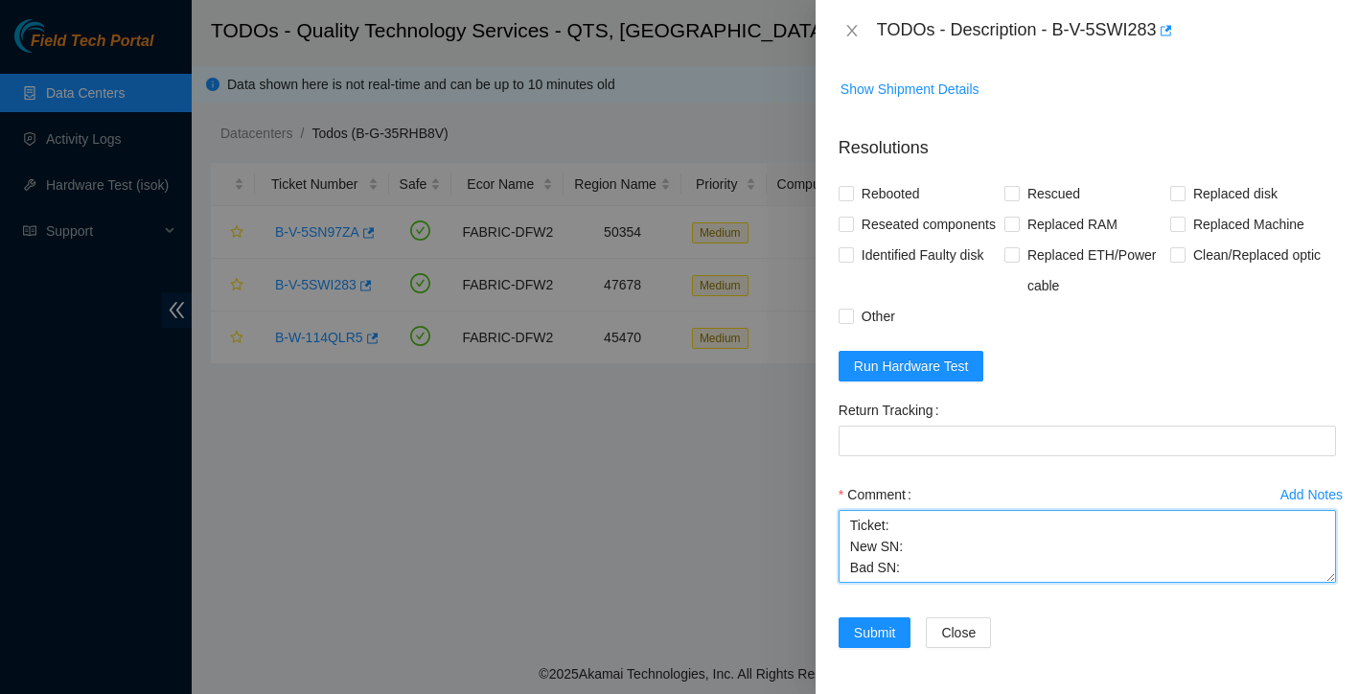
click at [920, 527] on textarea "Ticket: New SN: Bad SN:" at bounding box center [1087, 546] width 497 height 73
paste textarea "B-V-5SWI283"
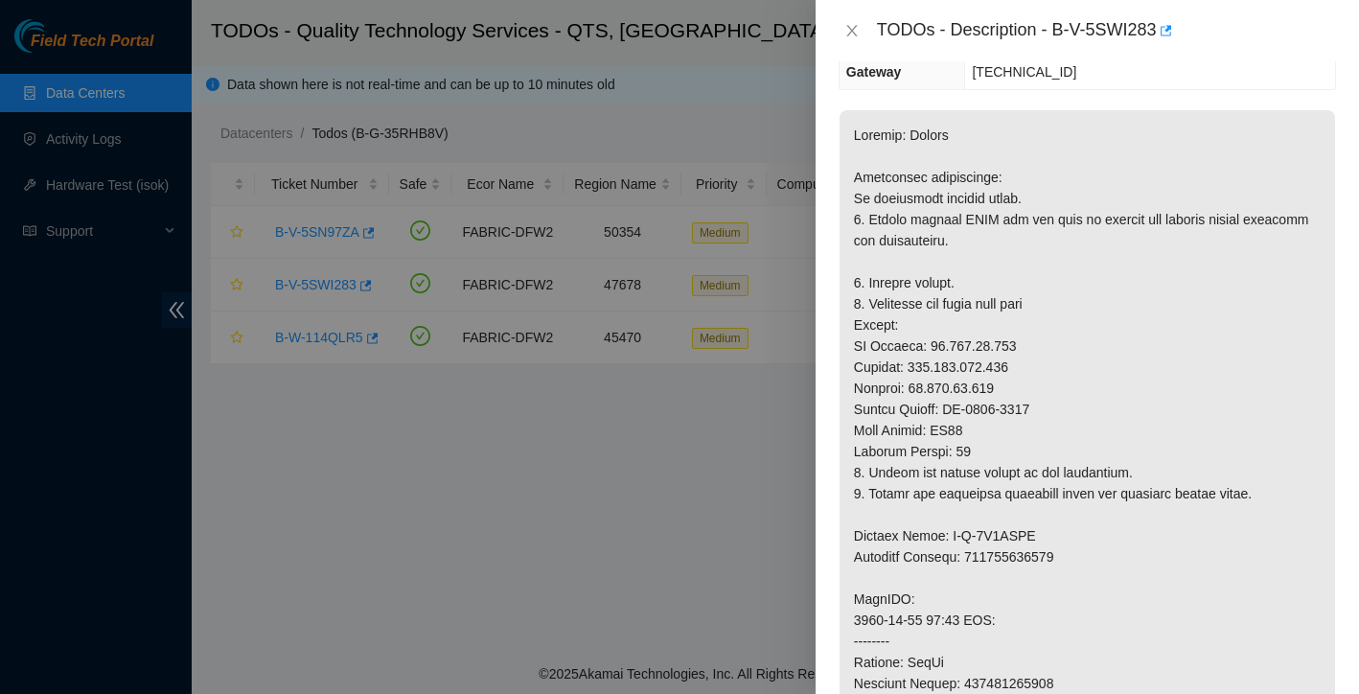
scroll to position [150, 0]
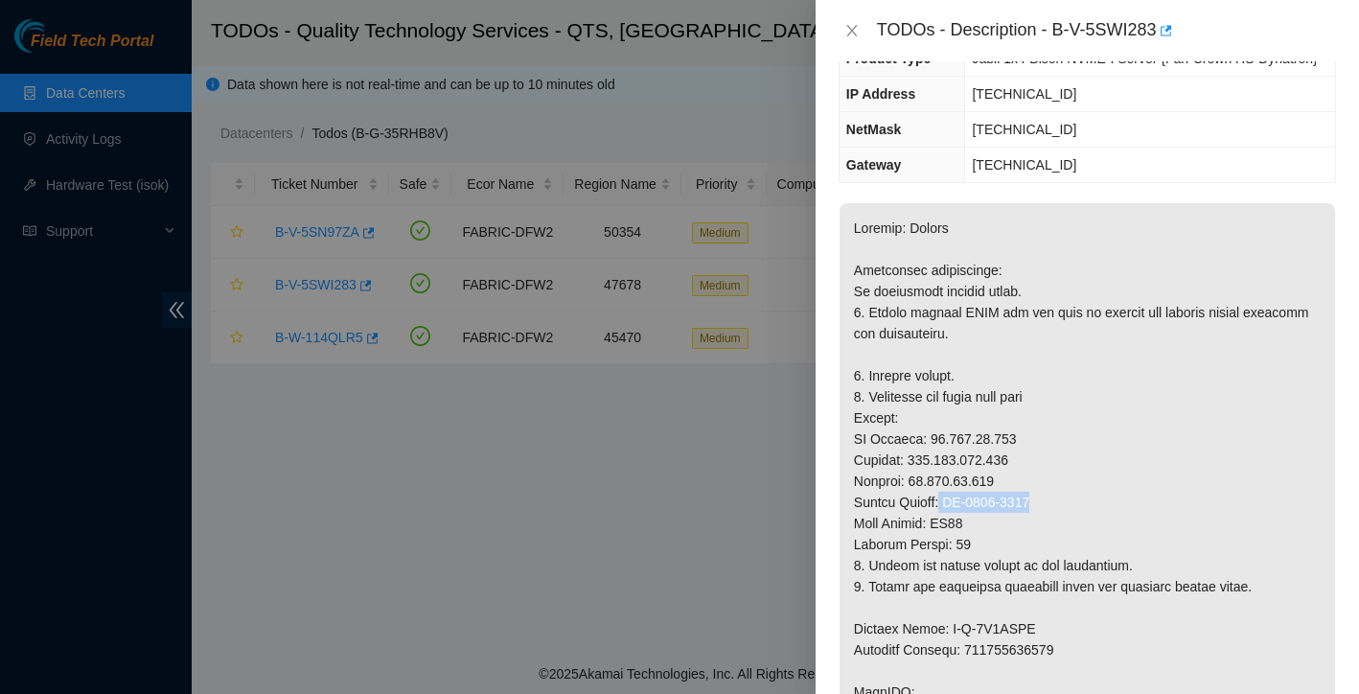
drag, startPoint x: 946, startPoint y: 545, endPoint x: 1052, endPoint y: 545, distance: 106.4
copy p "MX-2303-0521"
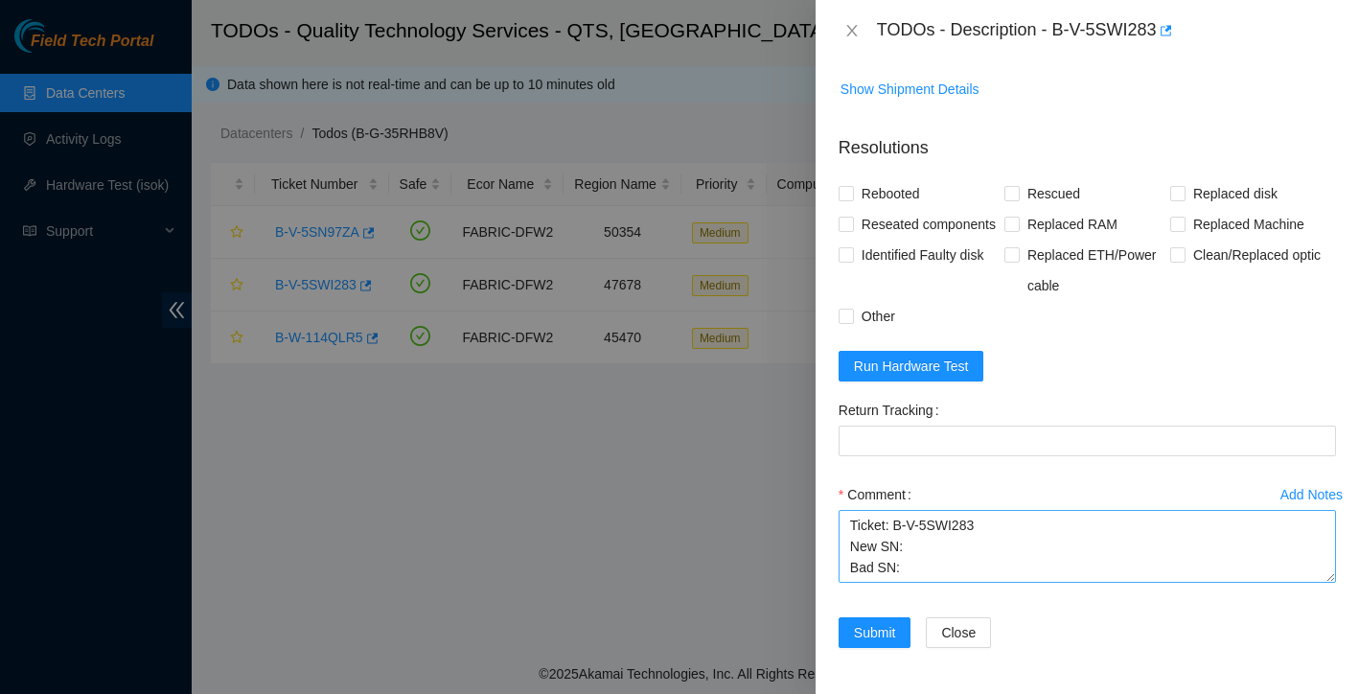
scroll to position [1534, 0]
click at [947, 548] on textarea "Ticket: B-V-5SWI283 New SN: Bad SN:" at bounding box center [1087, 546] width 497 height 73
paste textarea "MX-2303-0521"
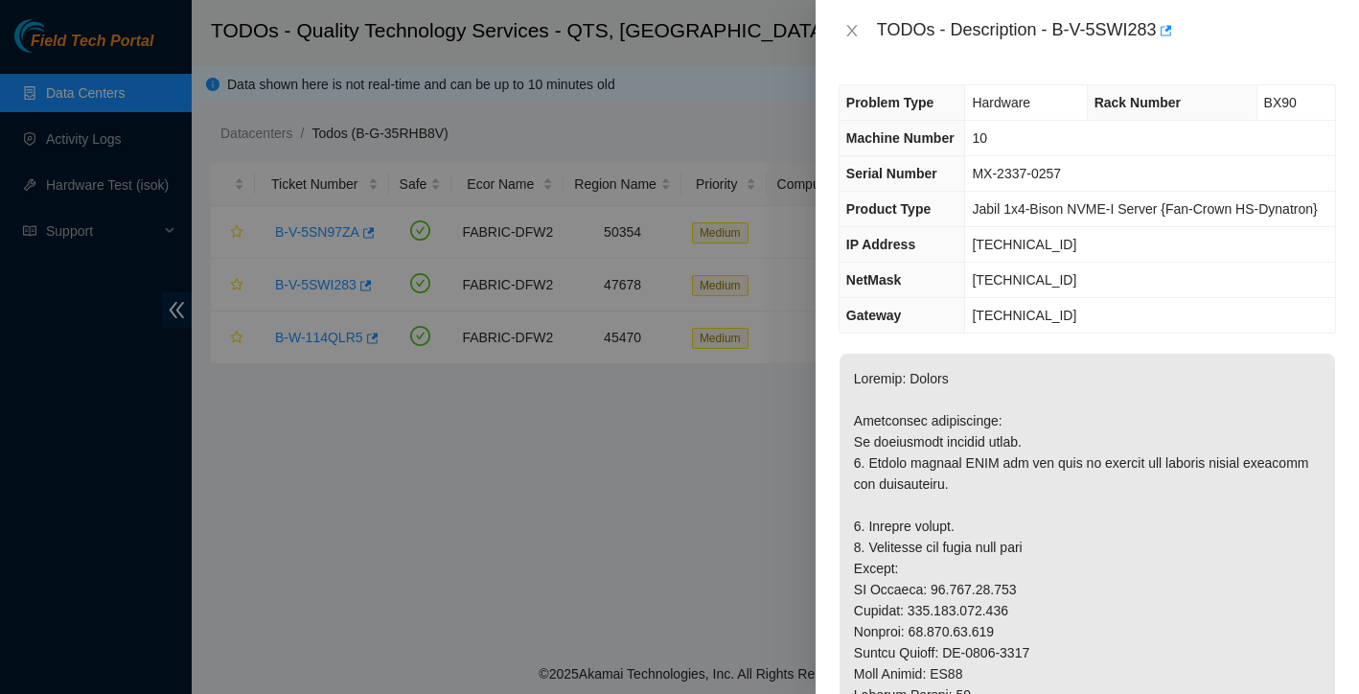
scroll to position [0, 0]
drag, startPoint x: 970, startPoint y: 192, endPoint x: 1084, endPoint y: 185, distance: 114.3
click at [1084, 185] on td "MX-2337-0257" at bounding box center [1150, 173] width 370 height 35
copy span "MX-2337-0257"
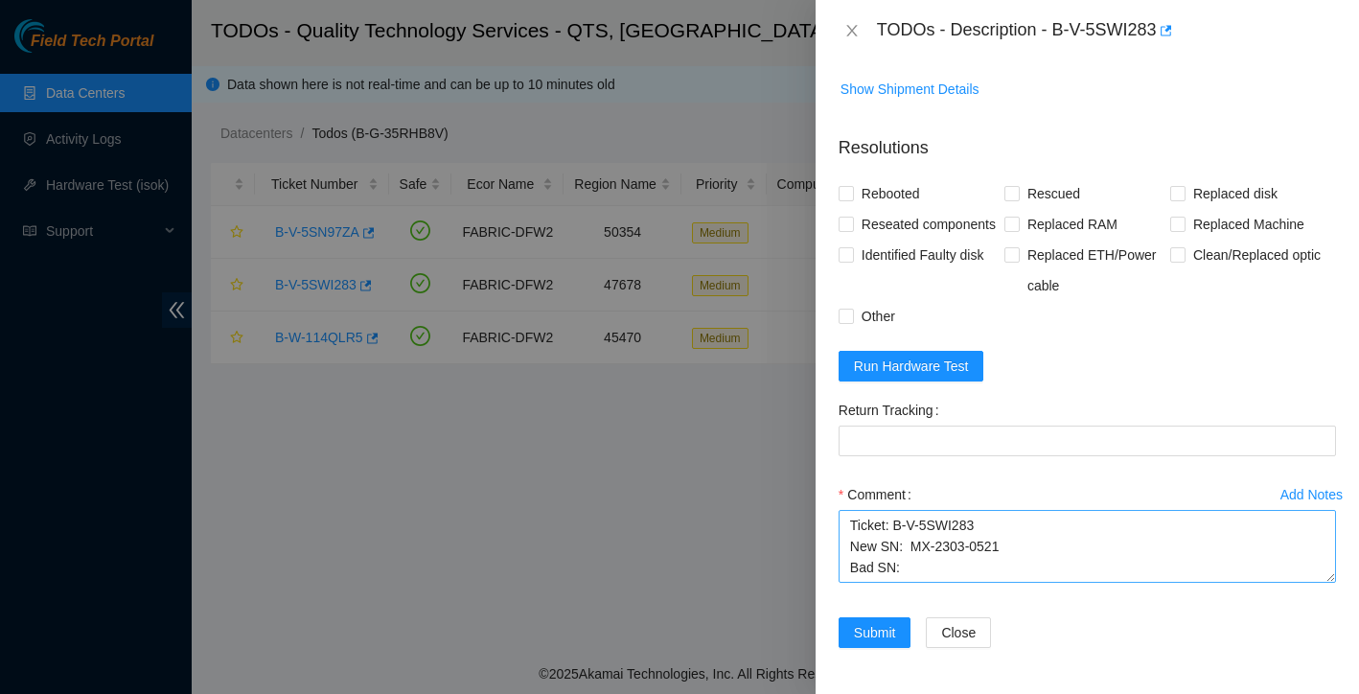
scroll to position [1534, 0]
click at [937, 567] on textarea "Ticket: B-V-5SWI283 New SN: MX-2303-0521 Bad SN:" at bounding box center [1087, 546] width 497 height 73
paste textarea "MX-2337-0257"
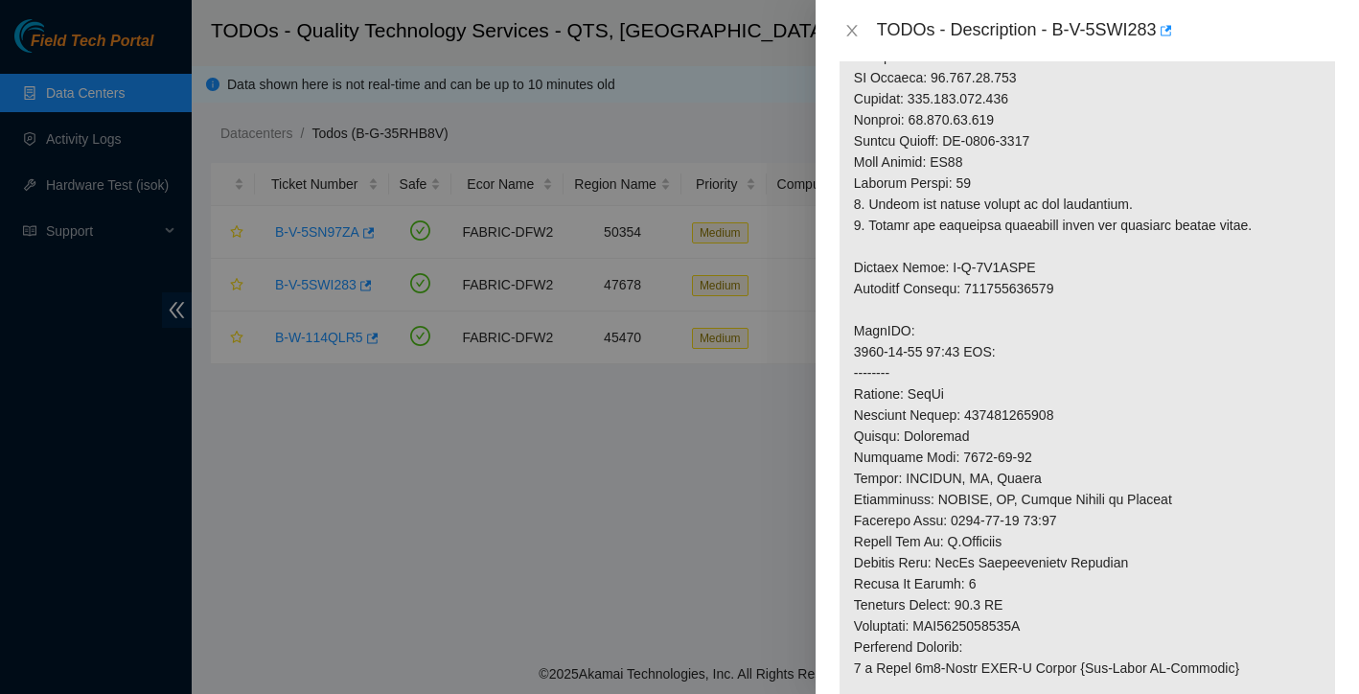
scroll to position [493, 0]
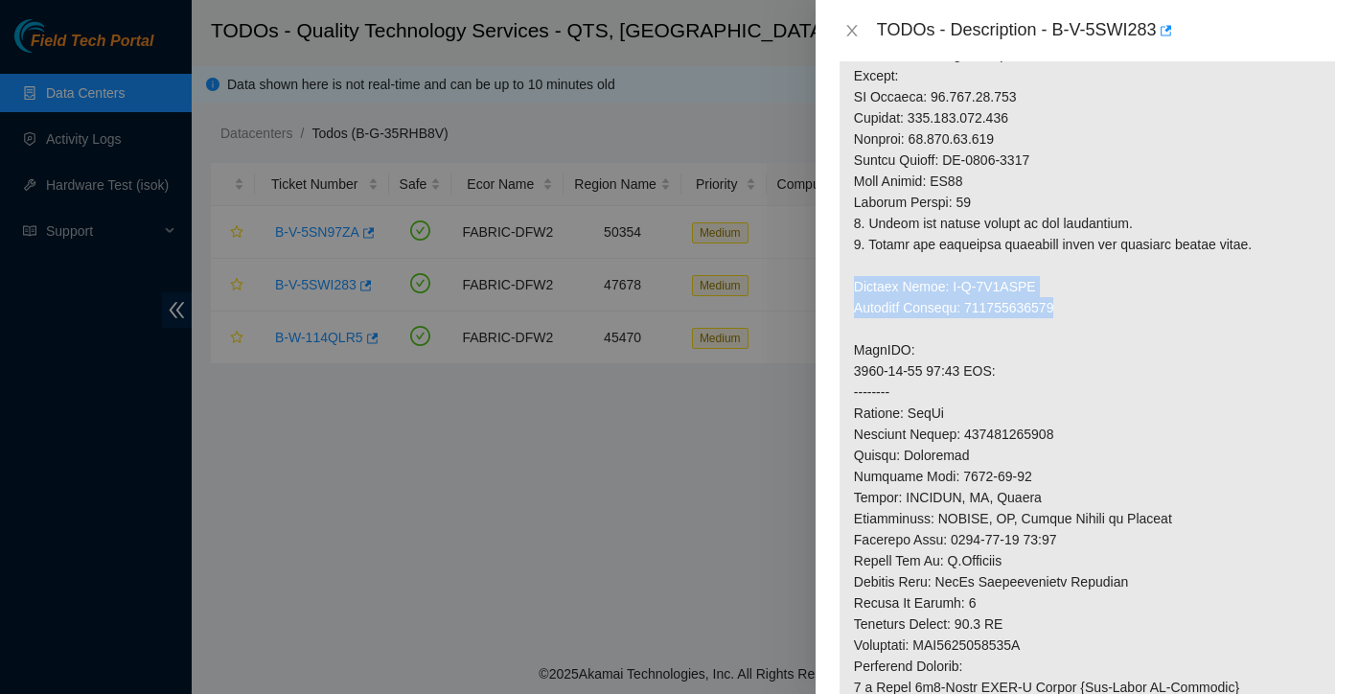
drag, startPoint x: 851, startPoint y: 329, endPoint x: 1076, endPoint y: 339, distance: 225.5
click at [1076, 339] on p at bounding box center [1088, 371] width 496 height 1020
copy p "Service Order: B-V-5T0JLHP Tracking Numbers: 883571541774"
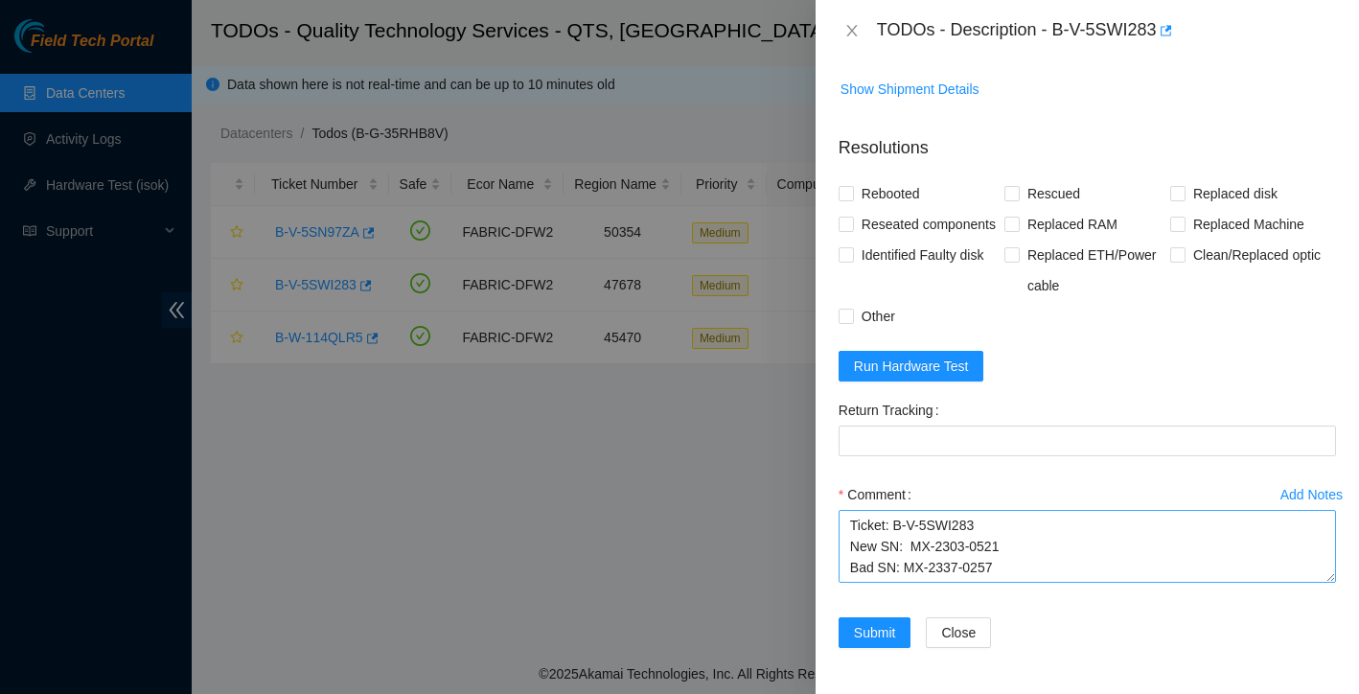
scroll to position [1534, 0]
click at [1032, 568] on textarea "Ticket: B-V-5SWI283 New SN: MX-2303-0521 Bad SN: MX-2337-0257" at bounding box center [1087, 546] width 497 height 73
paste textarea "Service Order: B-V-5T0JLHP Tracking Numbers: 883571541774"
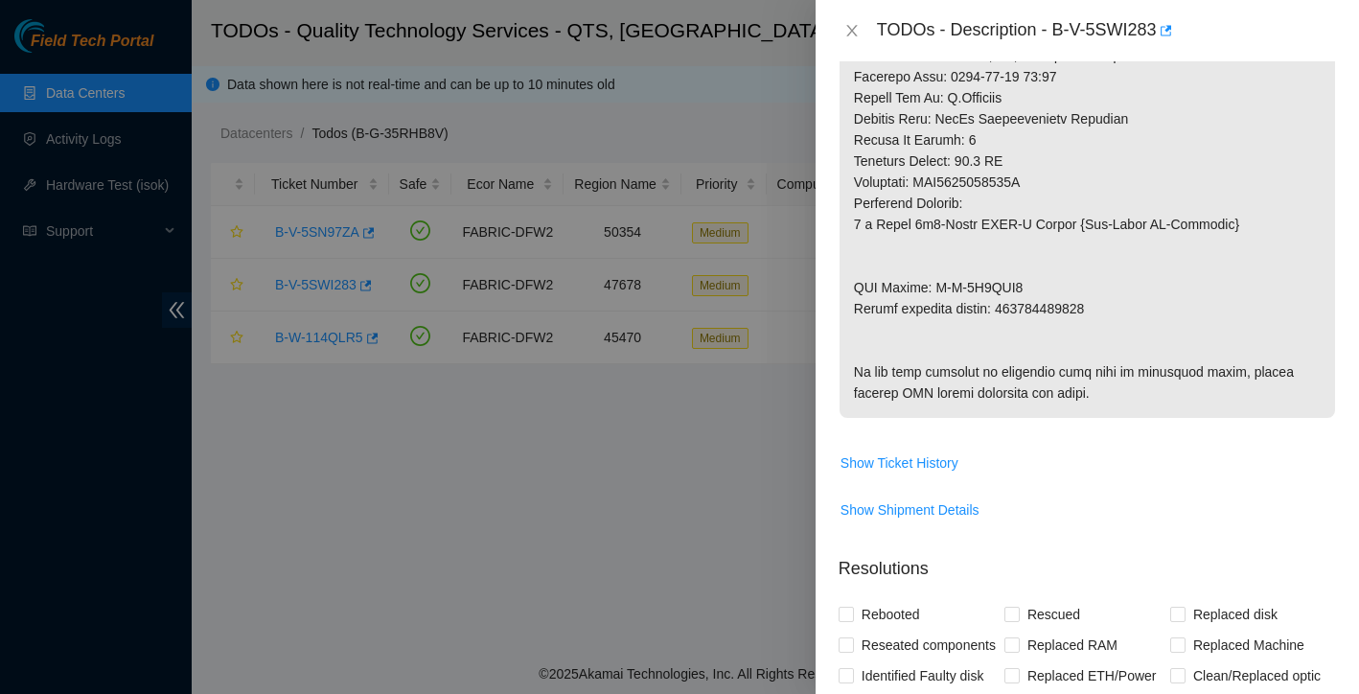
scroll to position [866, 0]
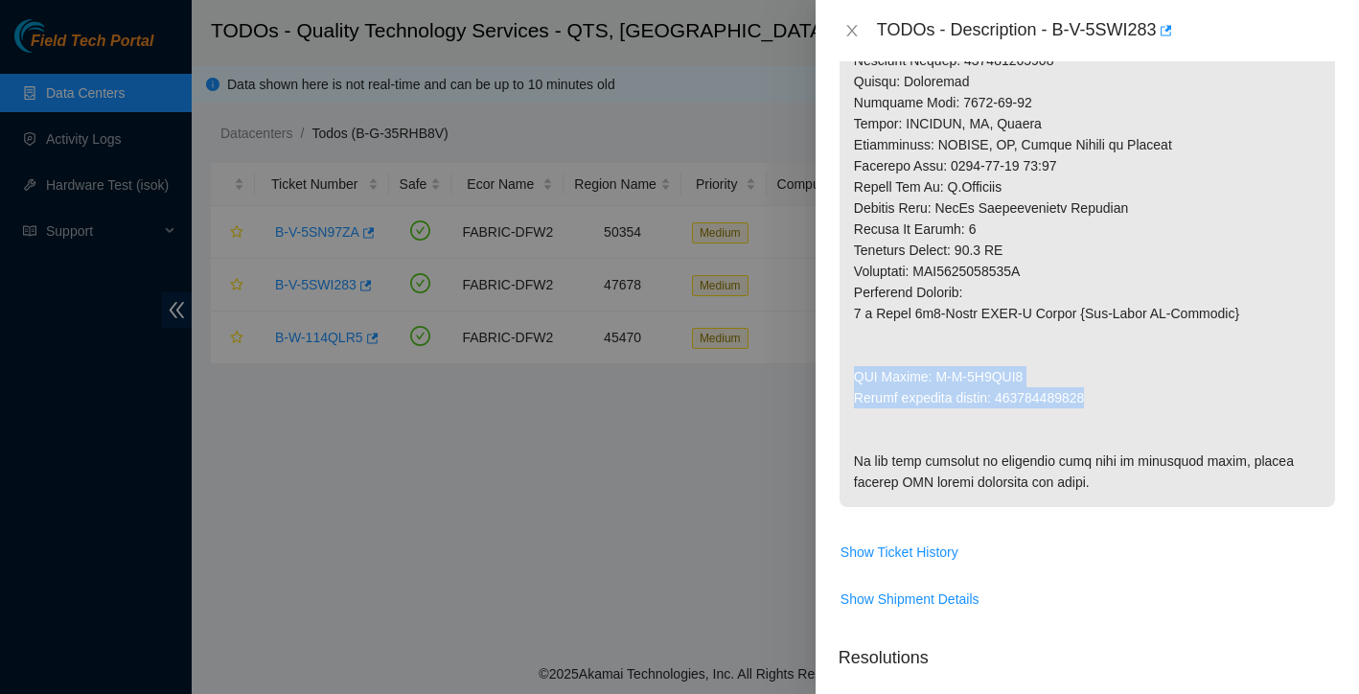
drag, startPoint x: 855, startPoint y: 414, endPoint x: 1131, endPoint y: 434, distance: 276.8
copy p "RMA Return: B-V-5T0JLI5 Return tracking number: 883506257130"
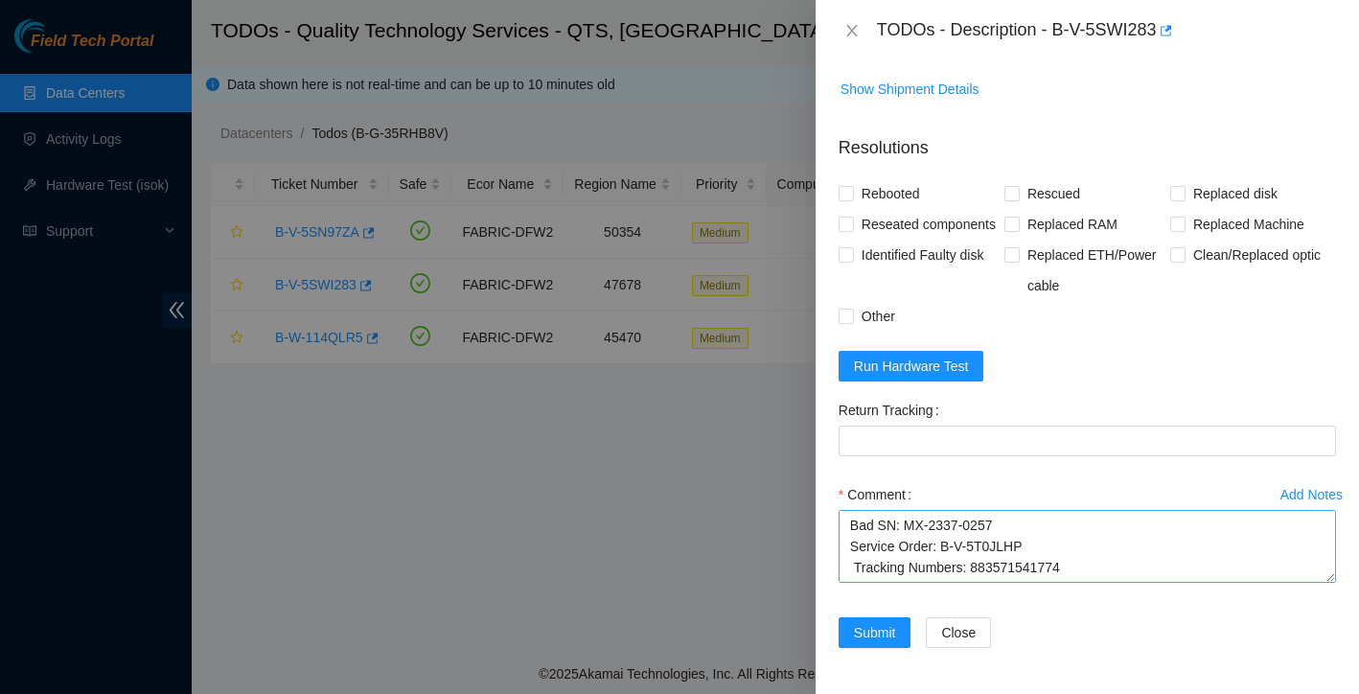
scroll to position [1534, 0]
click at [887, 543] on textarea "Ticket: B-V-5SWI283 New SN: MX-2303-0521 Bad SN: MX-2337-0257 Service Order: B-…" at bounding box center [1087, 546] width 497 height 73
paste textarea "RMA Return: B-V-5T0JLI5 Return tracking number: 883506257130"
click at [853, 532] on textarea "Ticket: B-V-5SWI283 New SN: MX-2303-0521 Bad SN: MX-2337-0257 Service Order: B-…" at bounding box center [1087, 546] width 497 height 73
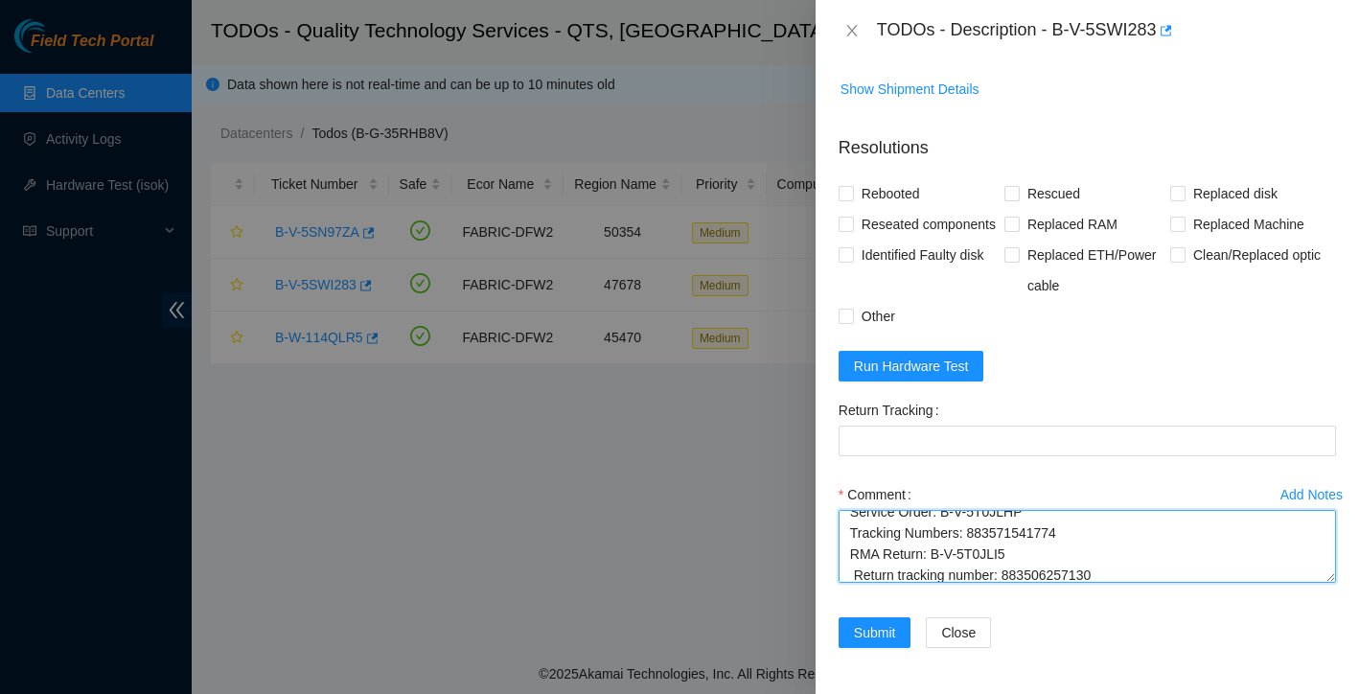
click at [856, 571] on textarea "Ticket: B-V-5SWI283 New SN: MX-2303-0521 Bad SN: MX-2337-0257 Service Order: B-…" at bounding box center [1087, 546] width 497 height 73
drag, startPoint x: 852, startPoint y: 522, endPoint x: 1015, endPoint y: 661, distance: 214.2
click at [1015, 661] on form "Resolutions Rebooted Rescued Replaced disk Reseated components Replaced RAM Rep…" at bounding box center [1087, 395] width 497 height 551
click at [987, 542] on textarea "Ticket: B-V-5SWI283 New SN: MX-2303-0521 Bad SN: MX-2337-0257 Service Order: B-…" at bounding box center [1087, 546] width 497 height 73
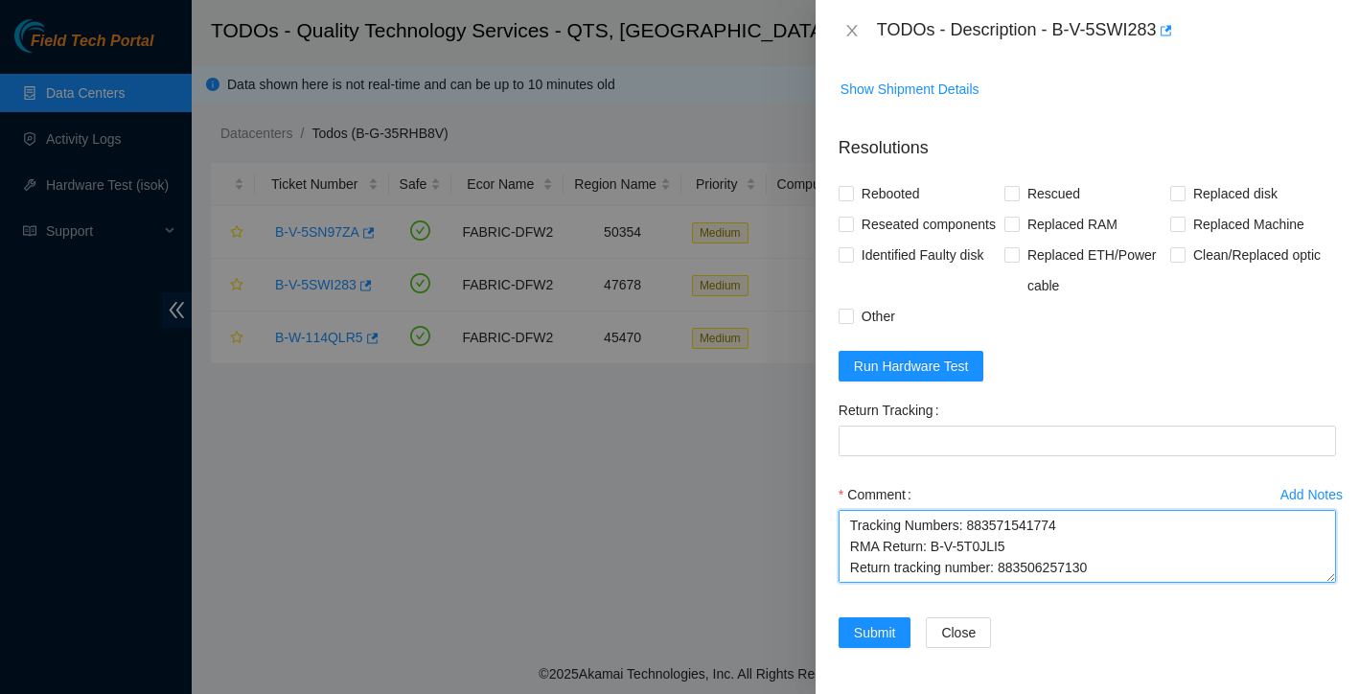
drag, startPoint x: 1005, startPoint y: 528, endPoint x: 1111, endPoint y: 528, distance: 105.4
click at [1111, 528] on textarea "Ticket: B-V-5SWI283 New SN: MX-2303-0521 Bad SN: MX-2337-0257 Service Order: B-…" at bounding box center [1087, 546] width 497 height 73
type textarea "Ticket: B-V-5SWI283 New SN: MX-2303-0521 Bad SN: MX-2337-0257 Service Order: B-…"
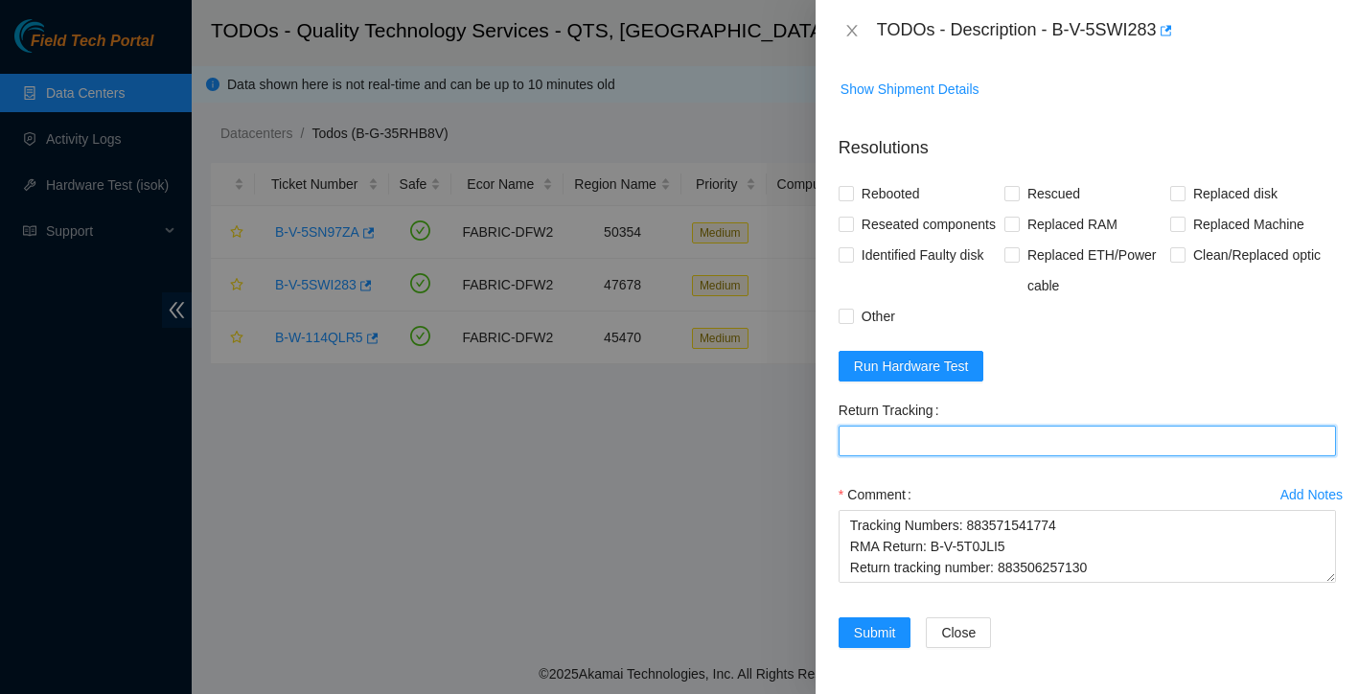
click at [969, 452] on Tracking "Return Tracking" at bounding box center [1087, 441] width 497 height 31
paste Tracking "883506257130"
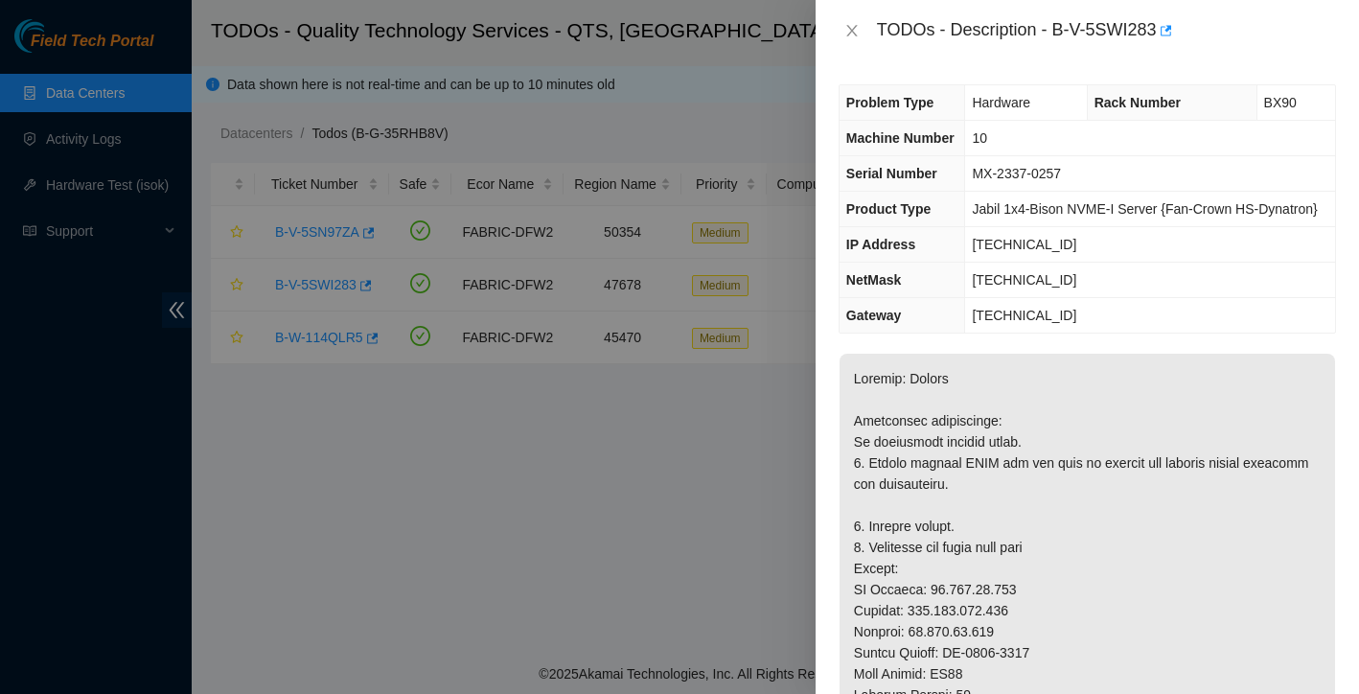
scroll to position [1534, 0]
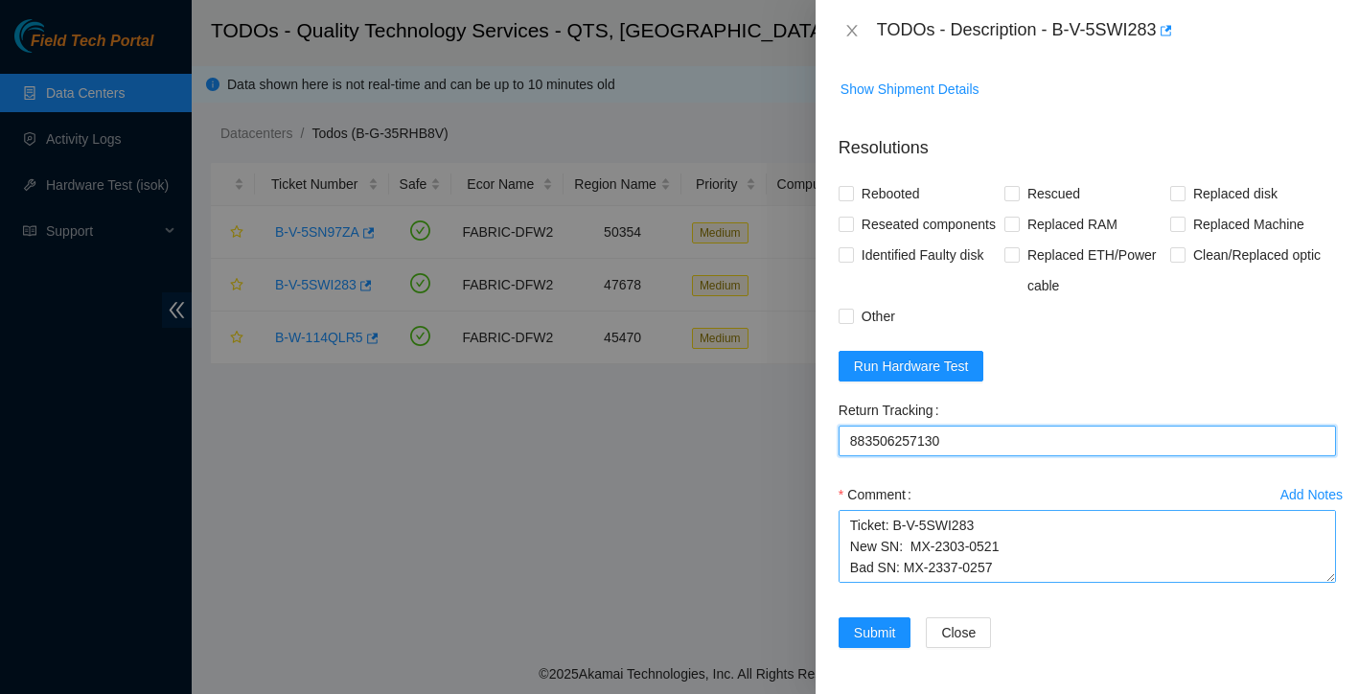
type Tracking "883506257130"
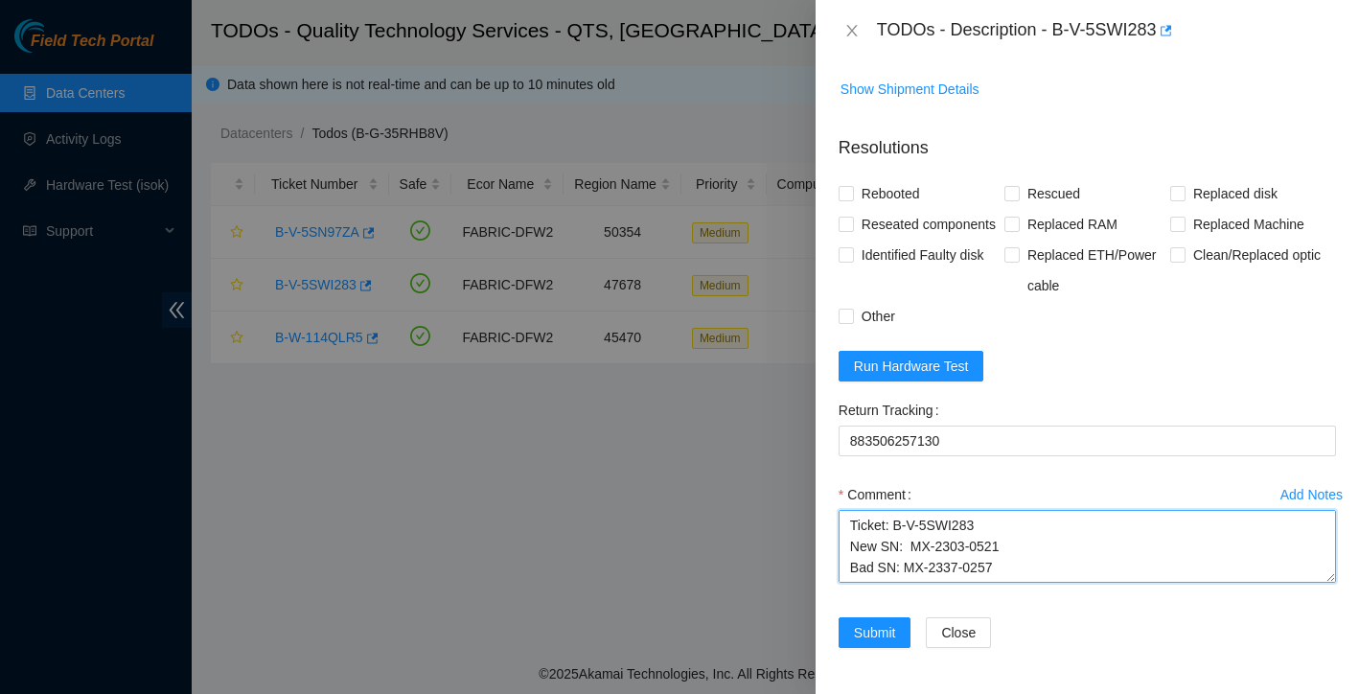
click at [852, 528] on textarea "Ticket: B-V-5SWI283 New SN: MX-2303-0521 Bad SN: MX-2337-0257 Service Order: B-…" at bounding box center [1087, 546] width 497 height 73
click at [870, 521] on textarea "Ticket: B-V-5SWI283 New SN: MX-2303-0521 Bad SN: MX-2337-0257 Service Order: B-…" at bounding box center [1087, 546] width 497 height 73
paste textarea "I identified and unracked the bad server that required replacement. The defecti…"
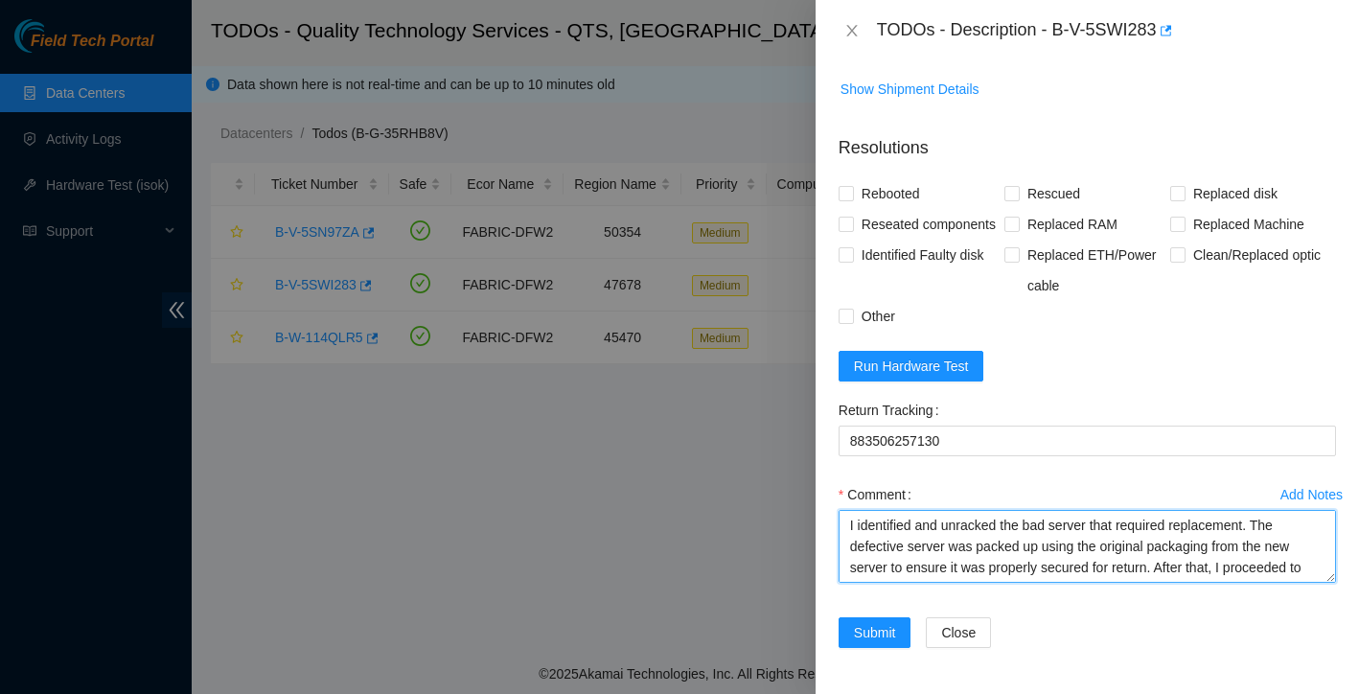
scroll to position [145, 0]
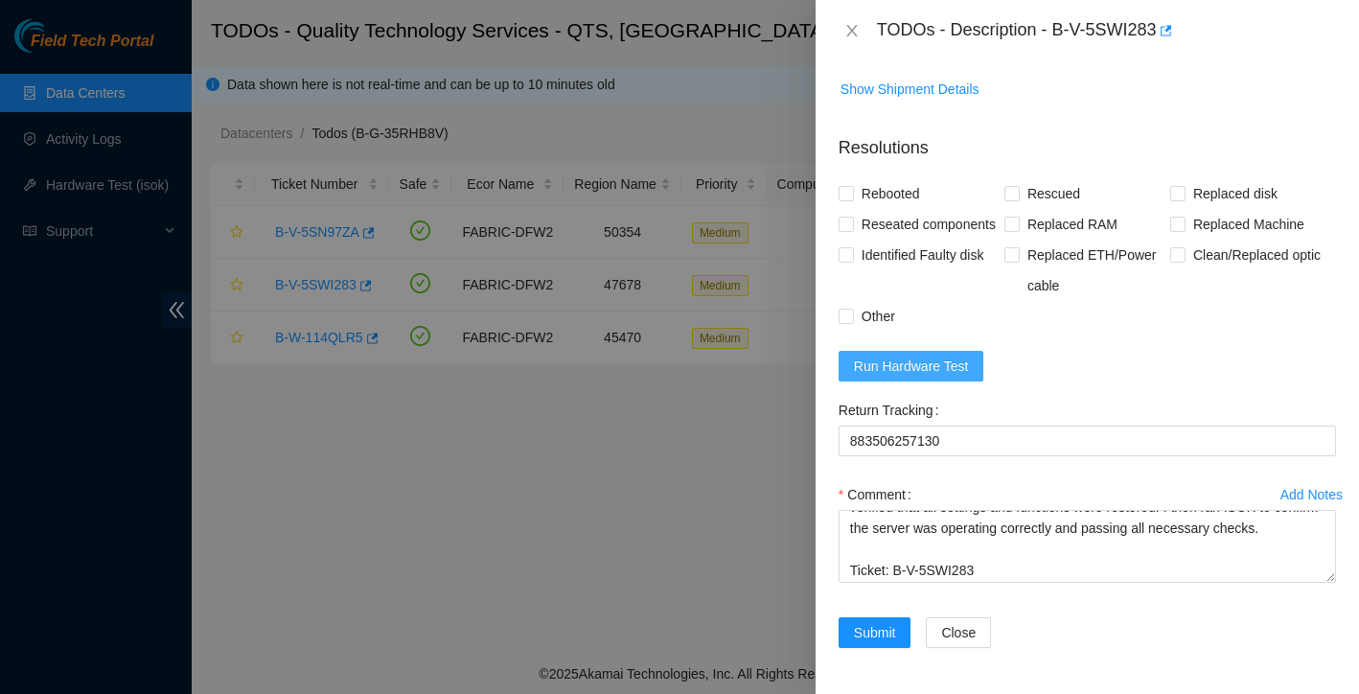
click at [875, 370] on span "Run Hardware Test" at bounding box center [911, 366] width 115 height 21
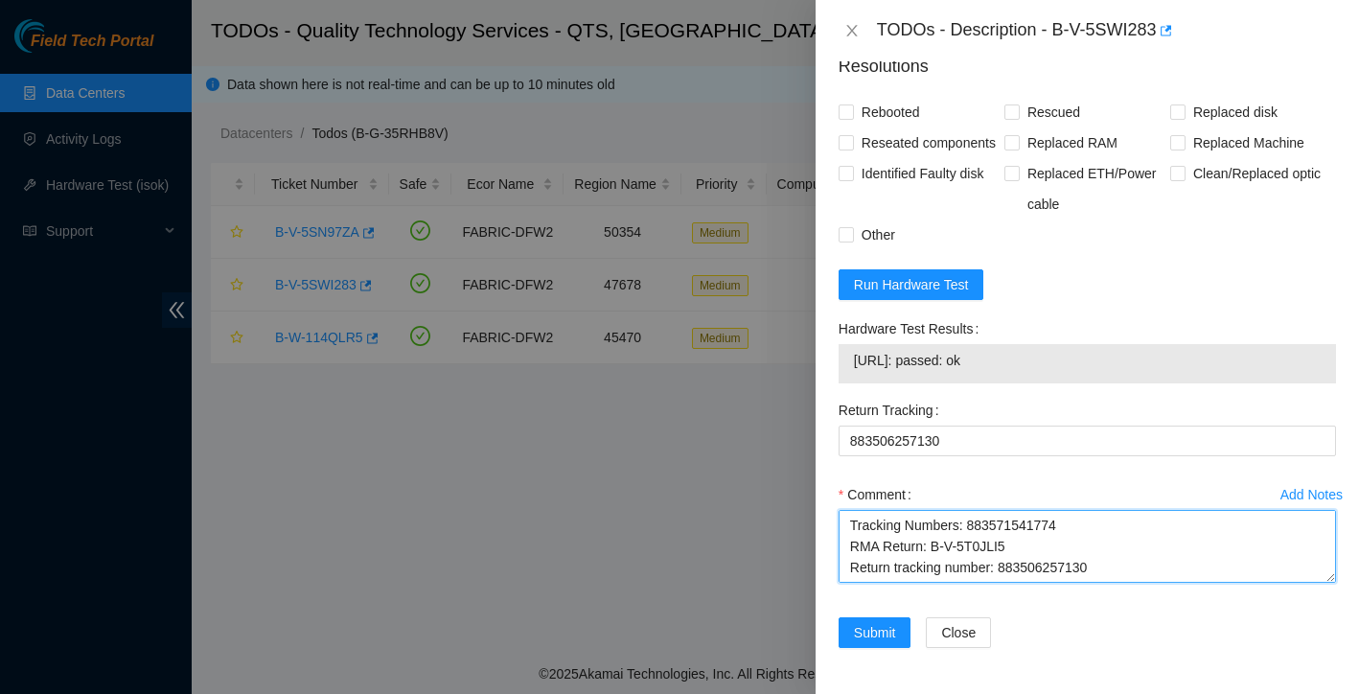
scroll to position [337, 0]
drag, startPoint x: 848, startPoint y: 522, endPoint x: 959, endPoint y: 601, distance: 136.2
click at [959, 601] on div "Add Notes Comment I identified and unracked the bad server that required replac…" at bounding box center [1087, 548] width 513 height 138
click at [946, 542] on textarea "I identified and unracked the bad server that required replacement. The defecti…" at bounding box center [1087, 546] width 497 height 73
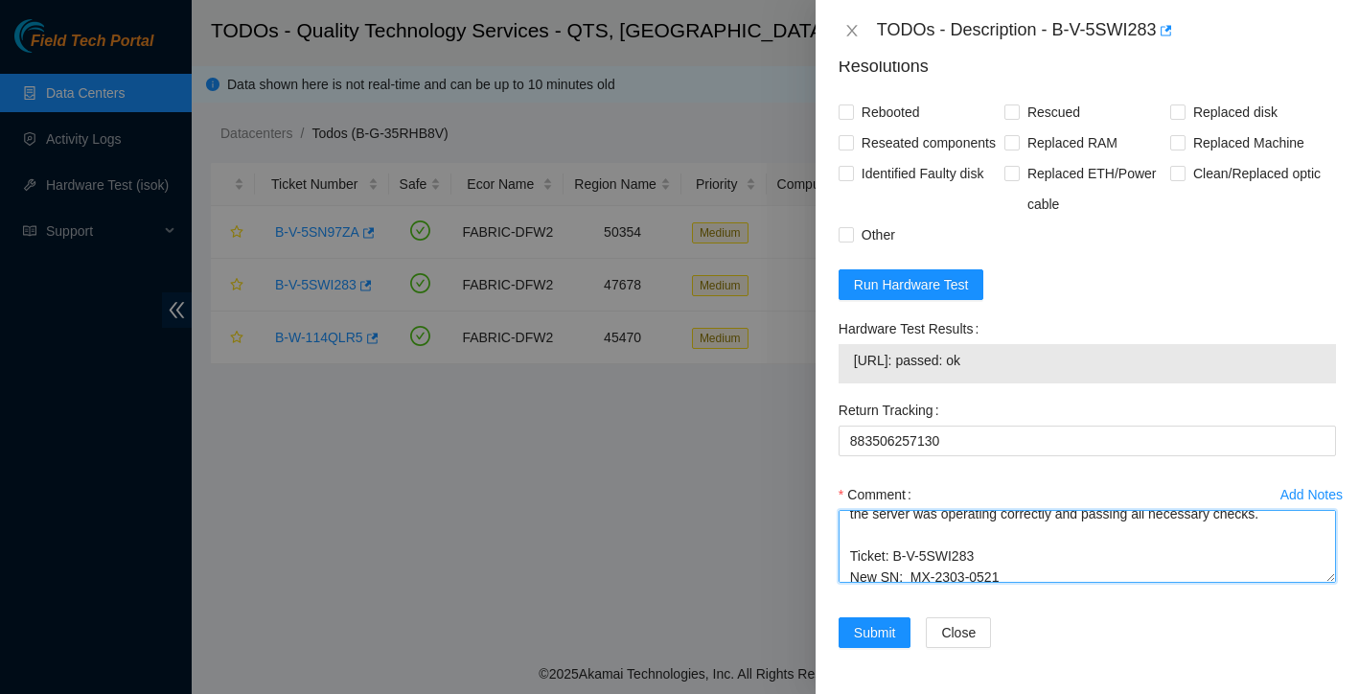
scroll to position [142, 0]
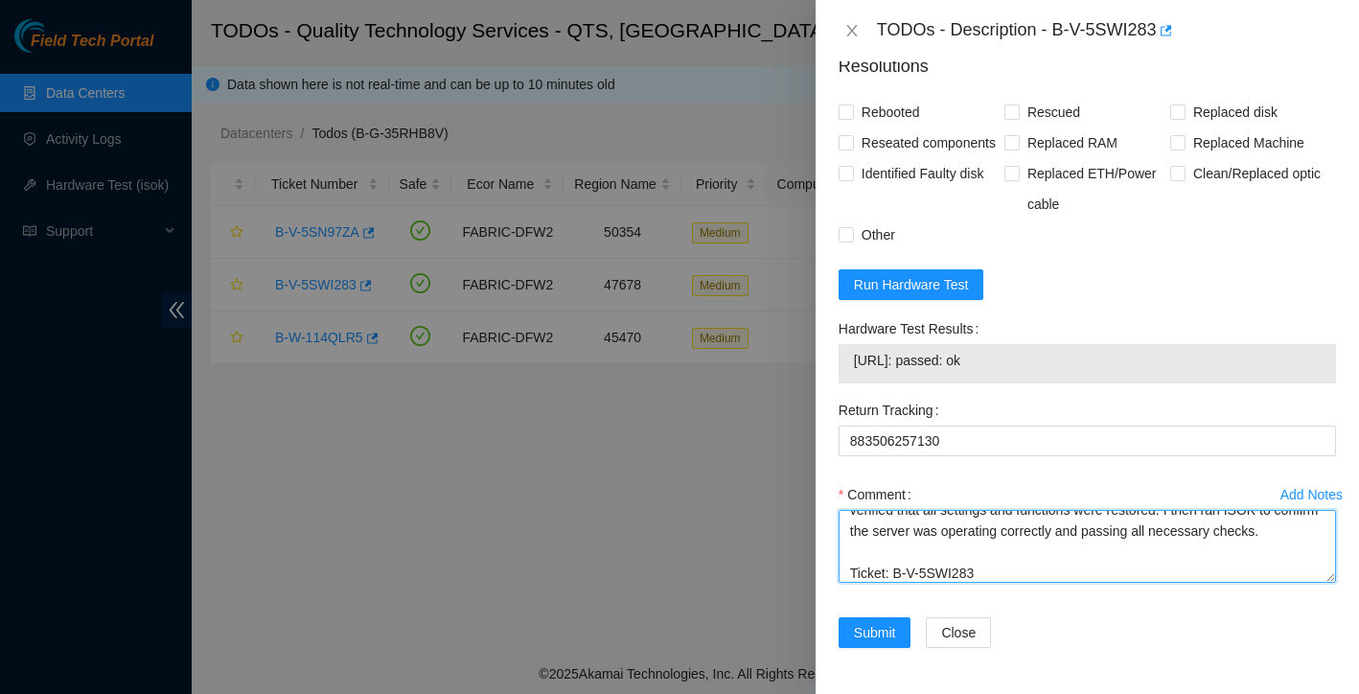
drag, startPoint x: 849, startPoint y: 521, endPoint x: 1014, endPoint y: 547, distance: 166.9
click at [1014, 547] on textarea "I identified and unracked the bad server that required replacement. The defecti…" at bounding box center [1087, 546] width 497 height 73
click at [929, 559] on textarea "I identified and unracked the bad server that required replacement. The defecti…" at bounding box center [1087, 546] width 497 height 73
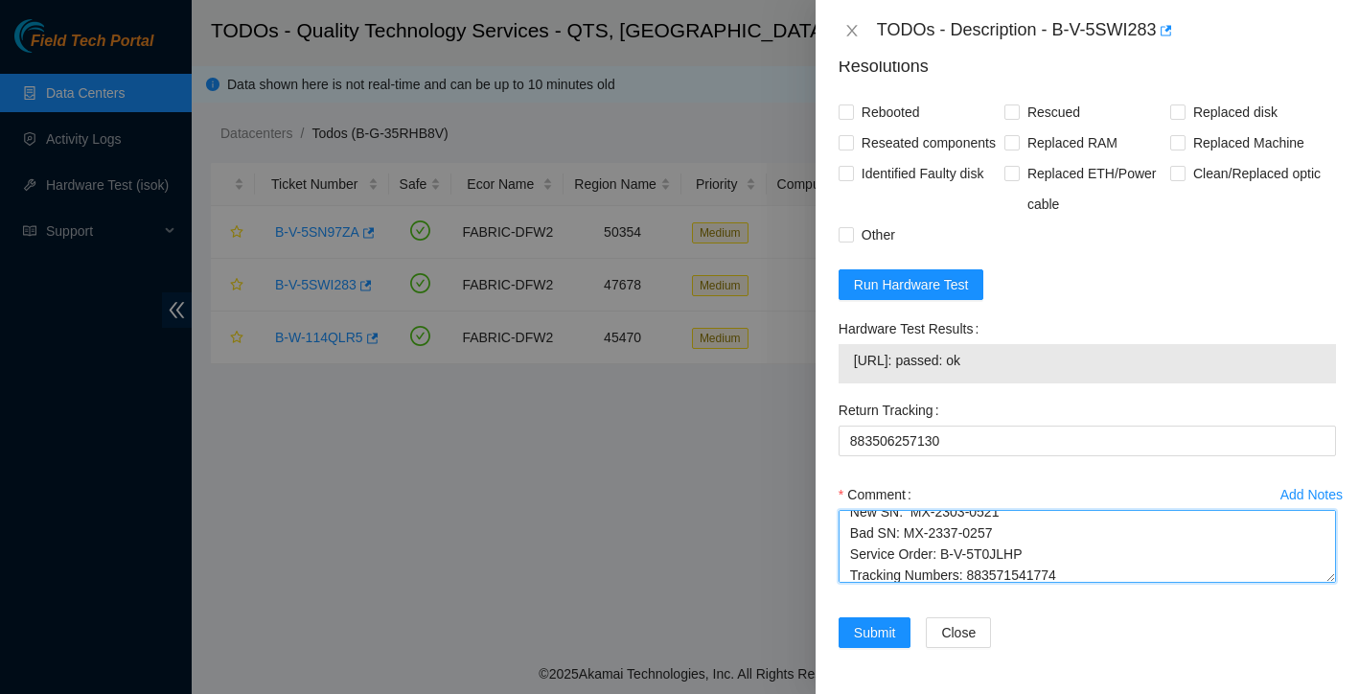
scroll to position [223, 0]
drag, startPoint x: 851, startPoint y: 535, endPoint x: 1016, endPoint y: 559, distance: 166.6
click at [1016, 559] on textarea "I identified and unracked the bad server that required replacement. The defecti…" at bounding box center [1087, 546] width 497 height 73
click at [982, 542] on textarea "I identified and unracked the bad server that required replacement. The defecti…" at bounding box center [1087, 546] width 497 height 73
drag, startPoint x: 1015, startPoint y: 551, endPoint x: 838, endPoint y: 511, distance: 181.8
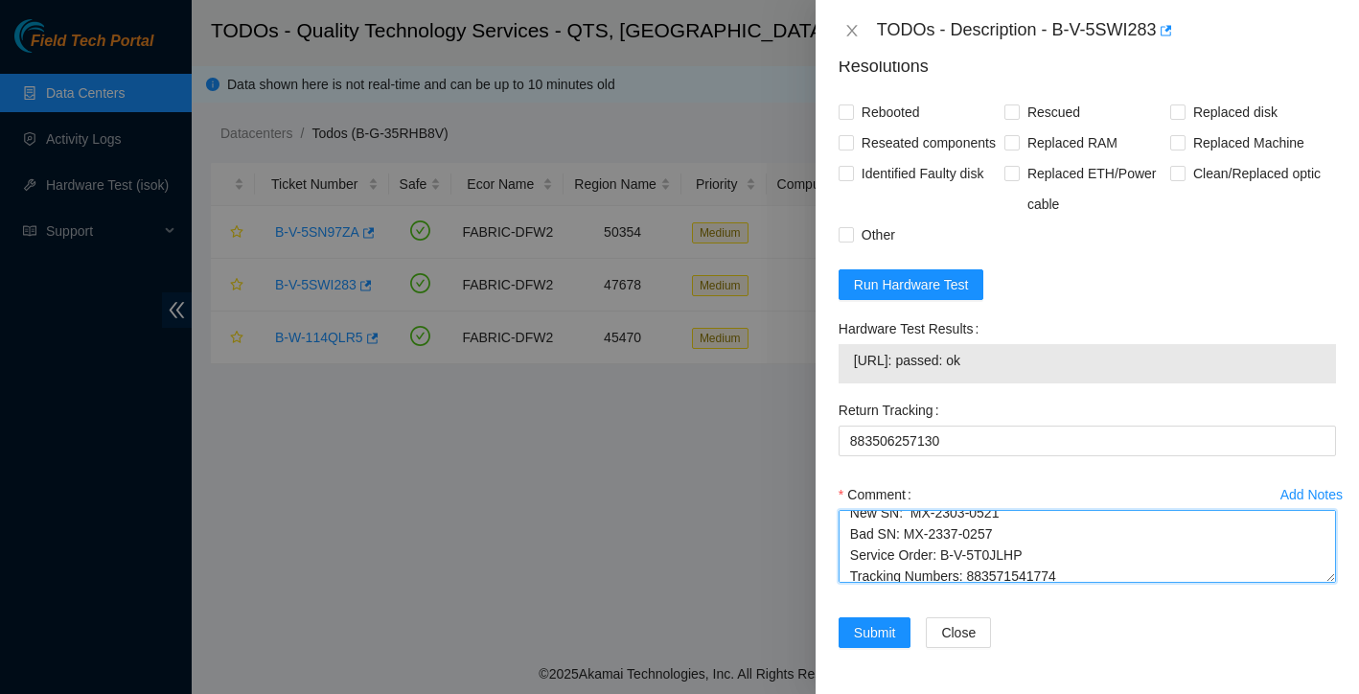
click at [839, 511] on textarea "I identified and unracked the bad server that required replacement. The defecti…" at bounding box center [1087, 546] width 497 height 73
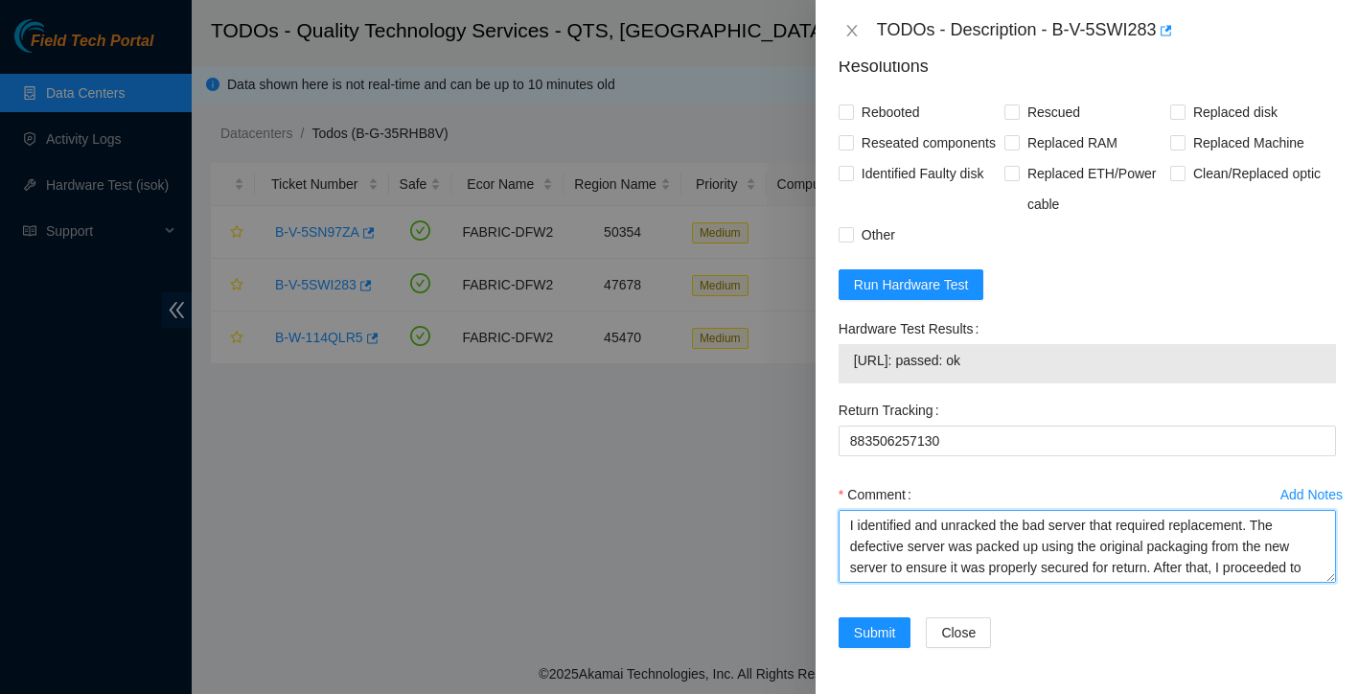
scroll to position [0, 0]
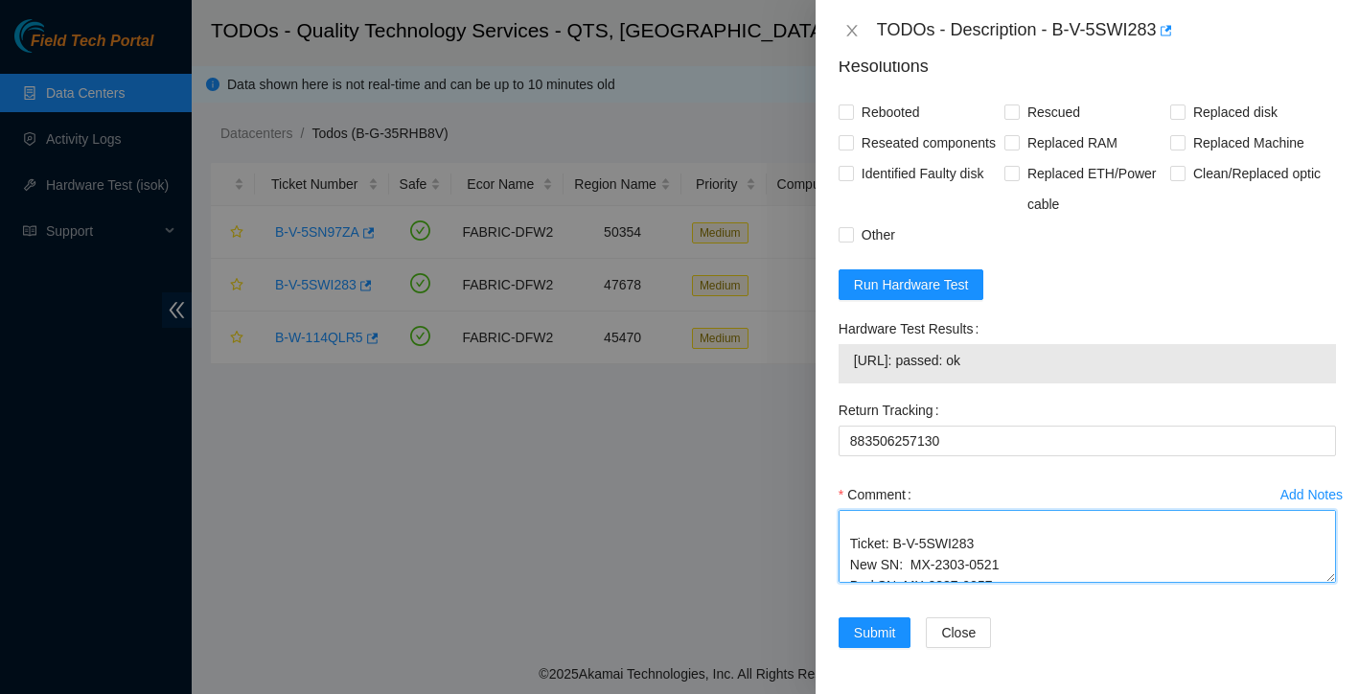
drag, startPoint x: 853, startPoint y: 521, endPoint x: 932, endPoint y: 507, distance: 79.9
click at [932, 507] on div "Comment I identified and unracked the bad server that required replacement. The…" at bounding box center [1087, 536] width 497 height 115
click at [911, 529] on textarea "I identified and unracked the bad server that required replacement. The defecti…" at bounding box center [1087, 546] width 497 height 73
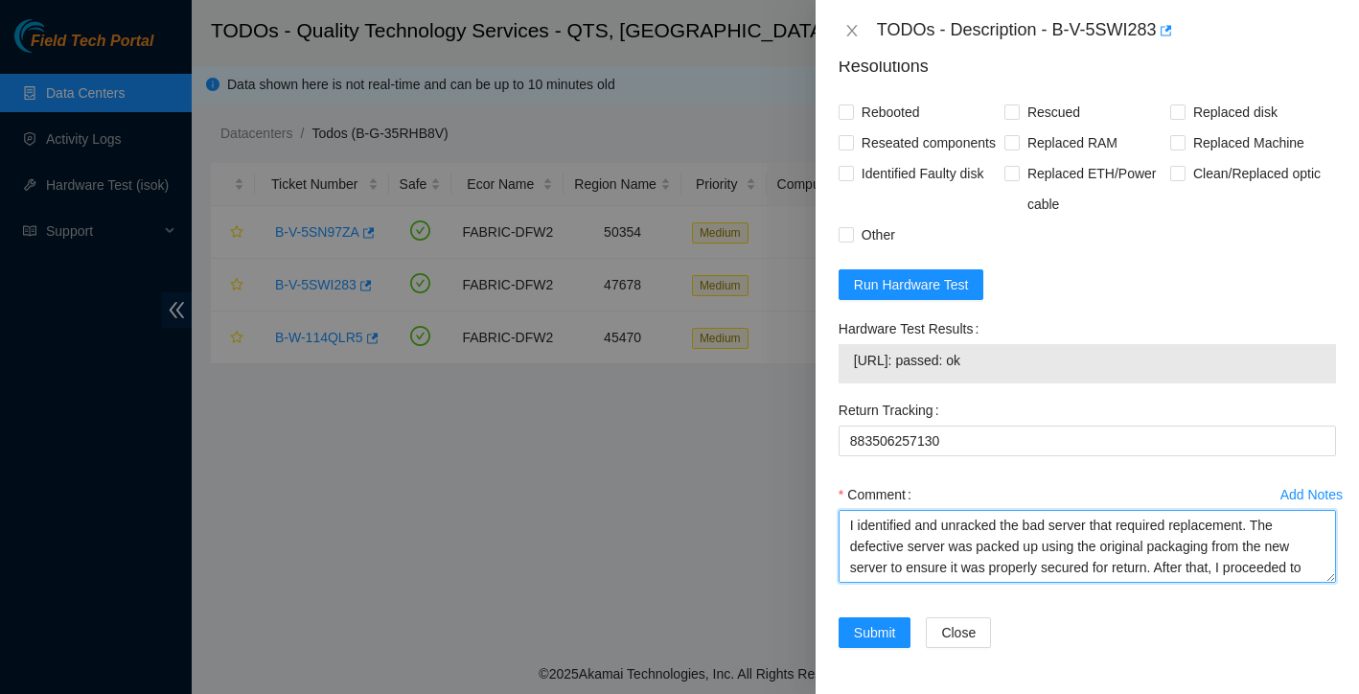
drag, startPoint x: 911, startPoint y: 529, endPoint x: 834, endPoint y: 427, distance: 127.3
click at [839, 427] on form "Resolutions Rebooted Rescued Replaced disk Reseated components Replaced RAM Rep…" at bounding box center [1087, 354] width 497 height 633
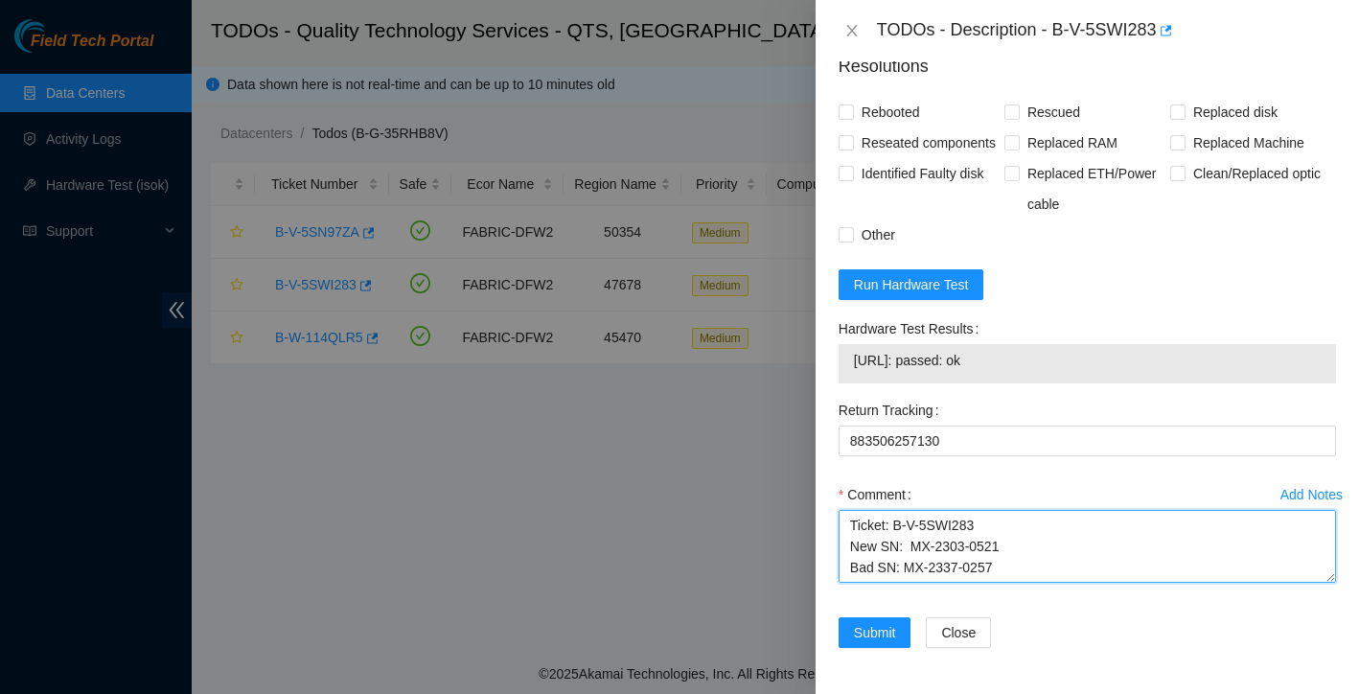
paste textarea "Identified and unracked the defective server (MX-2337-0257). The bad unit was r…"
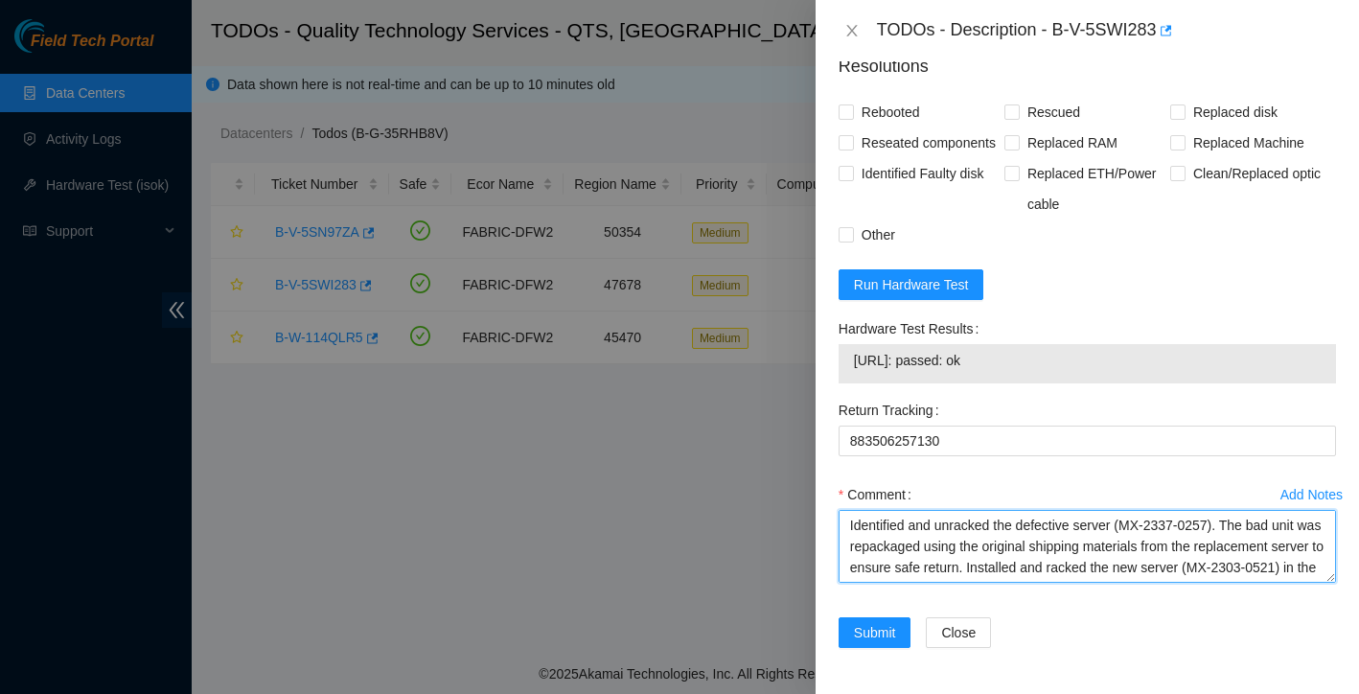
scroll to position [1514, 0]
type textarea "Identified and unracked the defective server (MX-2337-0257). The bad unit was r…"
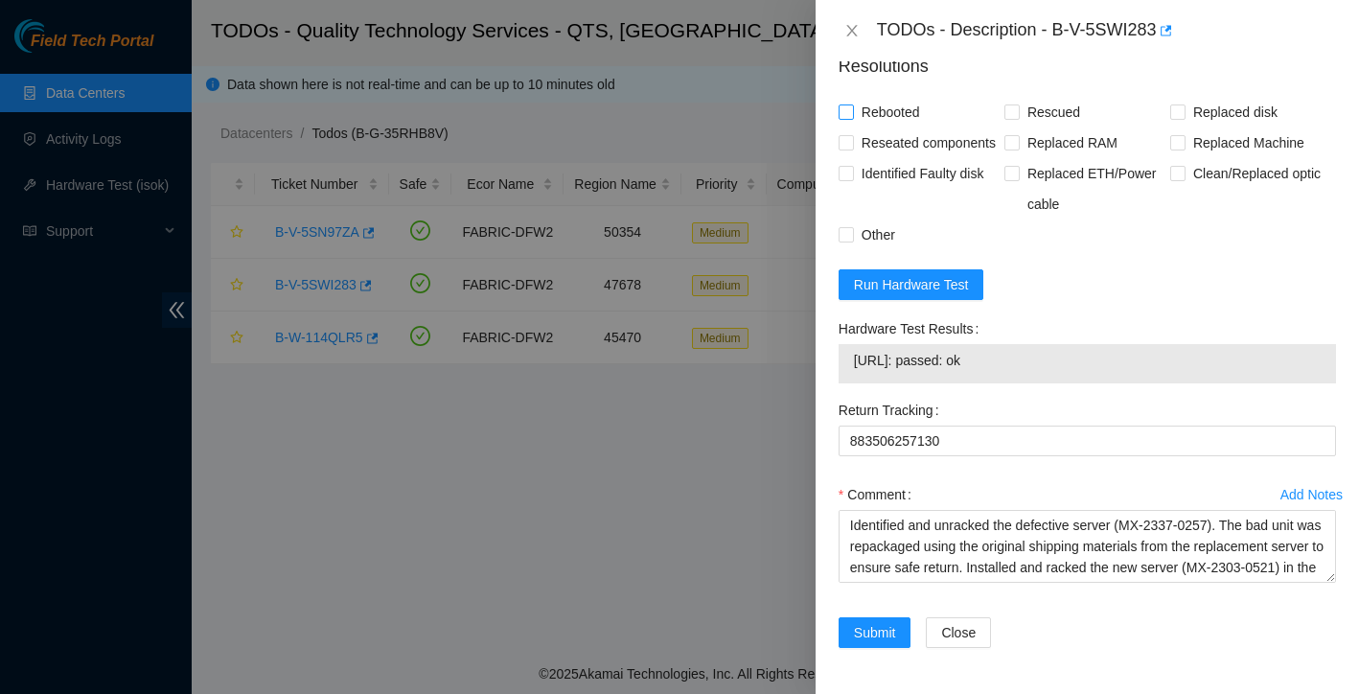
click at [848, 118] on input "Rebooted" at bounding box center [845, 110] width 13 height 13
checkbox input "true"
click at [1006, 118] on input "Rescued" at bounding box center [1010, 110] width 13 height 13
checkbox input "true"
click at [1180, 149] on input "Replaced Machine" at bounding box center [1176, 141] width 13 height 13
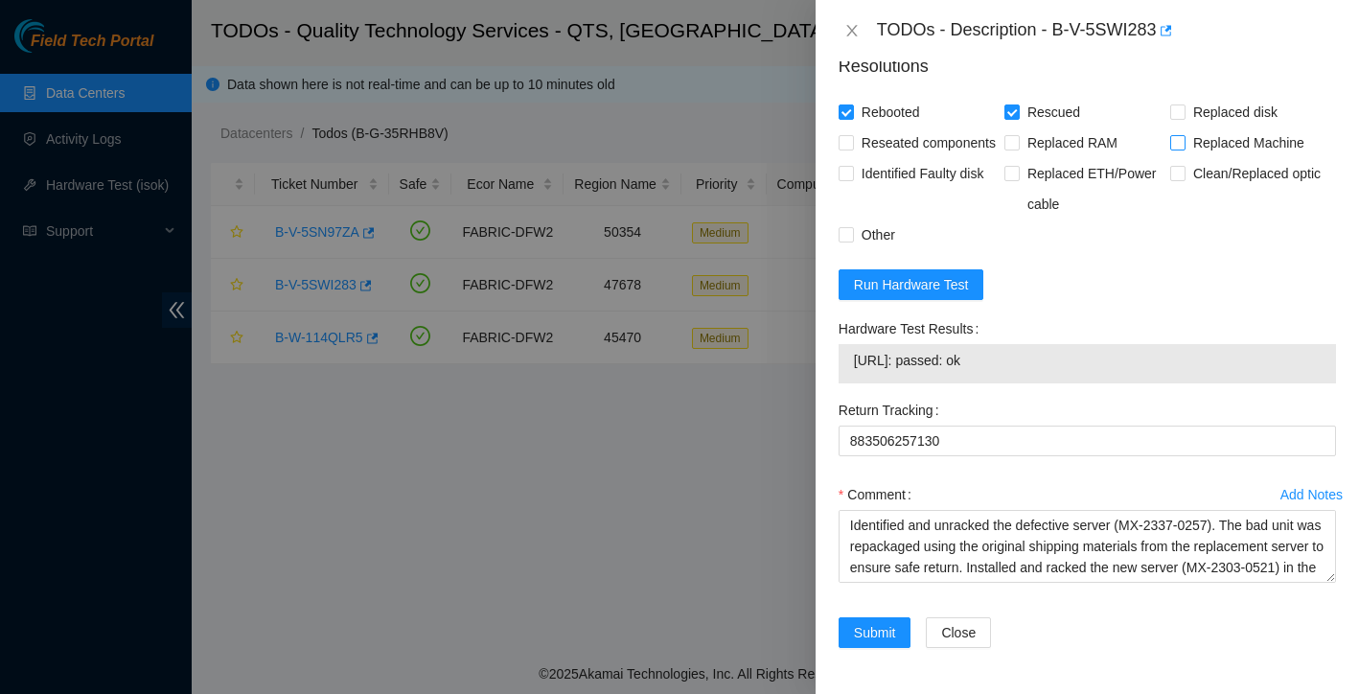
checkbox input "true"
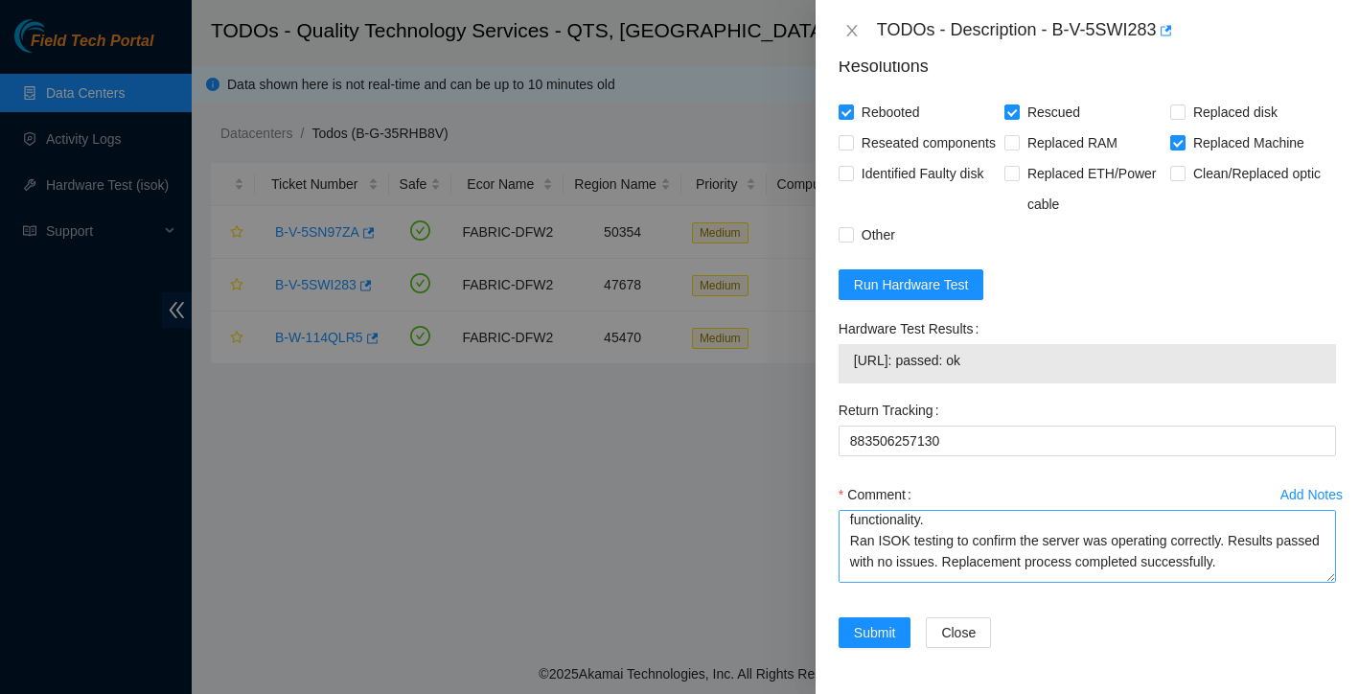
scroll to position [158, 0]
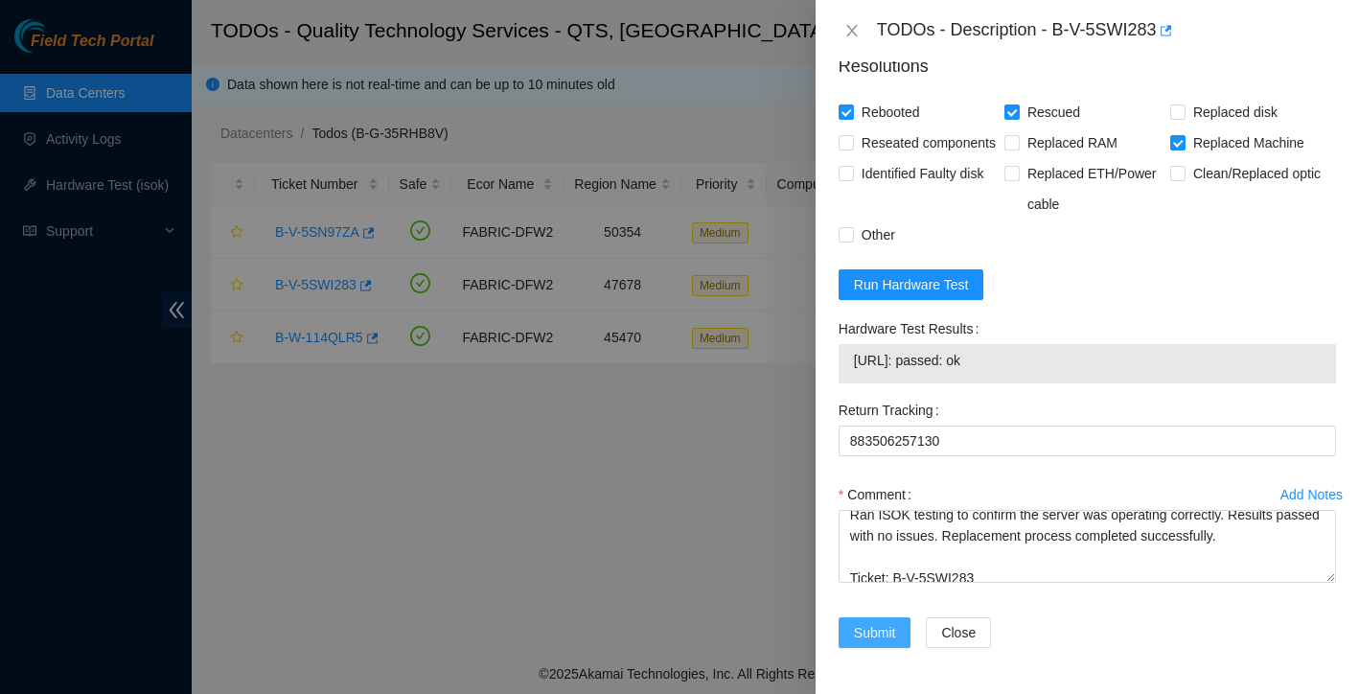
click at [880, 636] on span "Submit" at bounding box center [875, 632] width 42 height 21
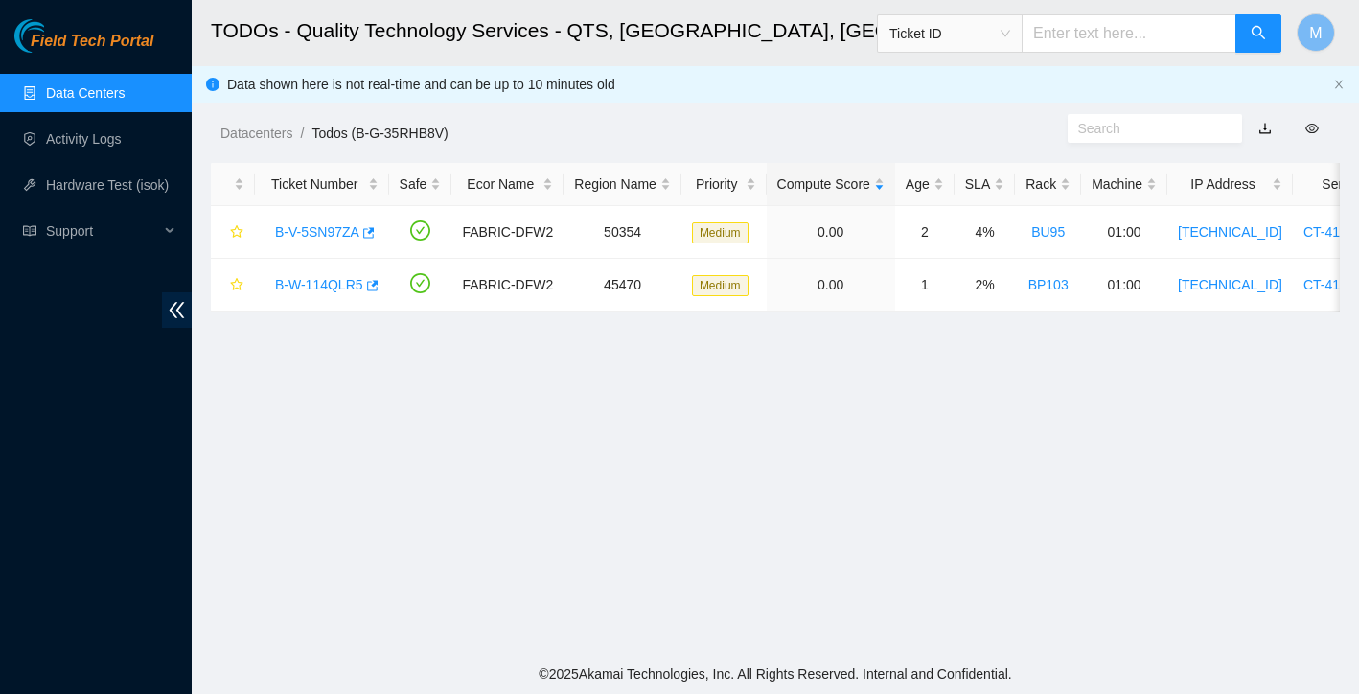
scroll to position [376, 0]
